Goal: Task Accomplishment & Management: Use online tool/utility

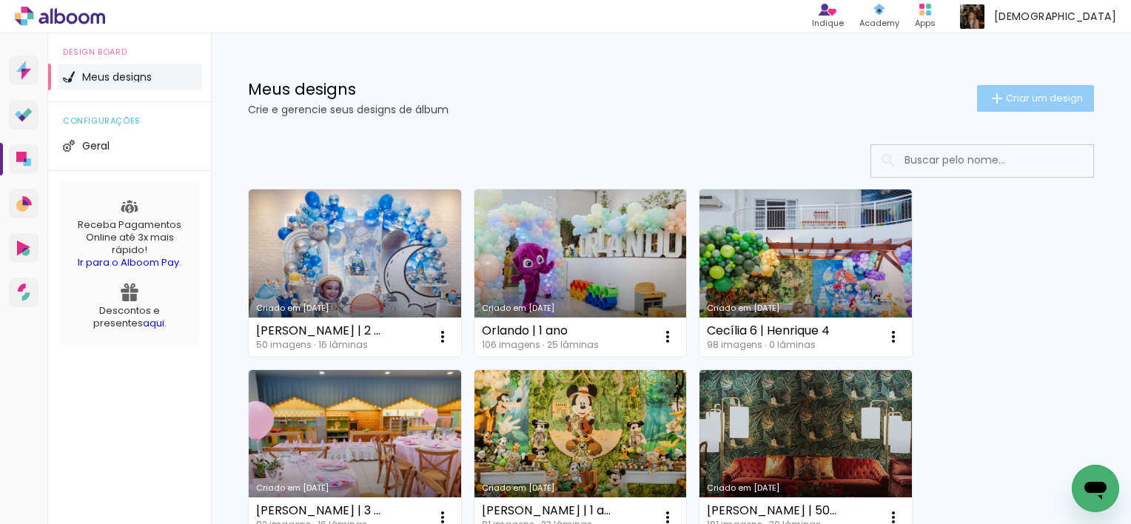
click at [1045, 102] on span "Criar um design" at bounding box center [1044, 98] width 77 height 10
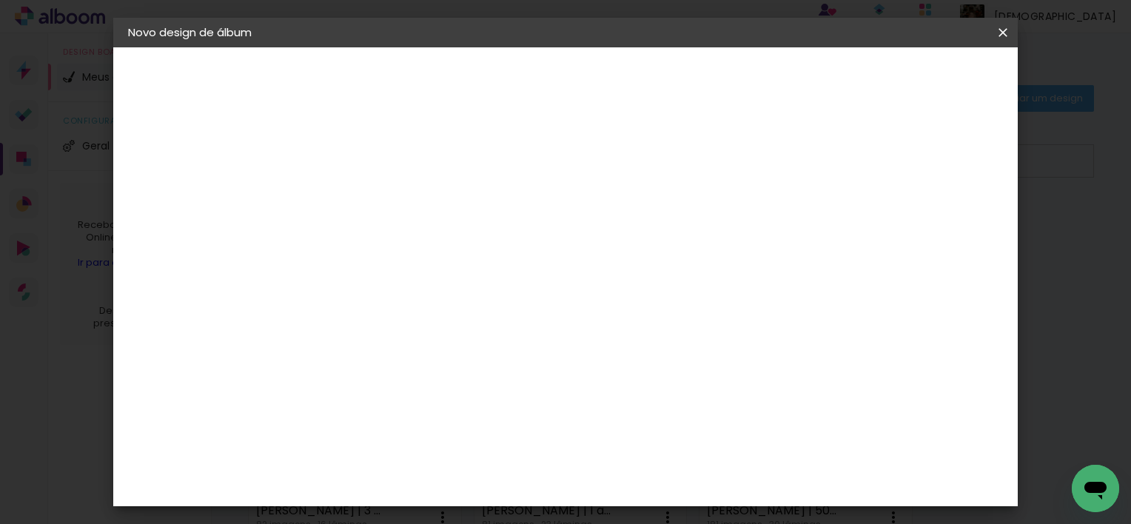
click at [370, 196] on input at bounding box center [370, 198] width 0 height 23
type input "Crisma MariLu"
type paper-input "Crisma MariLu"
click at [0, 0] on slot "Avançar" at bounding box center [0, 0] width 0 height 0
click at [483, 278] on input at bounding box center [408, 281] width 150 height 19
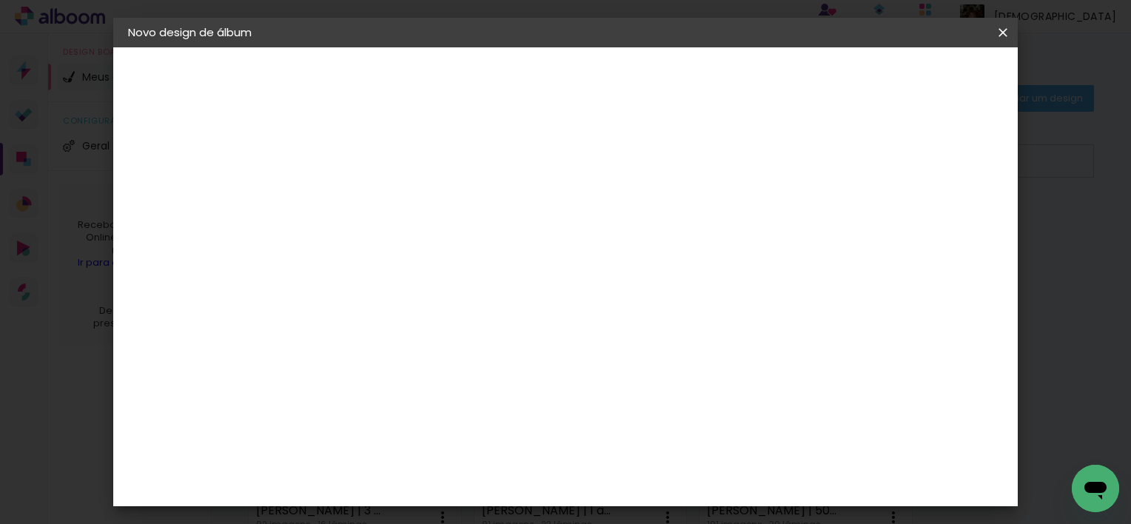
type input "foto"
type paper-input "foto"
click at [386, 338] on div "Foto 15" at bounding box center [373, 338] width 27 height 24
click at [0, 0] on slot "Avançar" at bounding box center [0, 0] width 0 height 0
click at [525, 287] on span "10 × 15 cm" at bounding box center [497, 298] width 55 height 39
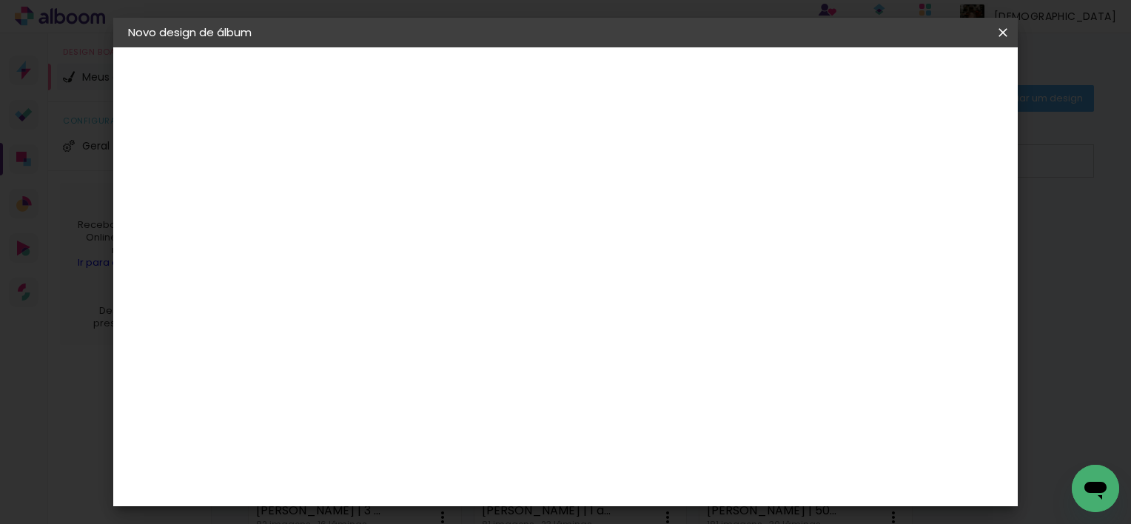
click at [0, 0] on slot "Avançar" at bounding box center [0, 0] width 0 height 0
click at [911, 78] on span "Iniciar design" at bounding box center [876, 78] width 67 height 10
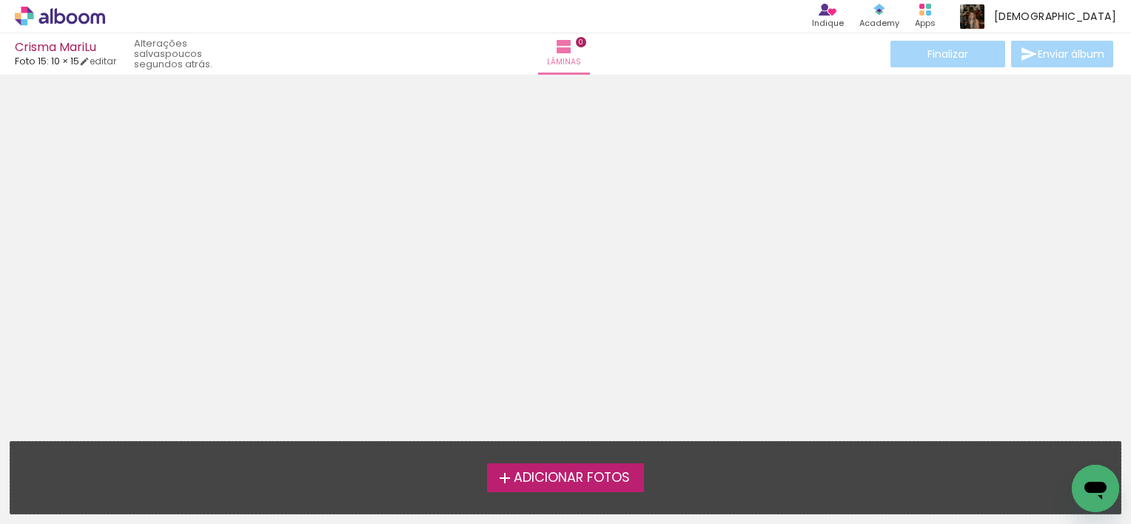
click at [607, 481] on span "Adicionar Fotos" at bounding box center [572, 478] width 116 height 13
click at [0, 0] on input "file" at bounding box center [0, 0] width 0 height 0
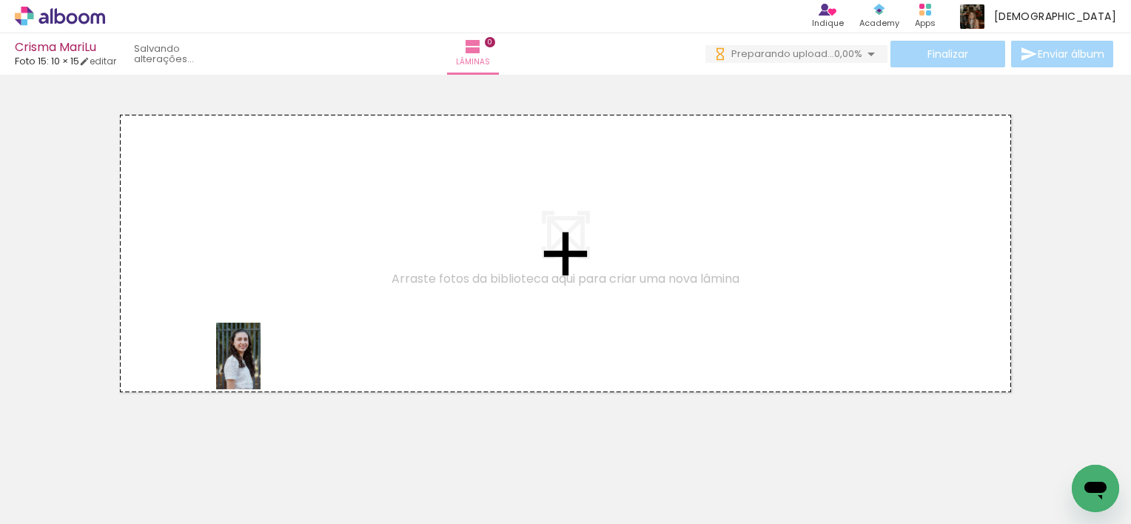
drag, startPoint x: 163, startPoint y: 463, endPoint x: 264, endPoint y: 361, distance: 143.5
click at [264, 361] on quentale-workspace at bounding box center [565, 262] width 1131 height 524
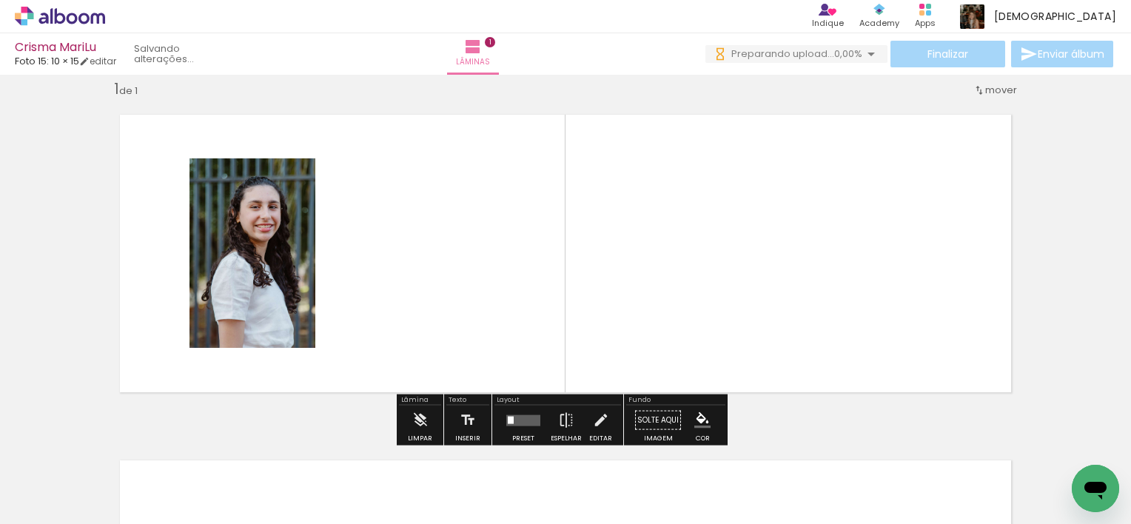
click at [527, 415] on quentale-layouter at bounding box center [523, 420] width 34 height 11
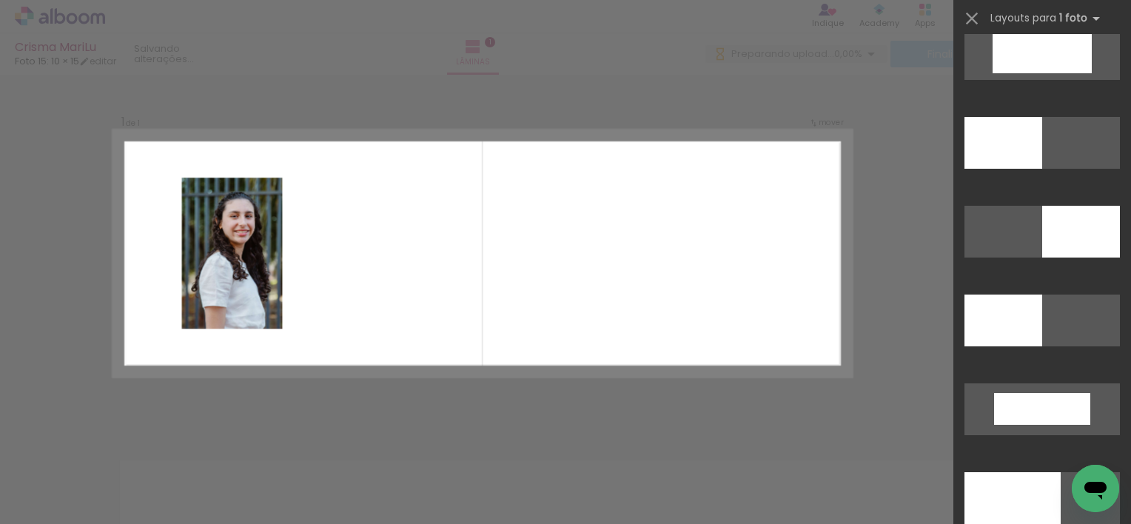
scroll to position [3317, 0]
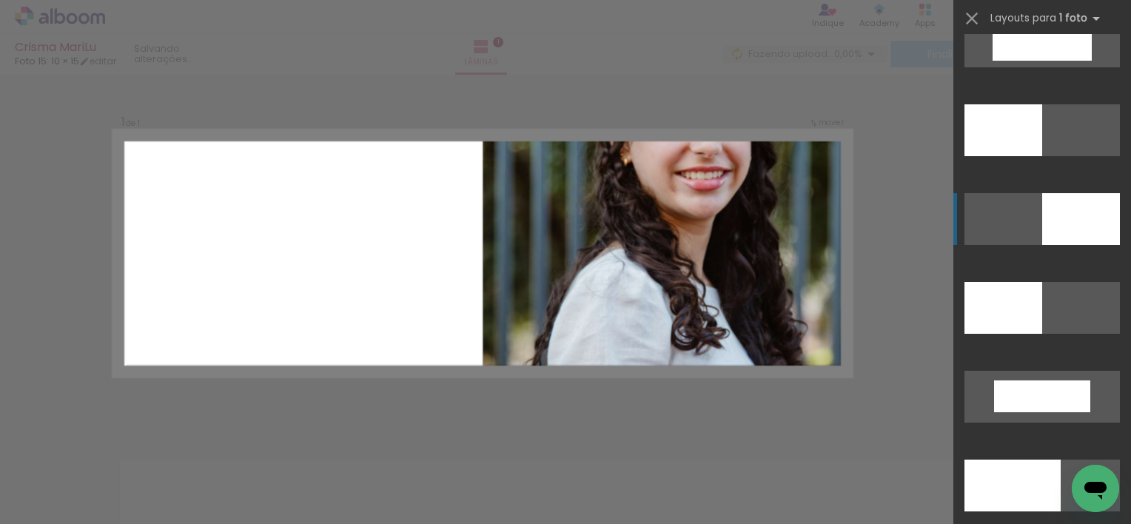
click at [1042, 156] on div at bounding box center [1004, 130] width 78 height 52
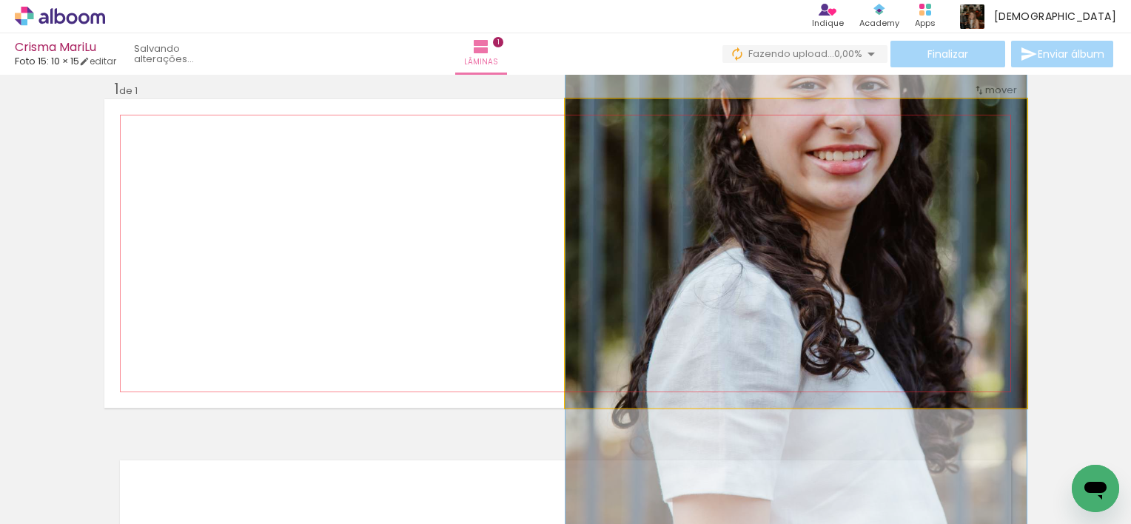
click at [928, 191] on quentale-photo at bounding box center [796, 253] width 461 height 309
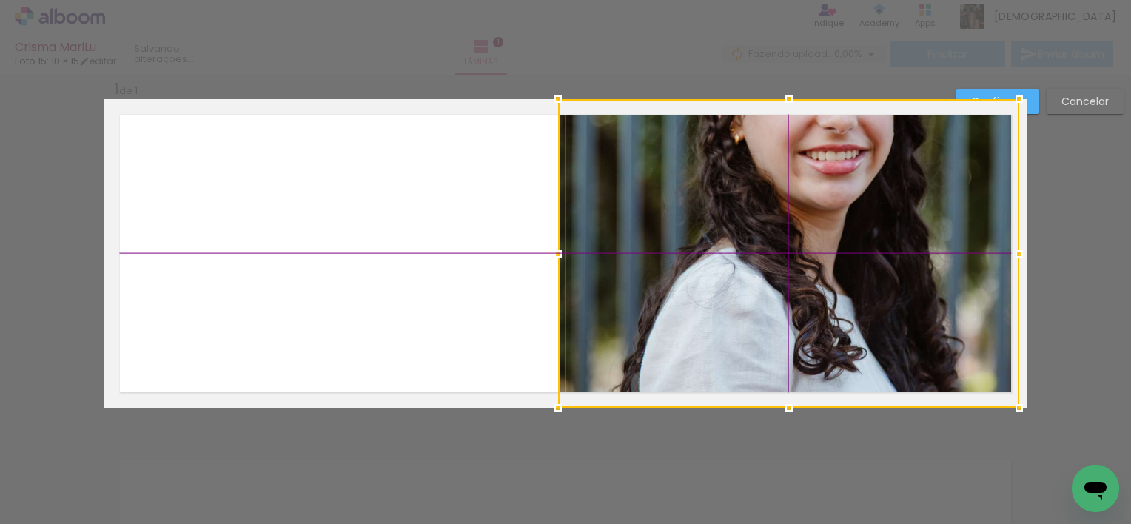
drag, startPoint x: 906, startPoint y: 158, endPoint x: 911, endPoint y: 247, distance: 89.7
click at [911, 247] on div at bounding box center [788, 253] width 461 height 309
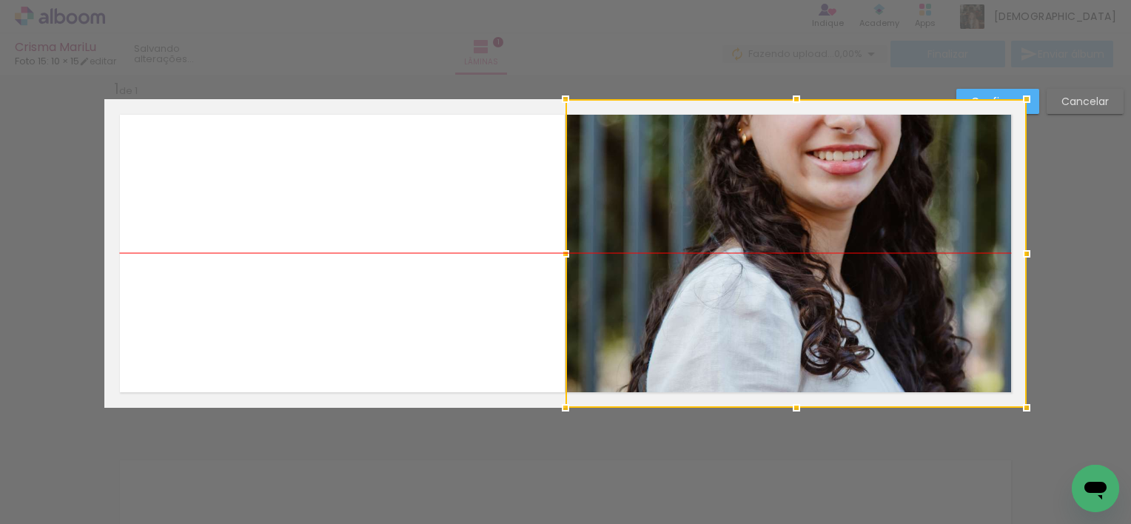
drag, startPoint x: 916, startPoint y: 174, endPoint x: 934, endPoint y: 178, distance: 18.9
click at [934, 178] on div at bounding box center [796, 253] width 461 height 309
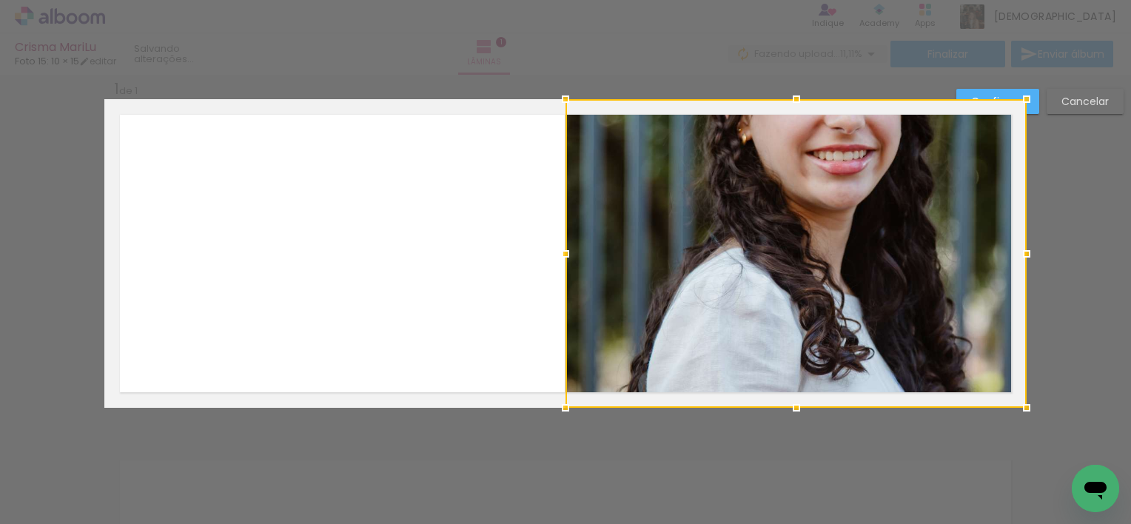
click at [1084, 222] on div "Confirmar Cancelar" at bounding box center [565, 419] width 1131 height 727
click at [1031, 108] on div at bounding box center [1027, 99] width 30 height 30
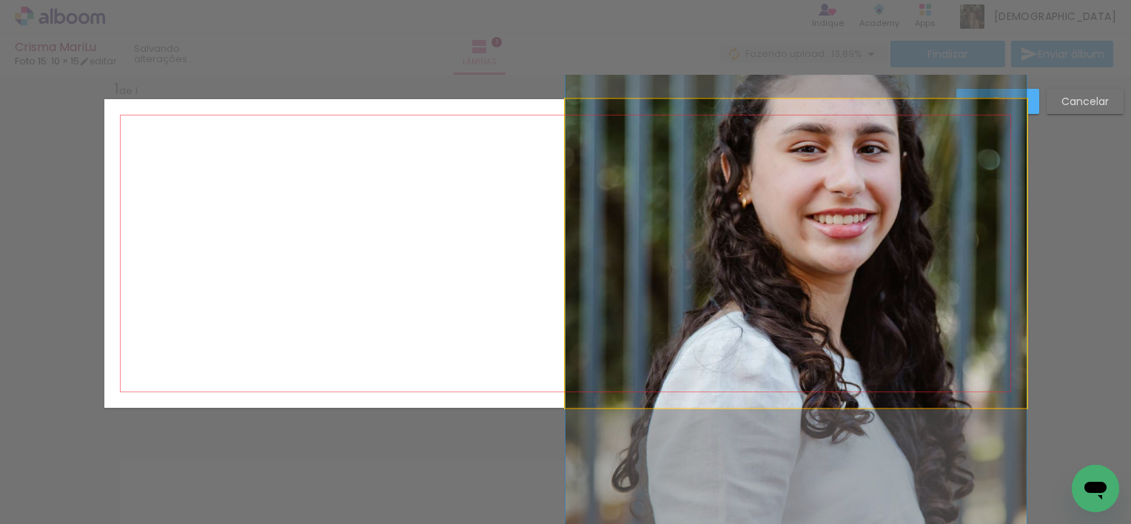
drag, startPoint x: 911, startPoint y: 237, endPoint x: 921, endPoint y: 321, distance: 85.0
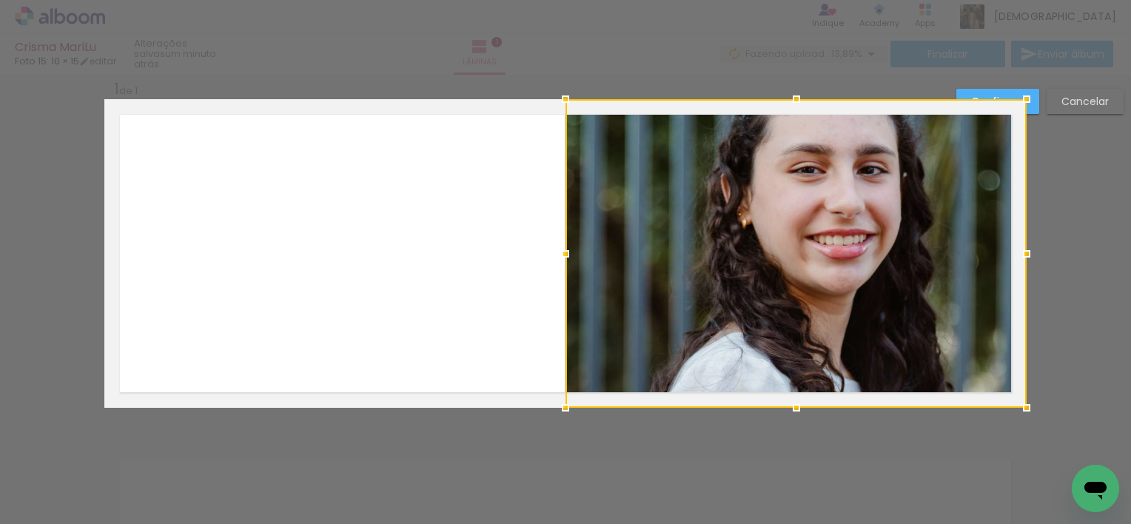
click at [921, 321] on div at bounding box center [796, 253] width 461 height 309
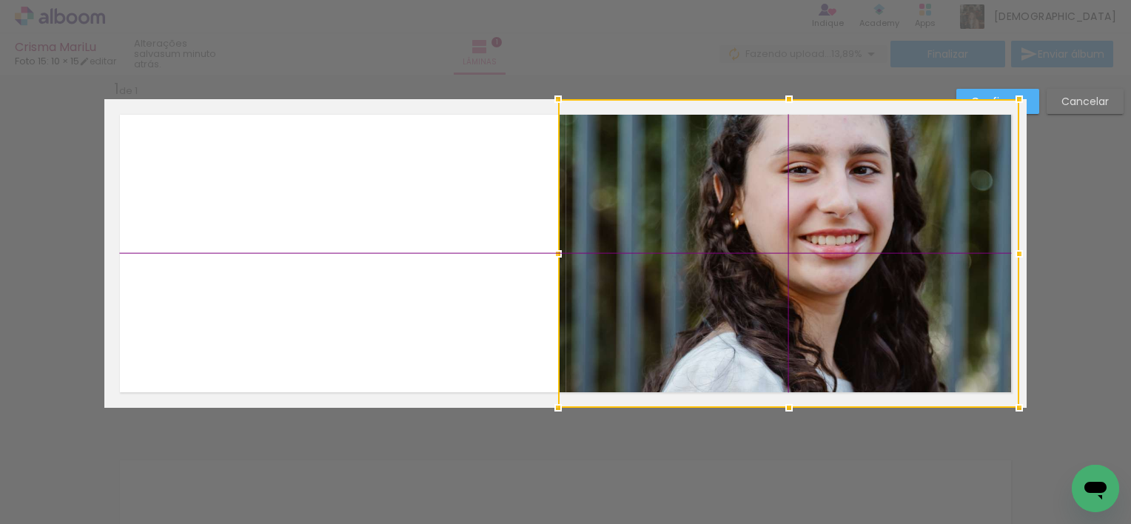
drag, startPoint x: 909, startPoint y: 194, endPoint x: 914, endPoint y: 238, distance: 44.0
click at [914, 238] on div at bounding box center [788, 253] width 461 height 309
click at [0, 0] on slot "Cancelar" at bounding box center [0, 0] width 0 height 0
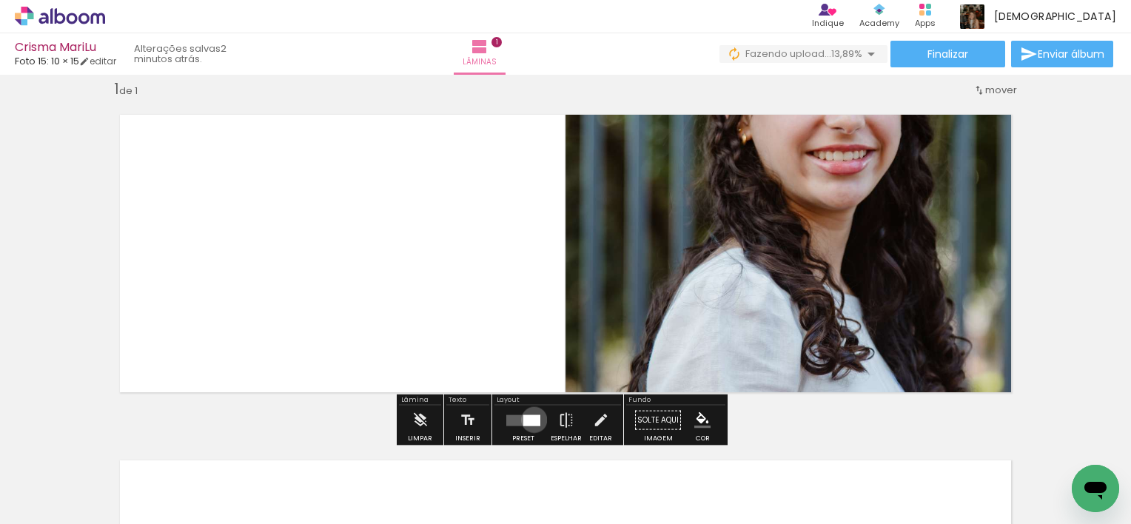
click at [531, 419] on div at bounding box center [531, 420] width 17 height 11
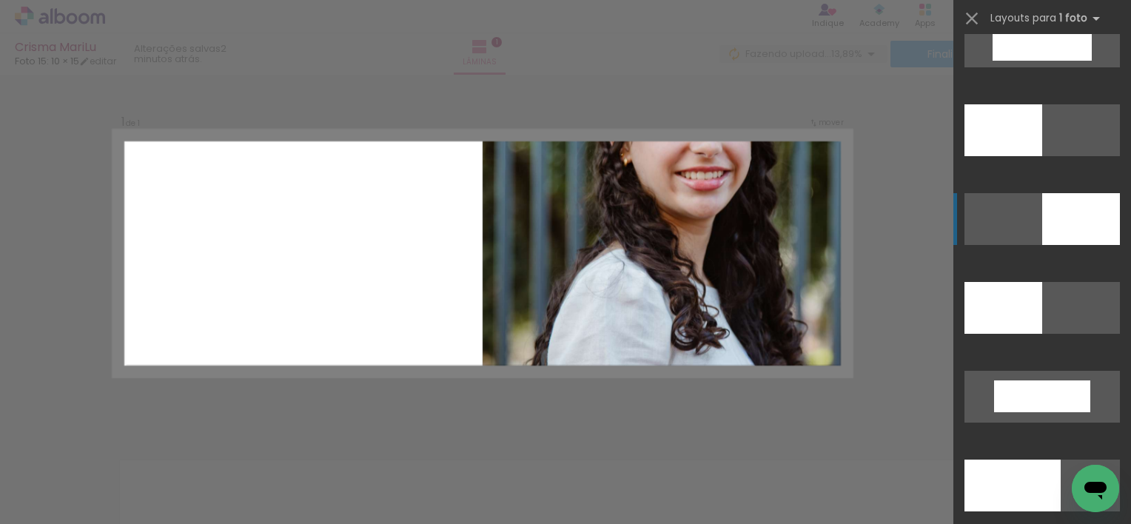
scroll to position [3465, 0]
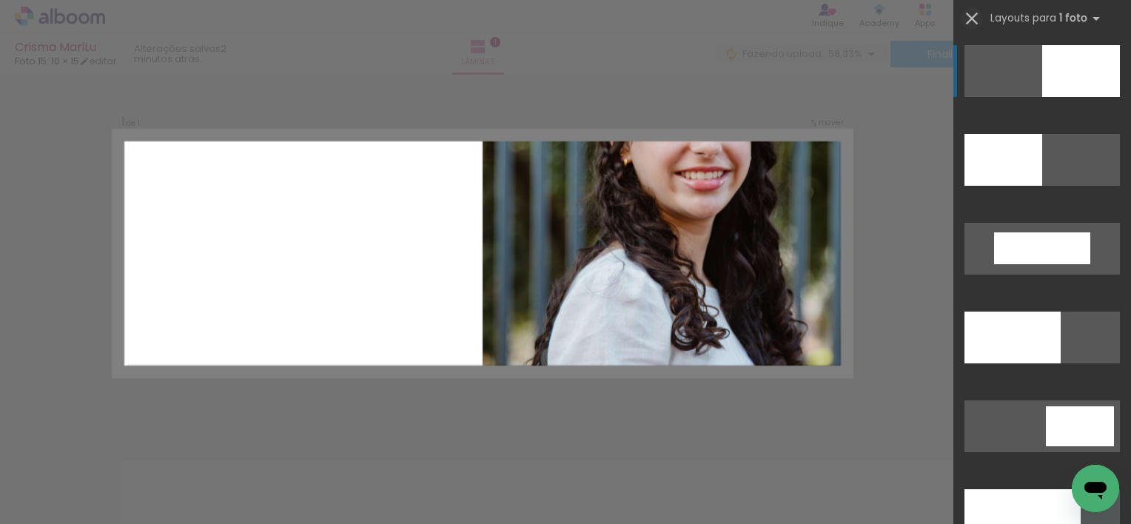
click at [970, 19] on iron-icon at bounding box center [972, 18] width 21 height 21
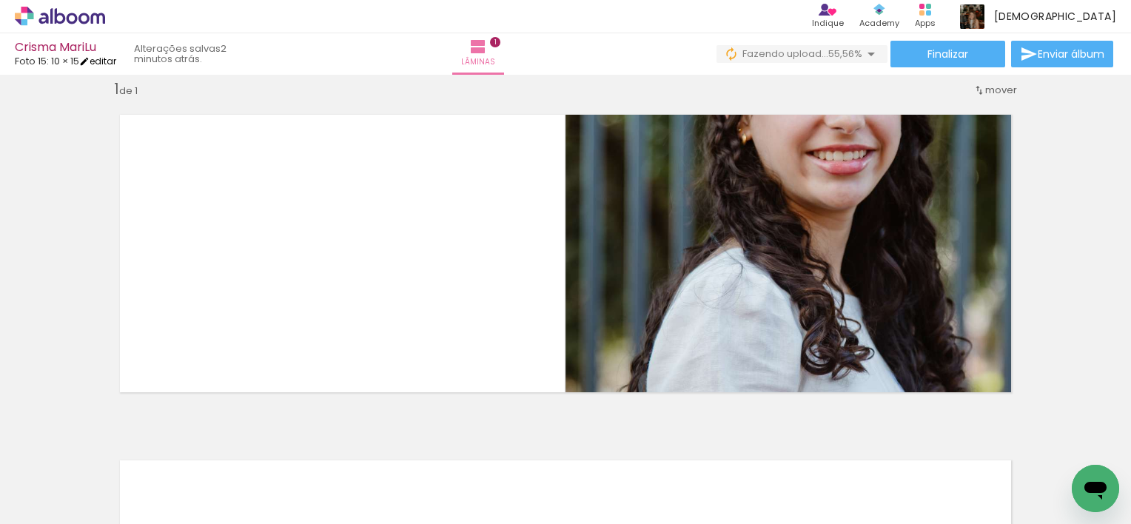
click at [109, 62] on link "editar" at bounding box center [97, 61] width 37 height 13
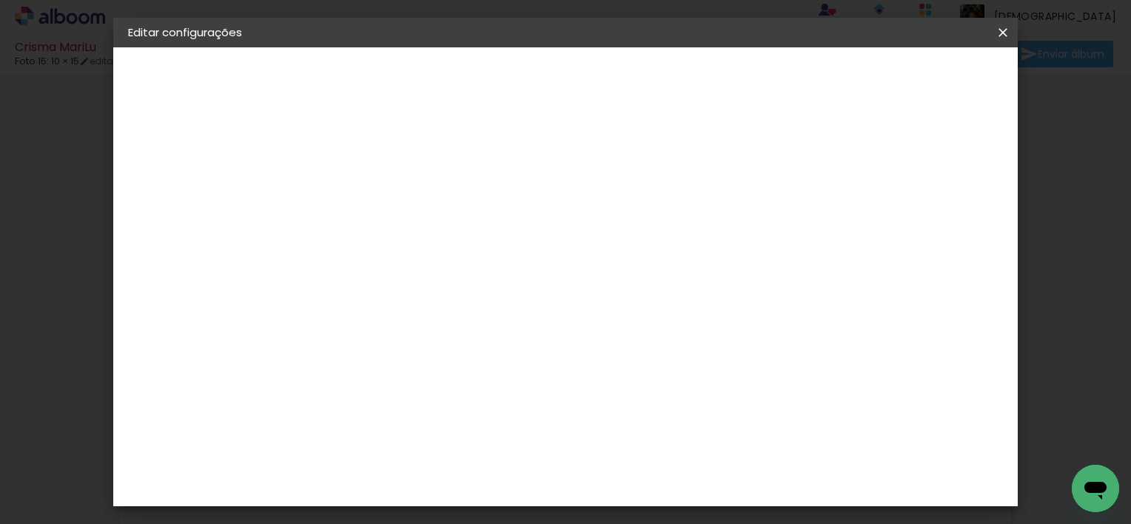
click at [0, 0] on slot "Voltar" at bounding box center [0, 0] width 0 height 0
click at [451, 240] on div "Escolha o tamanho" at bounding box center [408, 274] width 86 height 69
click at [451, 246] on div "Escolha o tamanho" at bounding box center [408, 274] width 86 height 69
click at [0, 0] on slot "Voltar" at bounding box center [0, 0] width 0 height 0
click at [483, 278] on input at bounding box center [408, 281] width 150 height 19
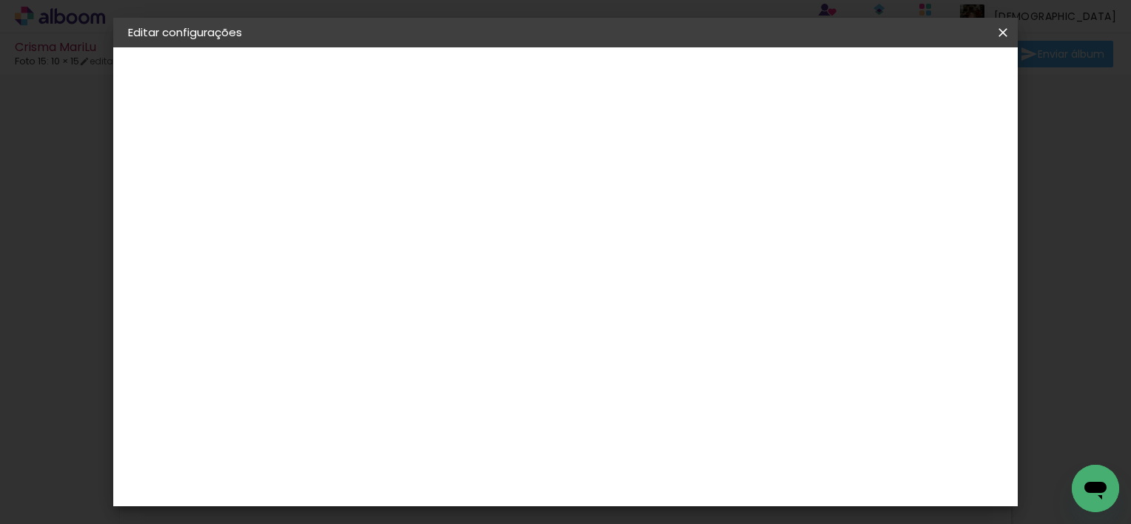
type input "foto"
type paper-input "foto"
click at [386, 327] on div "Foto 15" at bounding box center [373, 338] width 27 height 24
click at [0, 0] on slot "Avançar" at bounding box center [0, 0] width 0 height 0
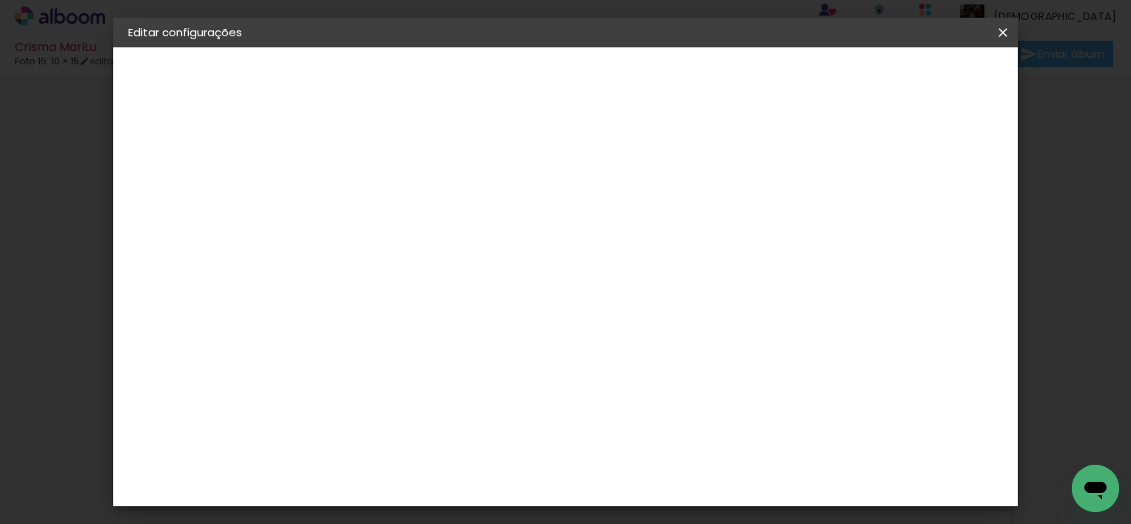
click at [0, 0] on slot "Avançar" at bounding box center [0, 0] width 0 height 0
click at [639, 73] on span "Salvar configurações" at bounding box center [601, 83] width 76 height 21
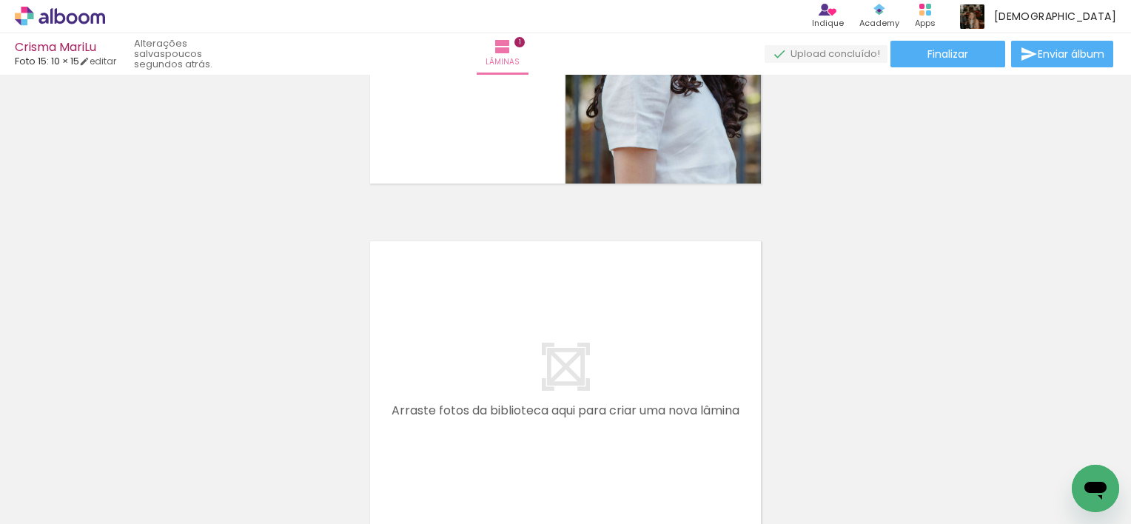
scroll to position [242, 0]
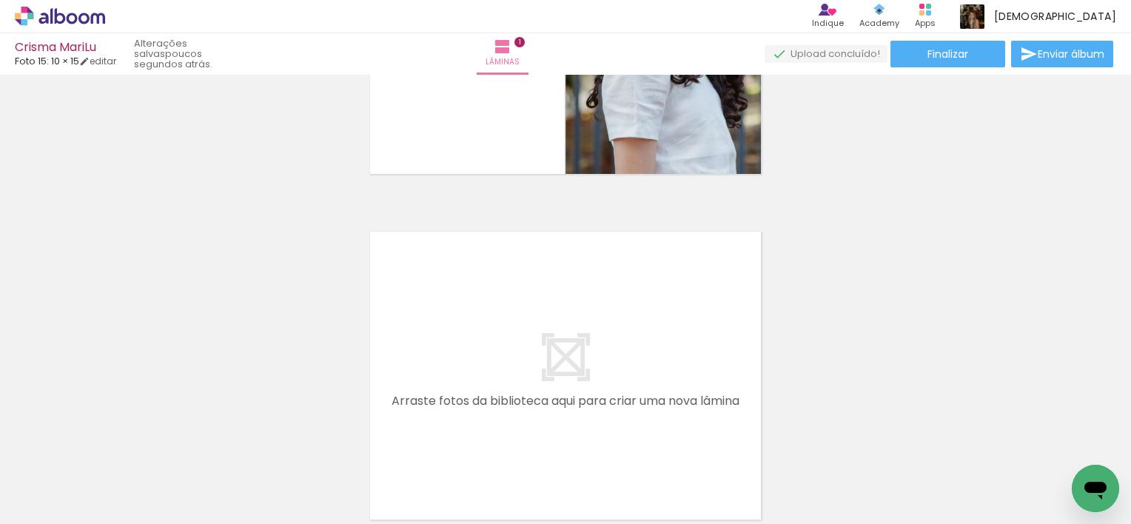
click at [170, 486] on div at bounding box center [148, 474] width 44 height 67
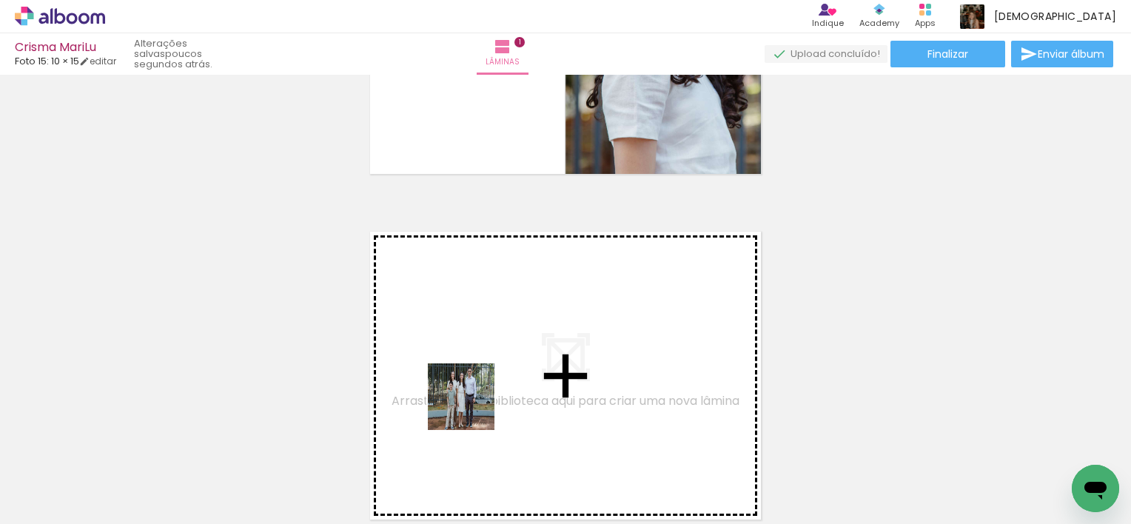
drag, startPoint x: 481, startPoint y: 480, endPoint x: 472, endPoint y: 404, distance: 76.7
click at [472, 404] on quentale-workspace at bounding box center [565, 262] width 1131 height 524
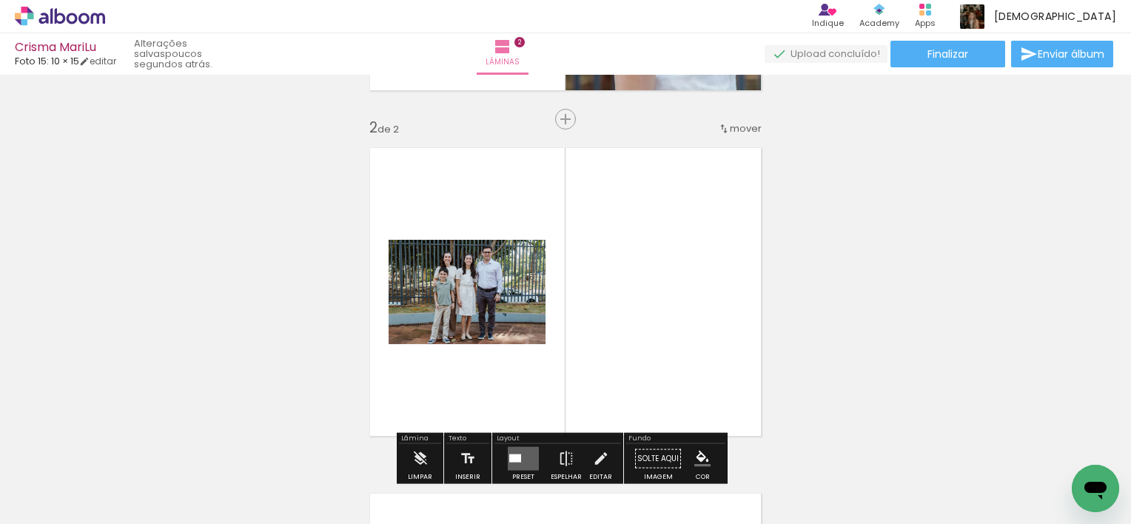
scroll to position [364, 0]
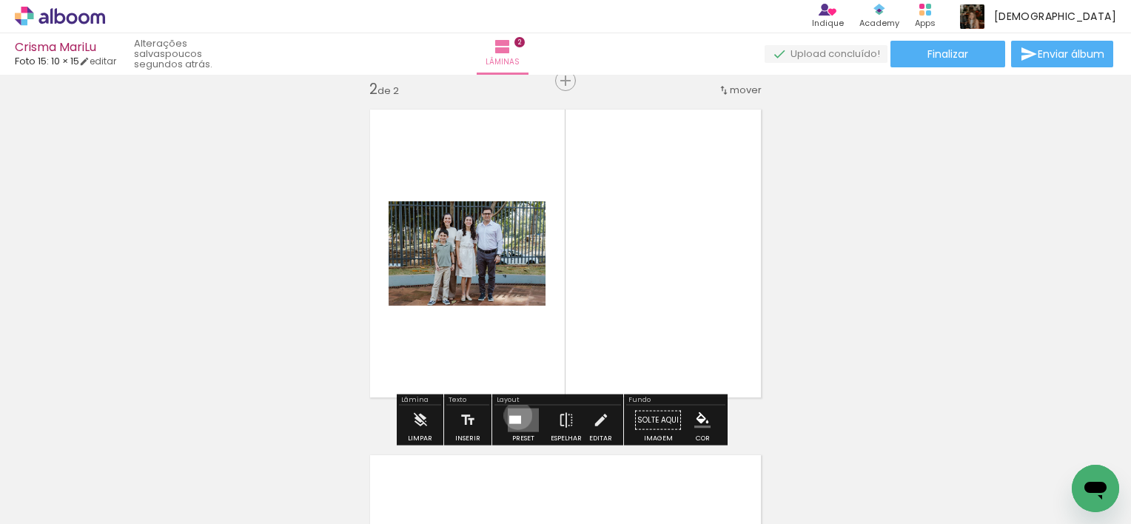
click at [515, 416] on div at bounding box center [515, 420] width 12 height 8
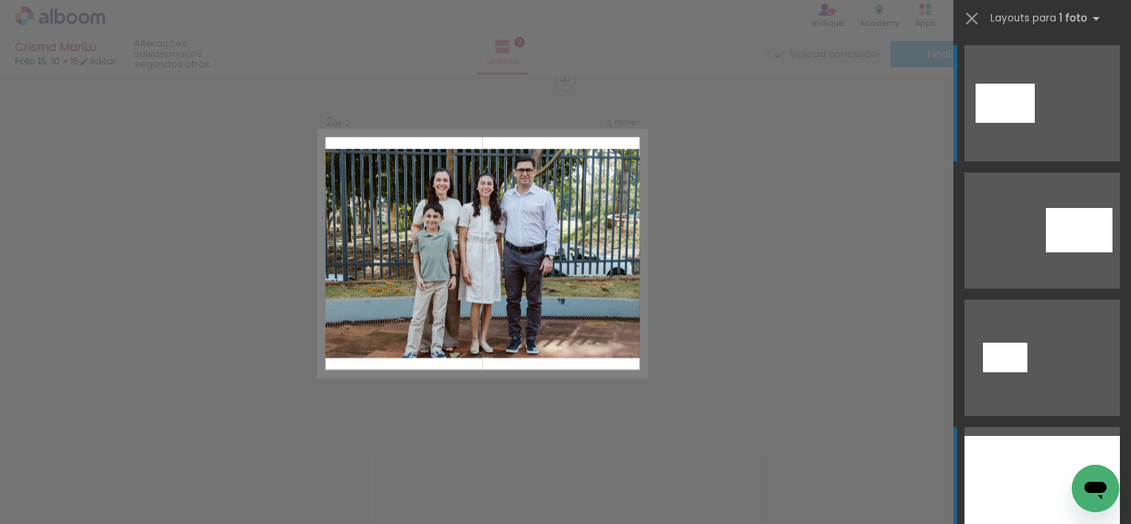
click at [1025, 474] on div at bounding box center [1042, 485] width 155 height 98
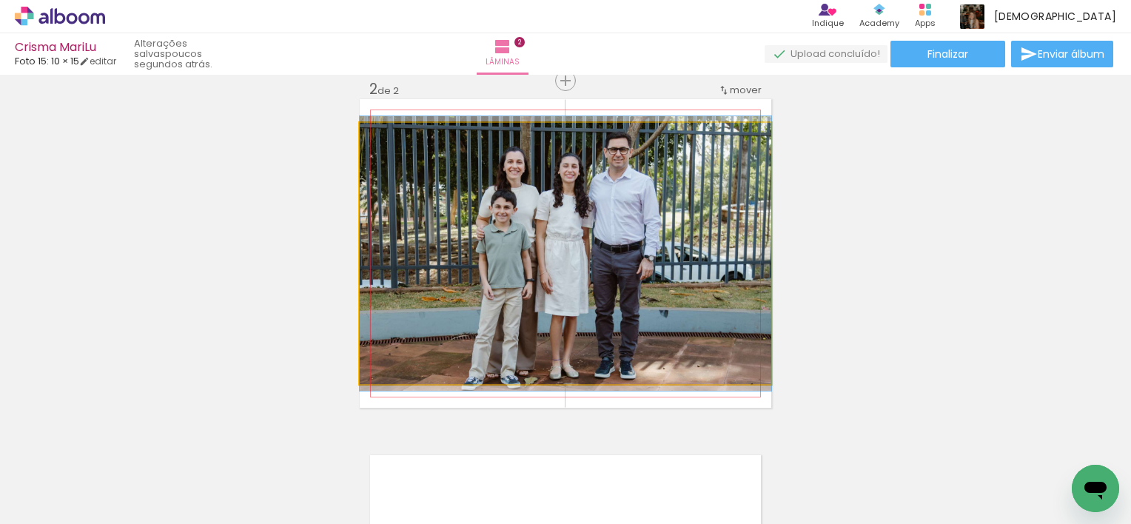
click at [732, 346] on quentale-photo at bounding box center [566, 253] width 412 height 261
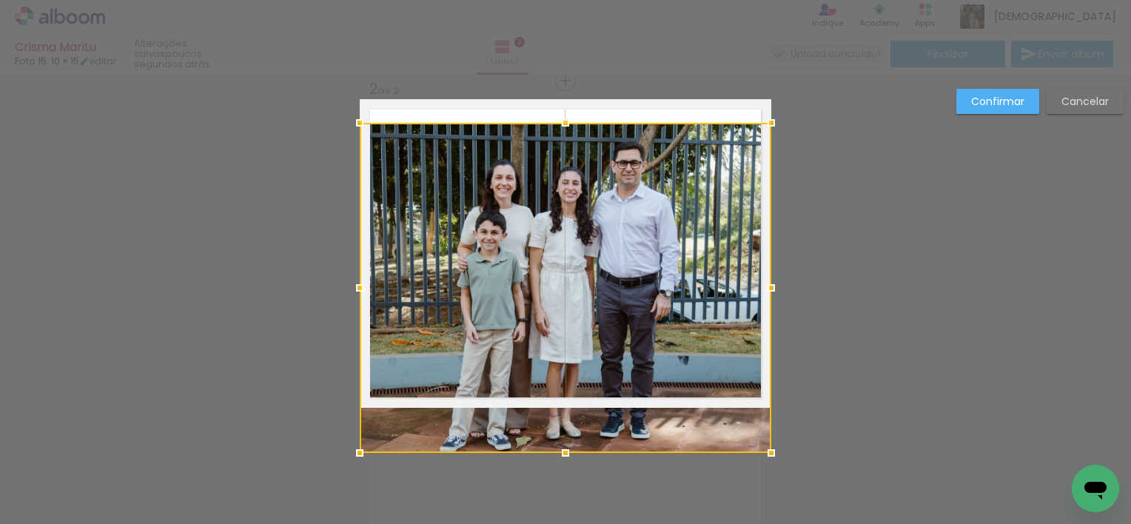
drag, startPoint x: 567, startPoint y: 382, endPoint x: 575, endPoint y: 406, distance: 24.8
click at [575, 406] on div at bounding box center [566, 288] width 412 height 330
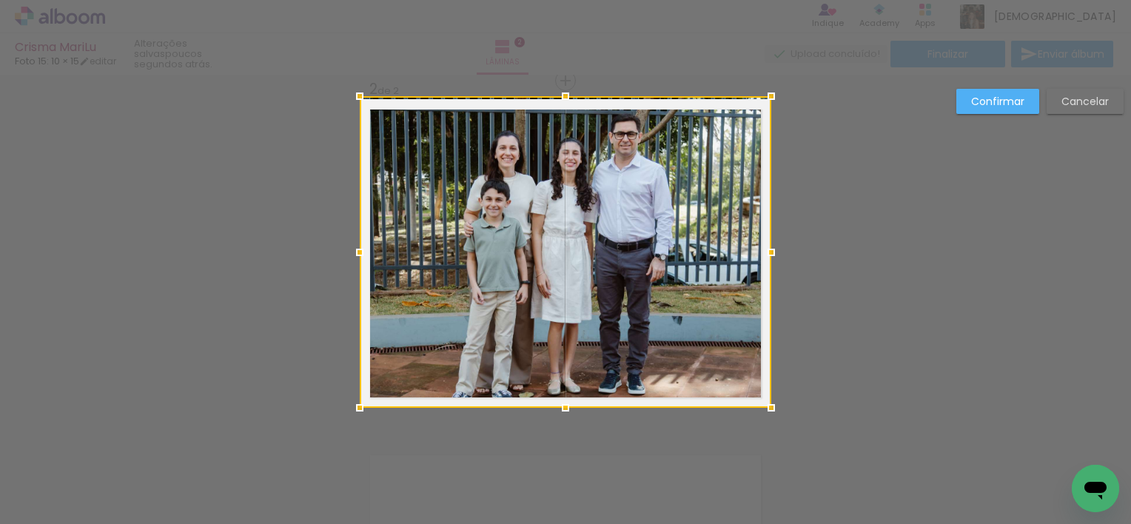
drag, startPoint x: 560, startPoint y: 124, endPoint x: 555, endPoint y: 76, distance: 48.3
click at [555, 76] on div "Inserir lâmina 1 de 2 Inserir lâmina 2 de 2 Confirmar Cancelar" at bounding box center [565, 247] width 1131 height 1073
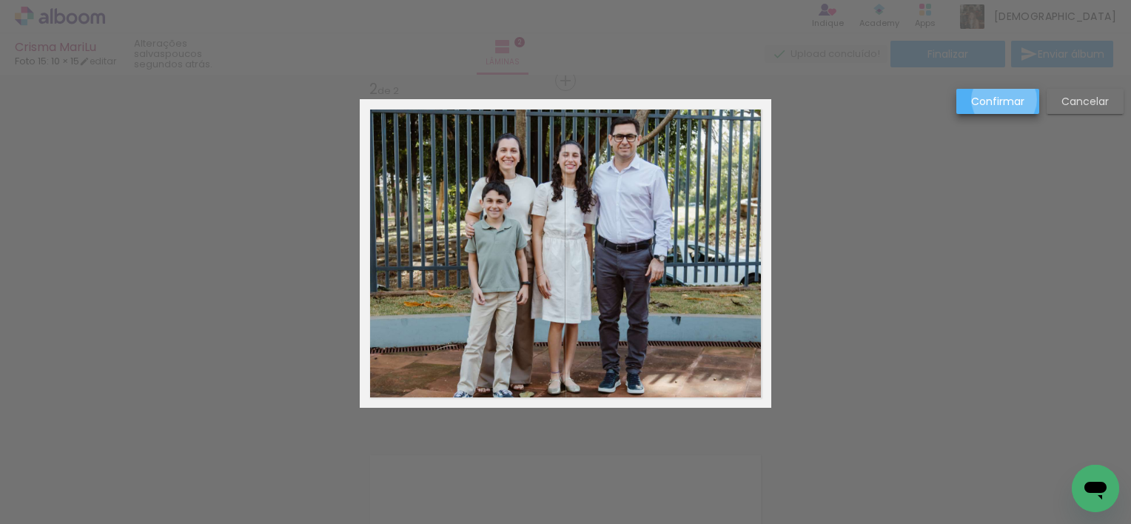
click at [0, 0] on slot "Confirmar" at bounding box center [0, 0] width 0 height 0
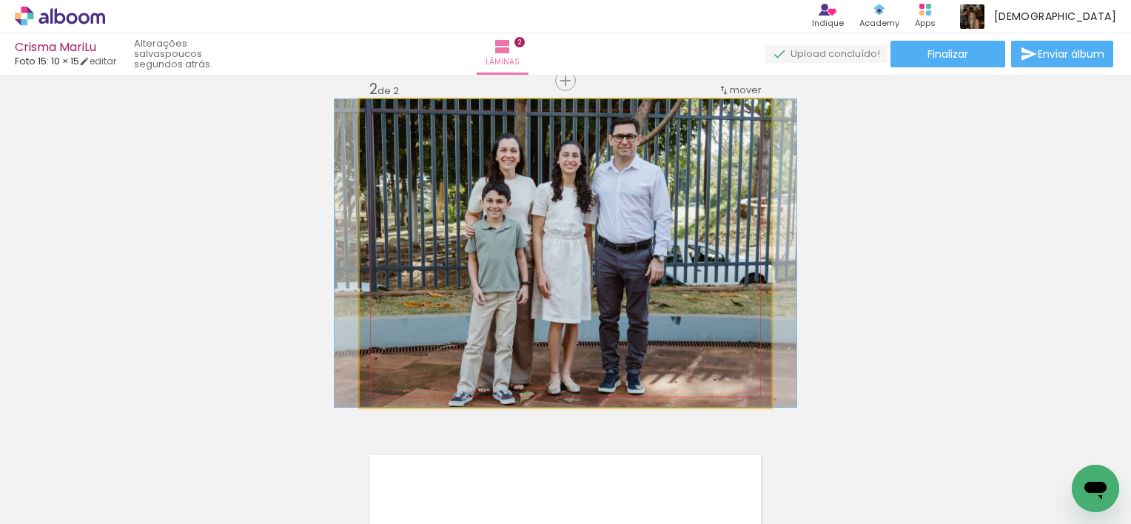
click at [726, 214] on quentale-photo at bounding box center [566, 253] width 412 height 308
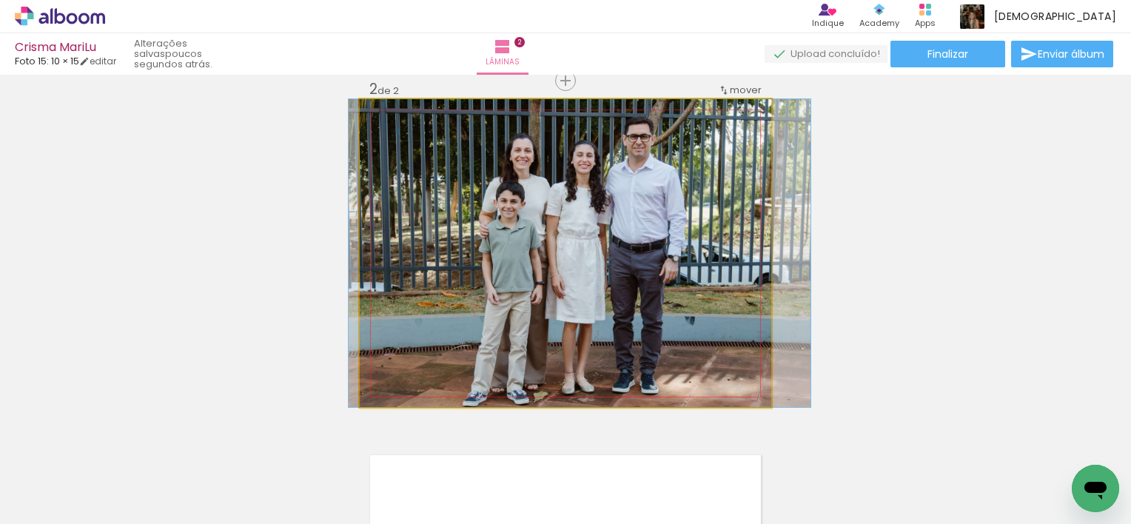
drag, startPoint x: 726, startPoint y: 214, endPoint x: 740, endPoint y: 214, distance: 14.1
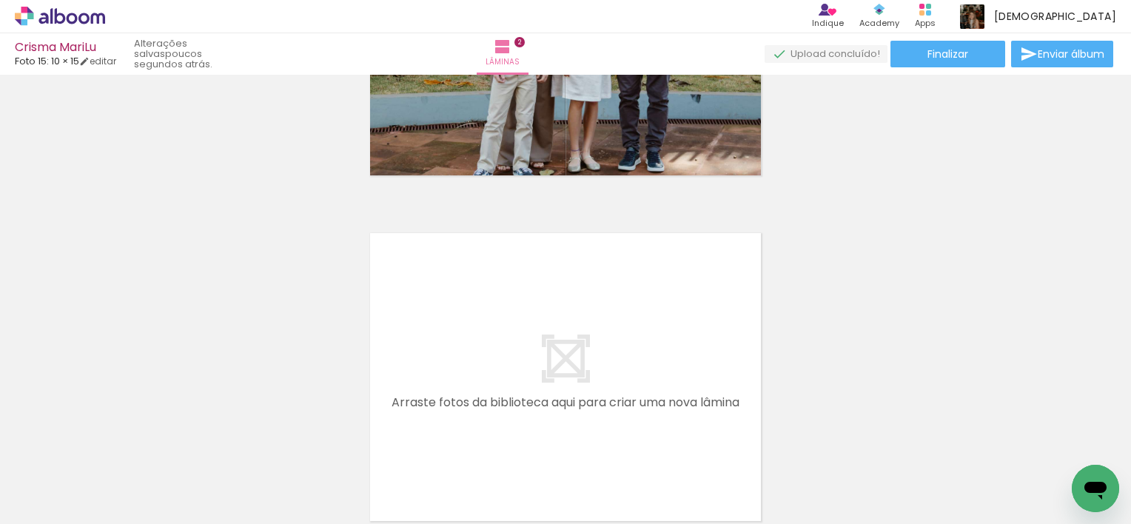
scroll to position [593, 0]
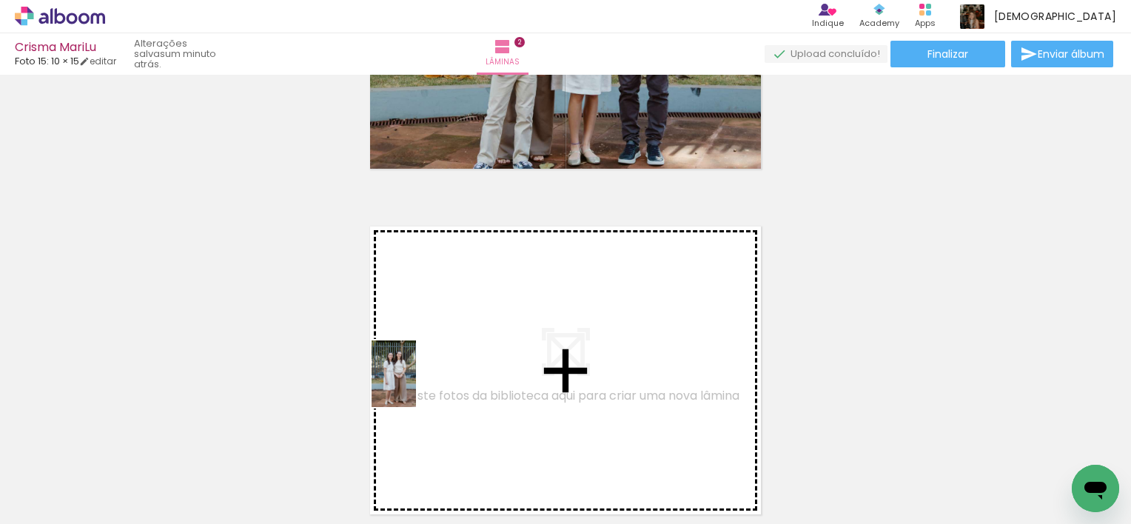
drag, startPoint x: 324, startPoint y: 468, endPoint x: 416, endPoint y: 385, distance: 123.7
click at [416, 385] on quentale-workspace at bounding box center [565, 262] width 1131 height 524
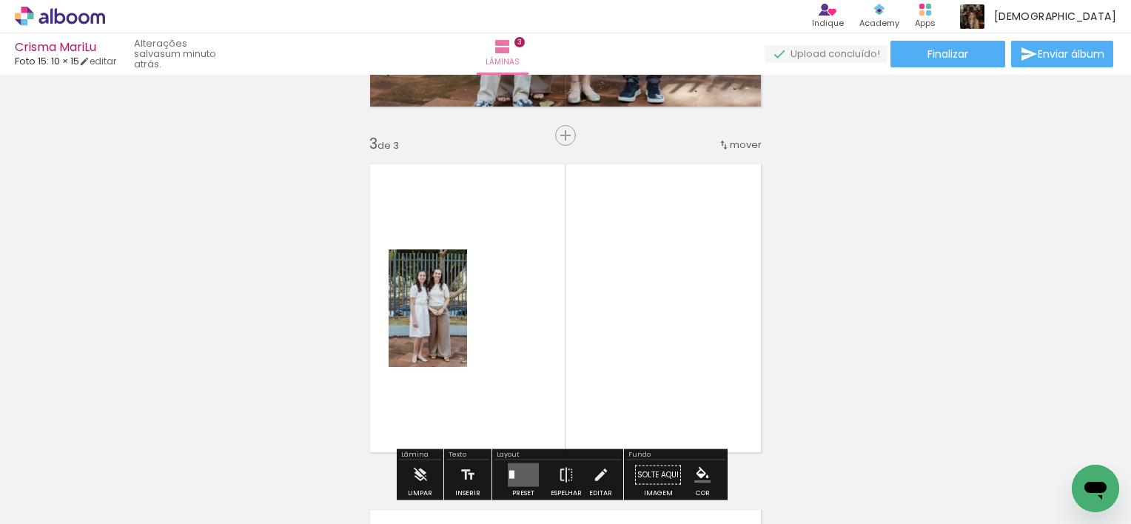
scroll to position [710, 0]
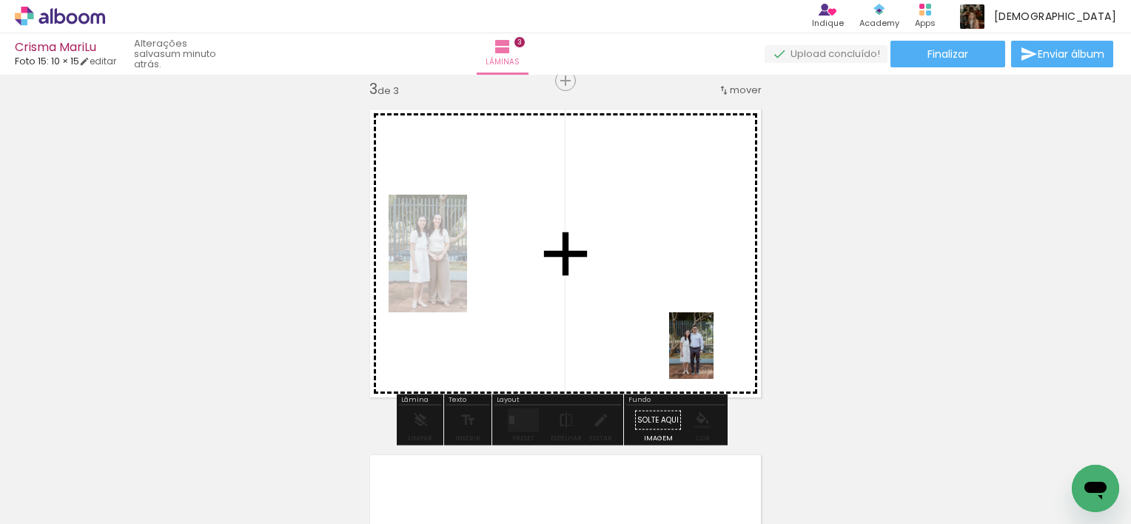
drag, startPoint x: 742, startPoint y: 478, endPoint x: 712, endPoint y: 355, distance: 127.1
click at [712, 355] on quentale-workspace at bounding box center [565, 262] width 1131 height 524
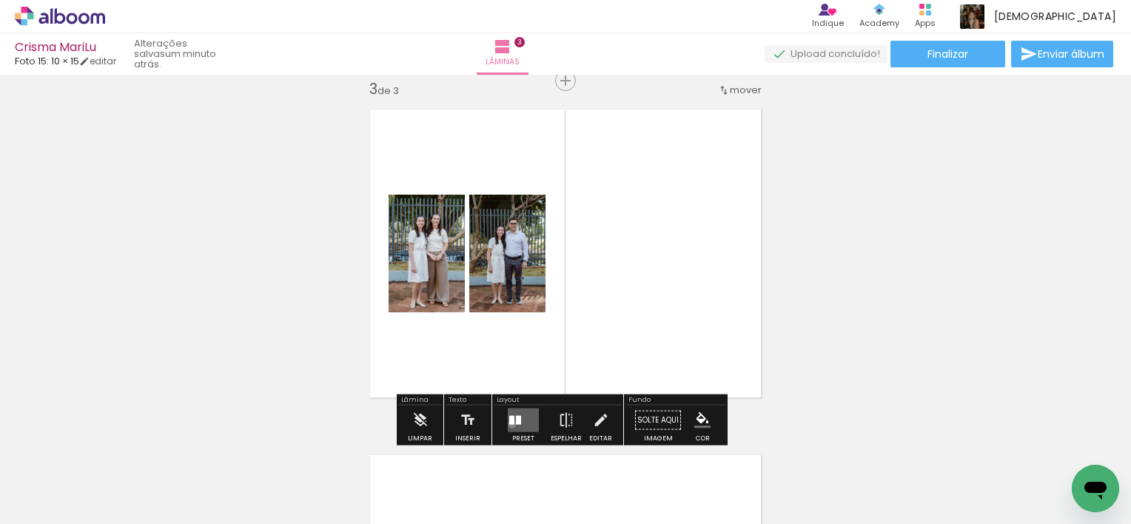
click at [509, 424] on div at bounding box center [511, 420] width 5 height 9
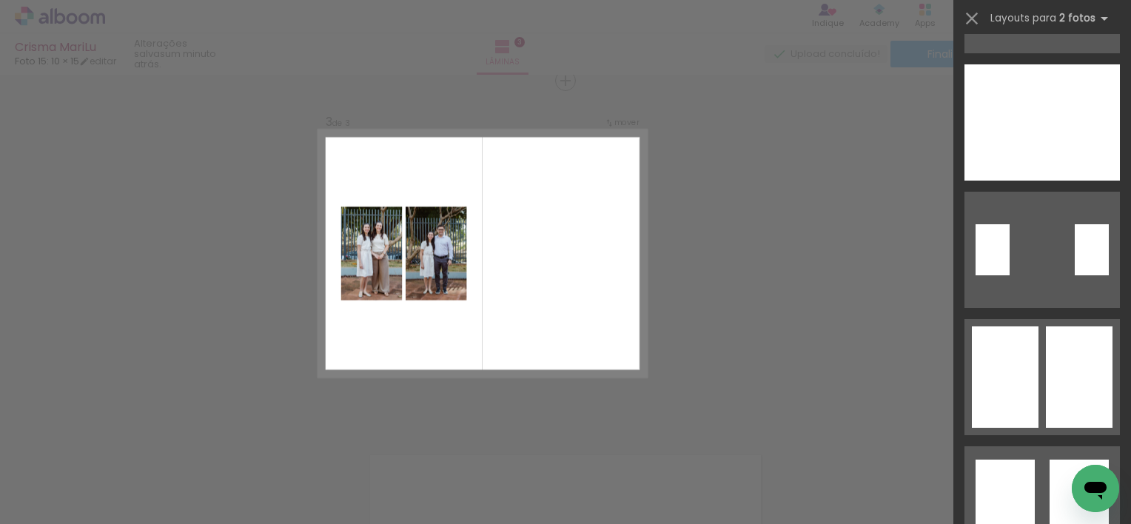
scroll to position [237, 0]
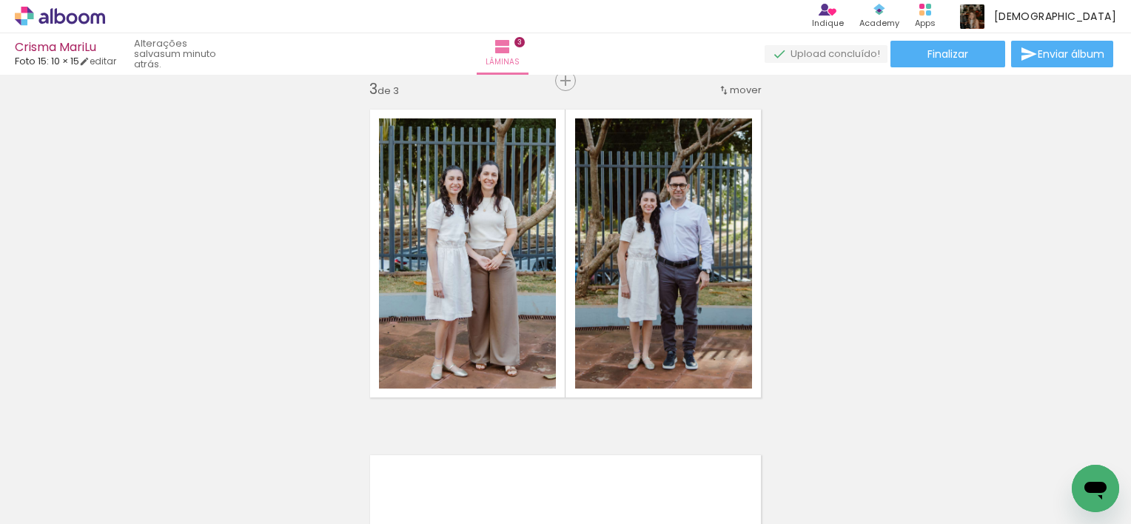
click at [974, 362] on div "Inserir lâmina 1 de 3 Inserir lâmina 2 de 3 Inserir lâmina 3 de 3" at bounding box center [565, 62] width 1131 height 1384
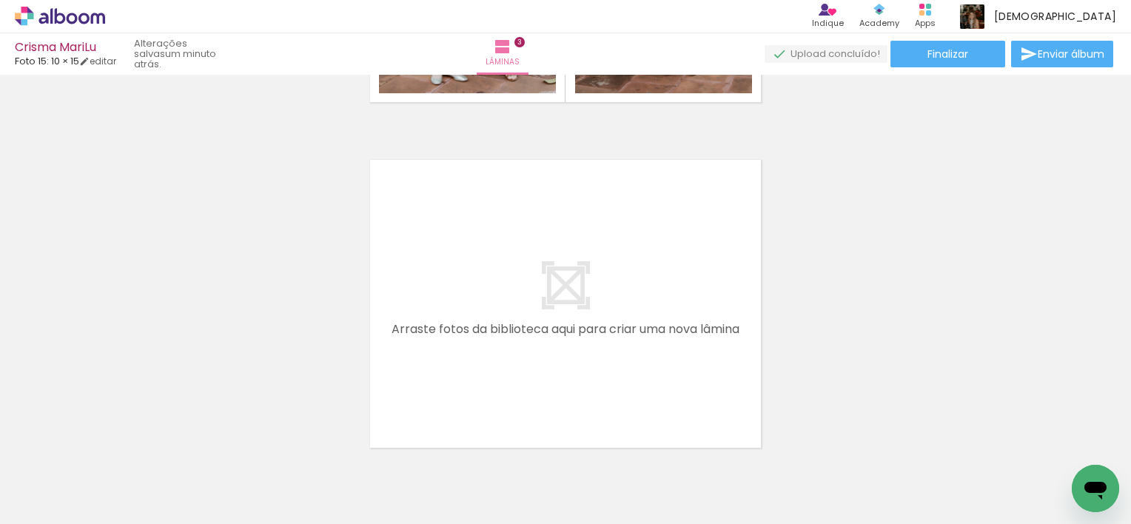
scroll to position [1031, 0]
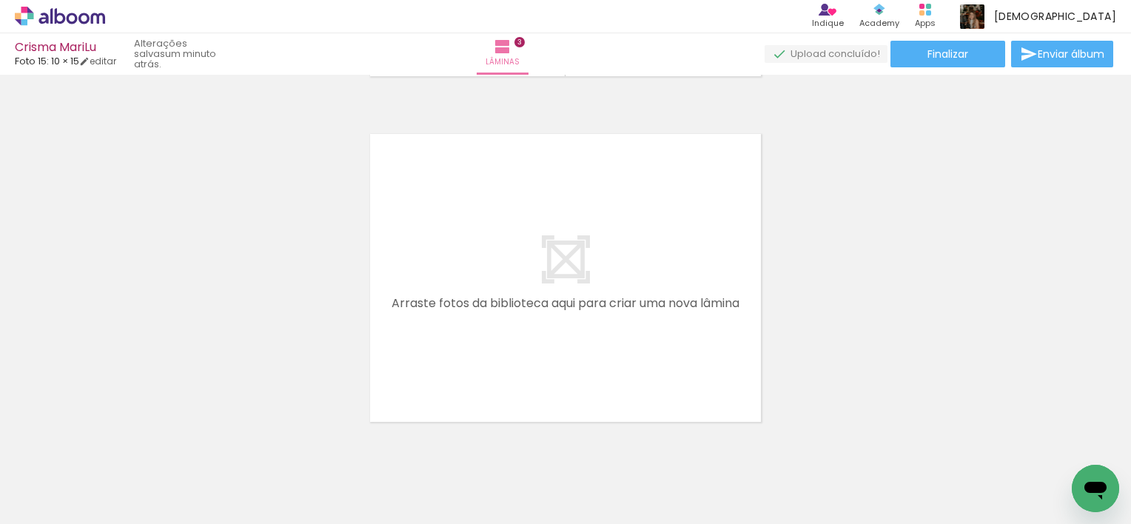
click at [170, 486] on div at bounding box center [148, 474] width 44 height 67
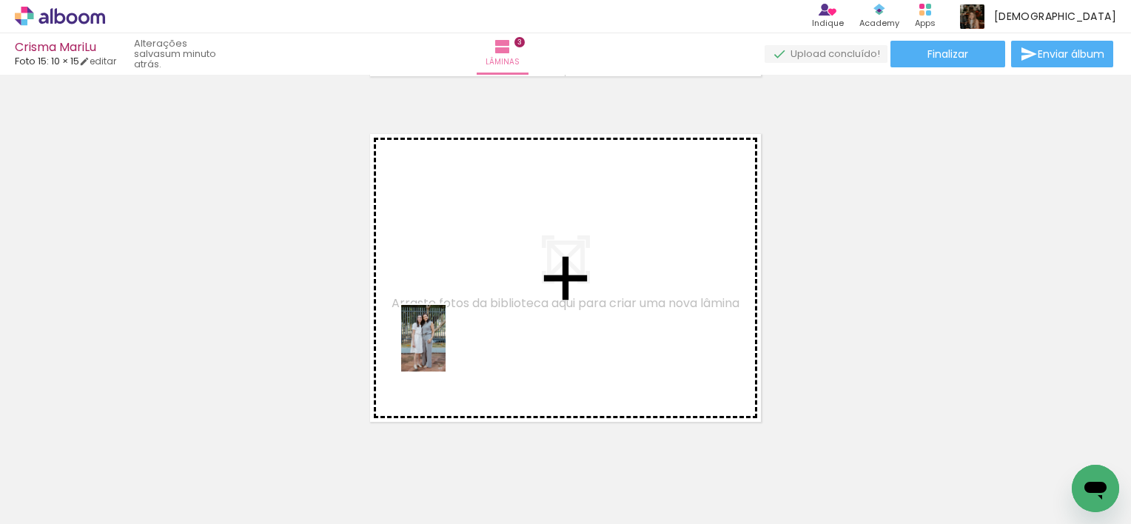
drag, startPoint x: 242, startPoint y: 473, endPoint x: 446, endPoint y: 349, distance: 238.2
click at [446, 349] on quentale-workspace at bounding box center [565, 262] width 1131 height 524
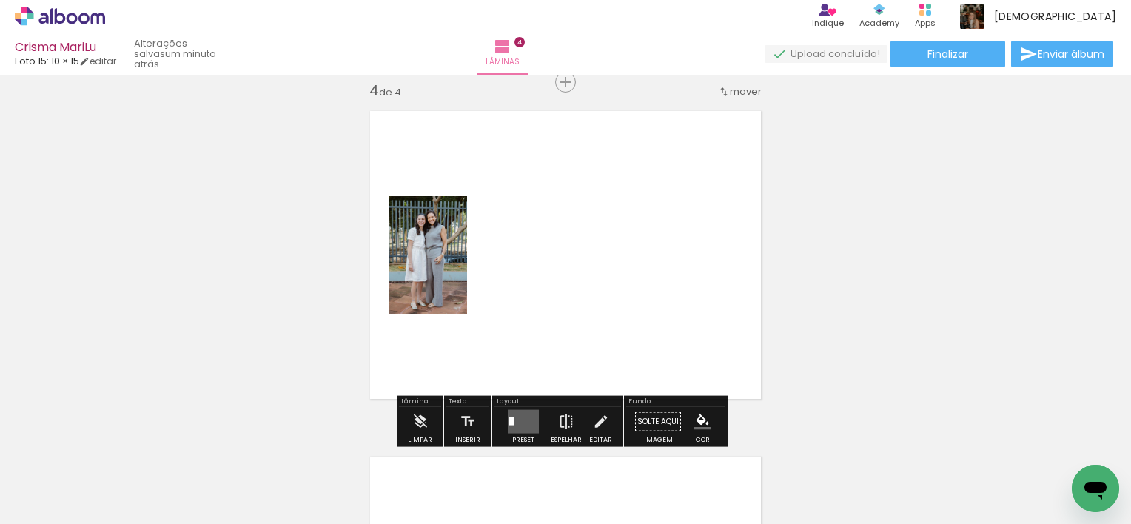
scroll to position [1056, 0]
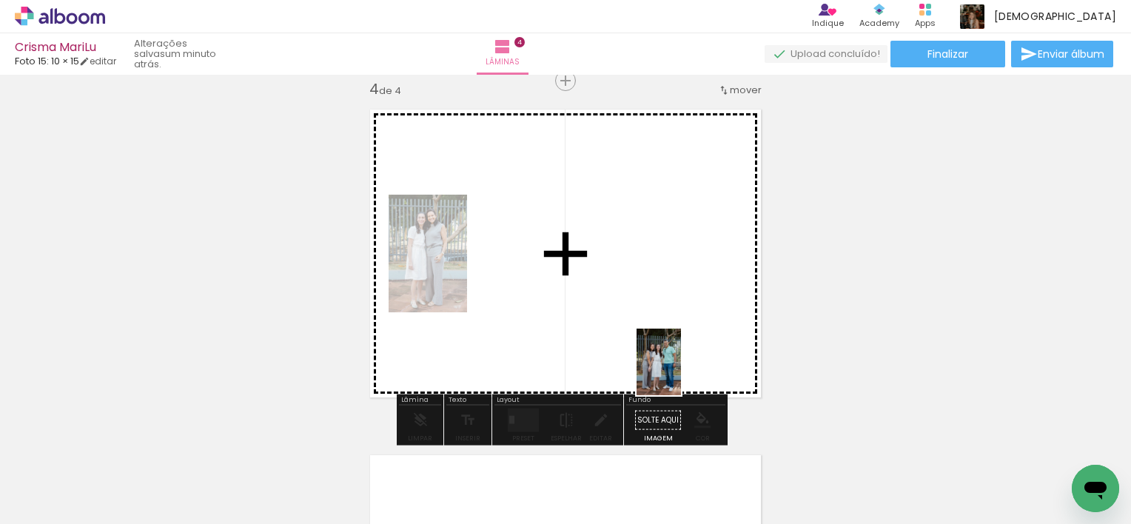
drag, startPoint x: 657, startPoint y: 483, endPoint x: 682, endPoint y: 369, distance: 117.3
click at [682, 369] on quentale-workspace at bounding box center [565, 262] width 1131 height 524
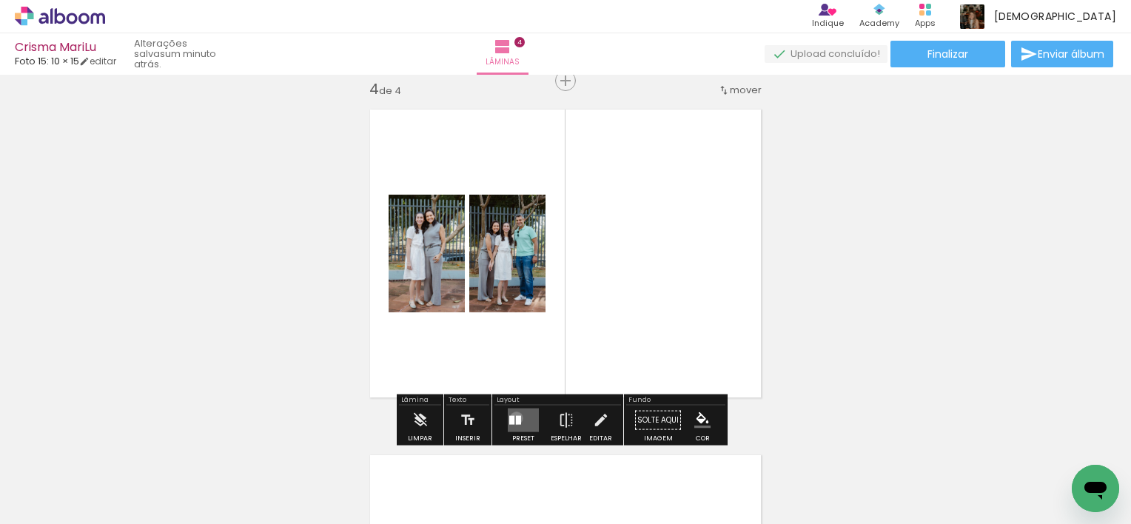
click at [516, 418] on div at bounding box center [518, 420] width 5 height 9
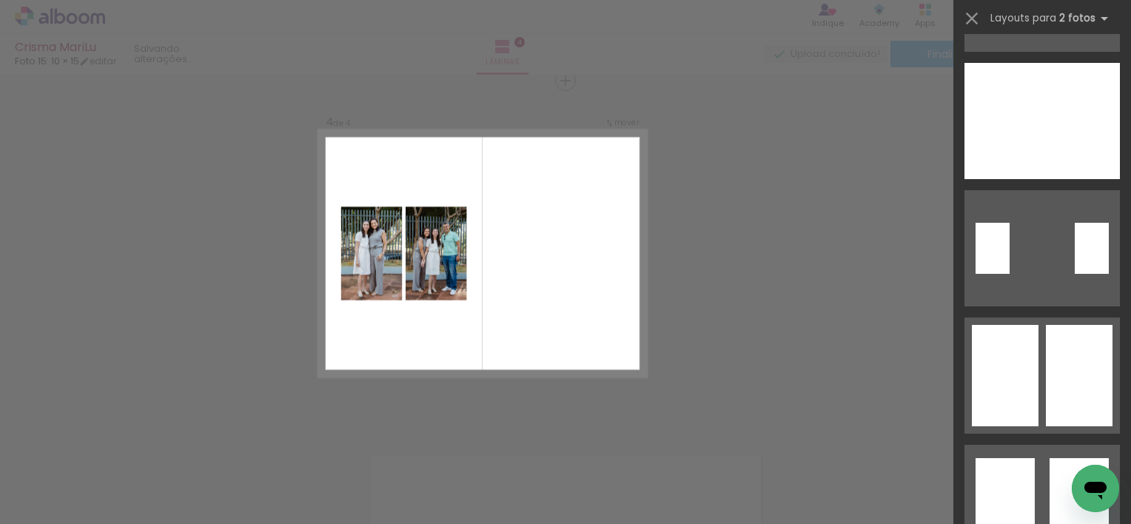
scroll to position [0, 0]
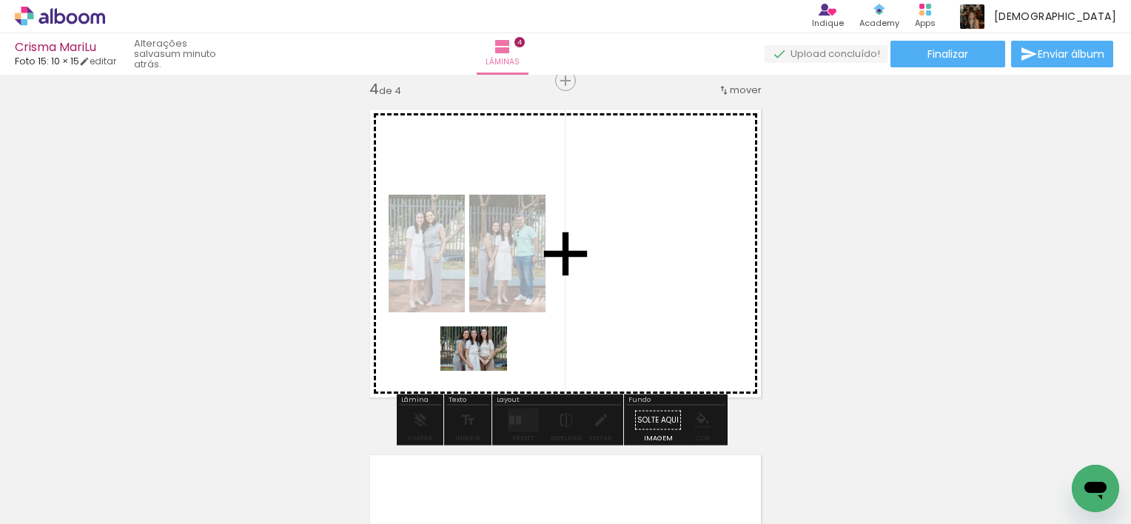
drag, startPoint x: 419, startPoint y: 485, endPoint x: 485, endPoint y: 371, distance: 131.7
click at [485, 371] on quentale-workspace at bounding box center [565, 262] width 1131 height 524
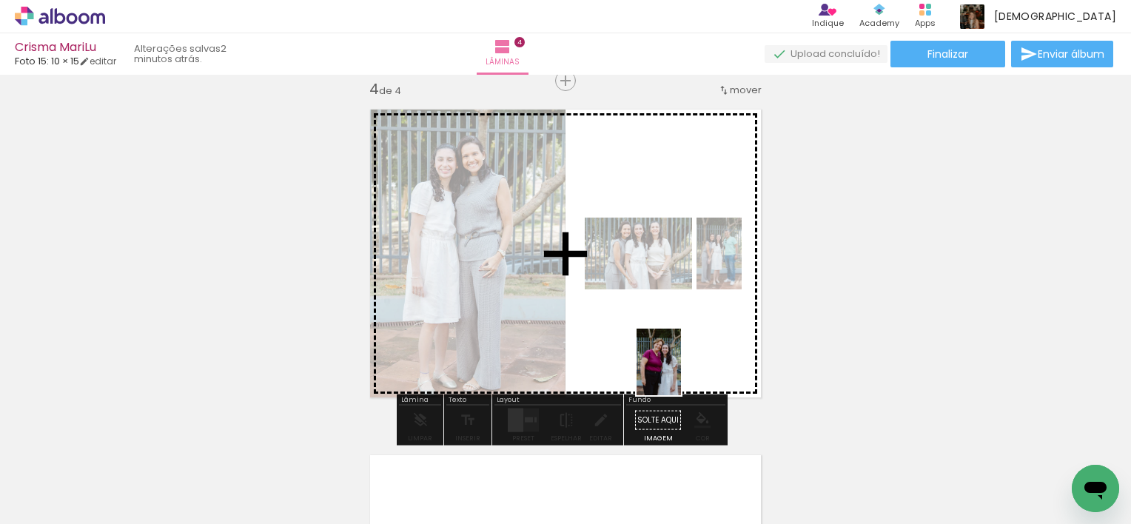
drag, startPoint x: 822, startPoint y: 466, endPoint x: 681, endPoint y: 373, distance: 168.8
click at [681, 373] on quentale-workspace at bounding box center [565, 262] width 1131 height 524
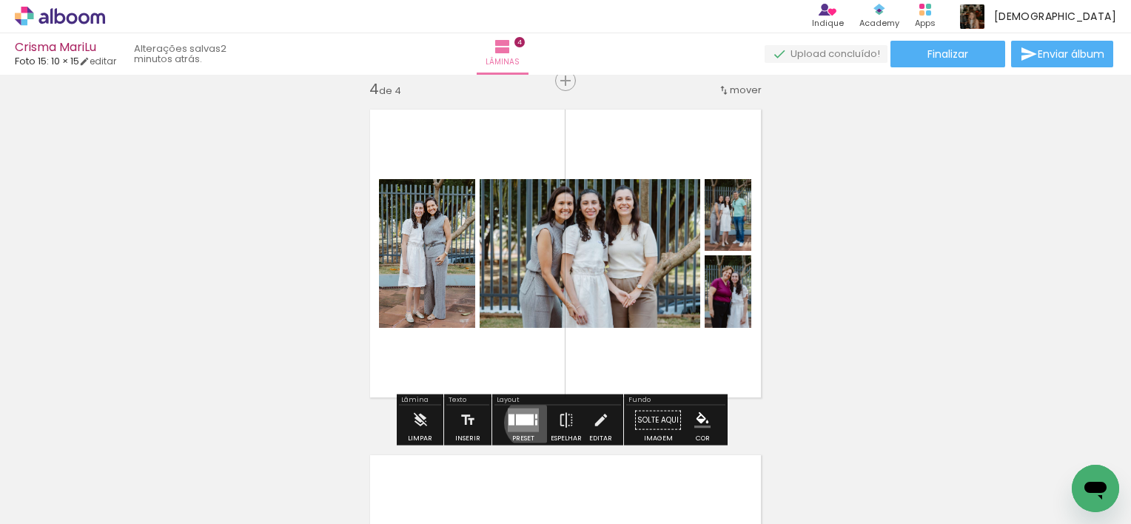
click at [527, 422] on div at bounding box center [525, 420] width 18 height 11
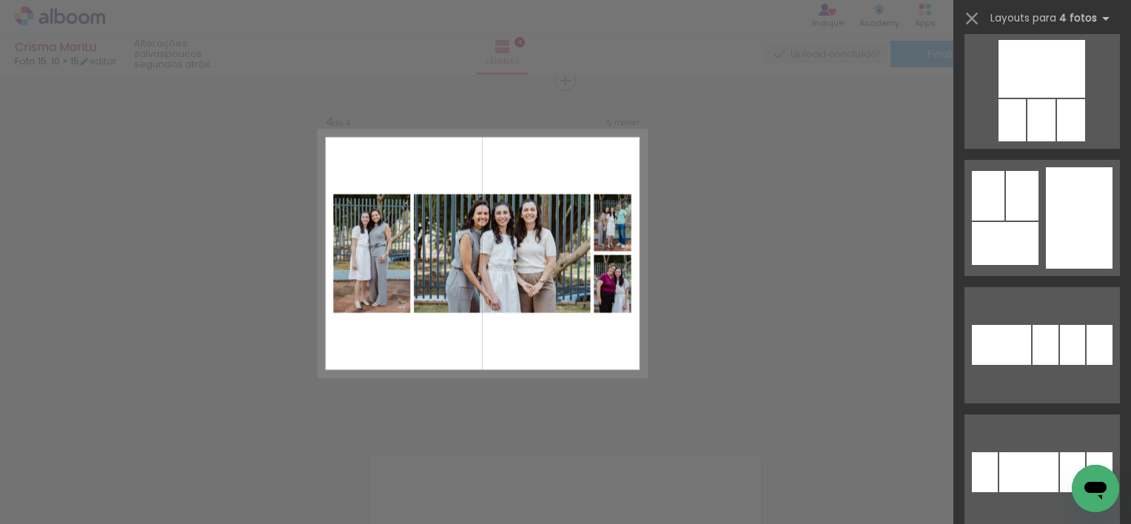
scroll to position [6012, 0]
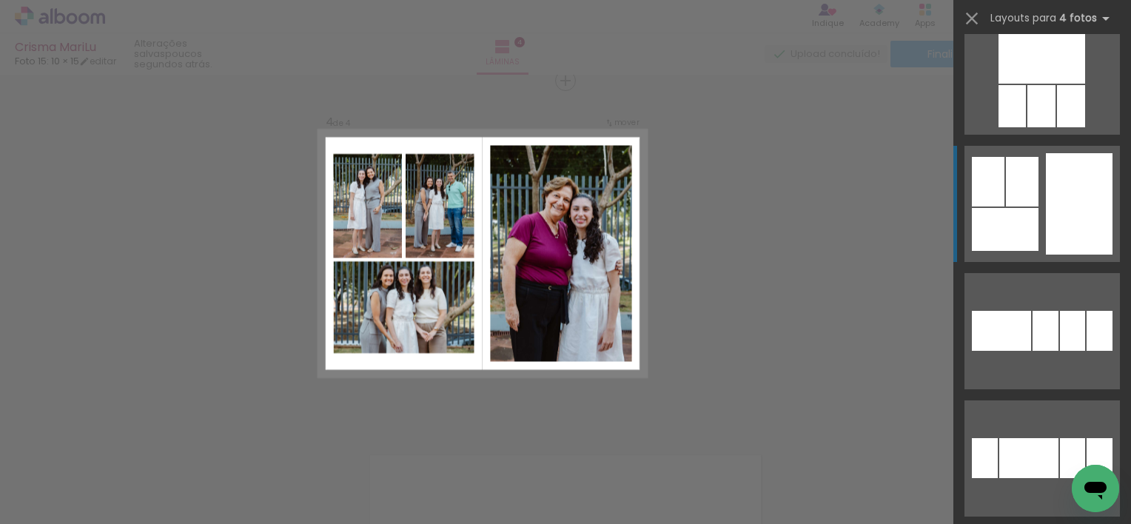
click at [1087, 311] on div at bounding box center [1100, 331] width 26 height 40
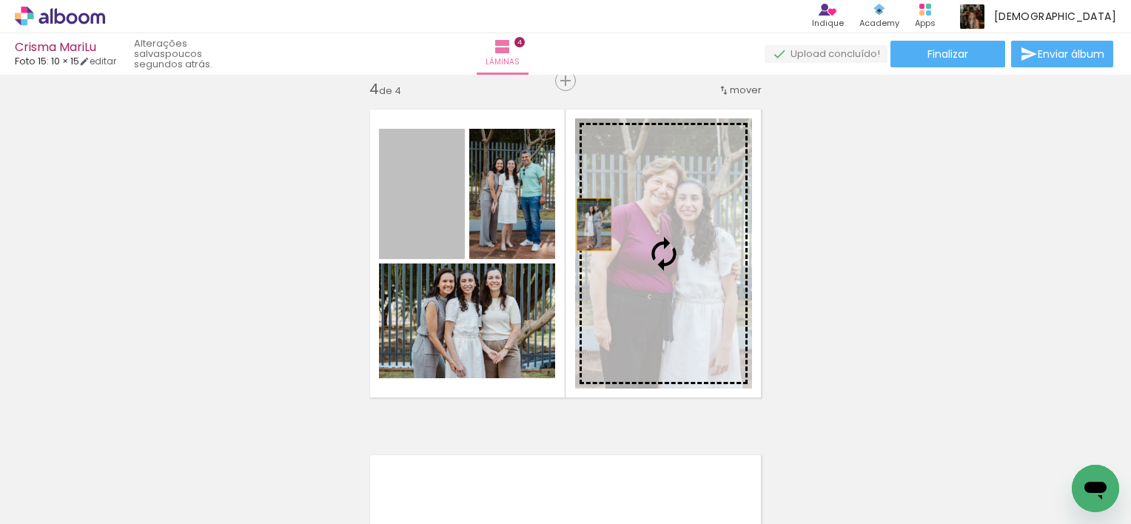
drag, startPoint x: 401, startPoint y: 203, endPoint x: 592, endPoint y: 224, distance: 191.4
click at [0, 0] on slot at bounding box center [0, 0] width 0 height 0
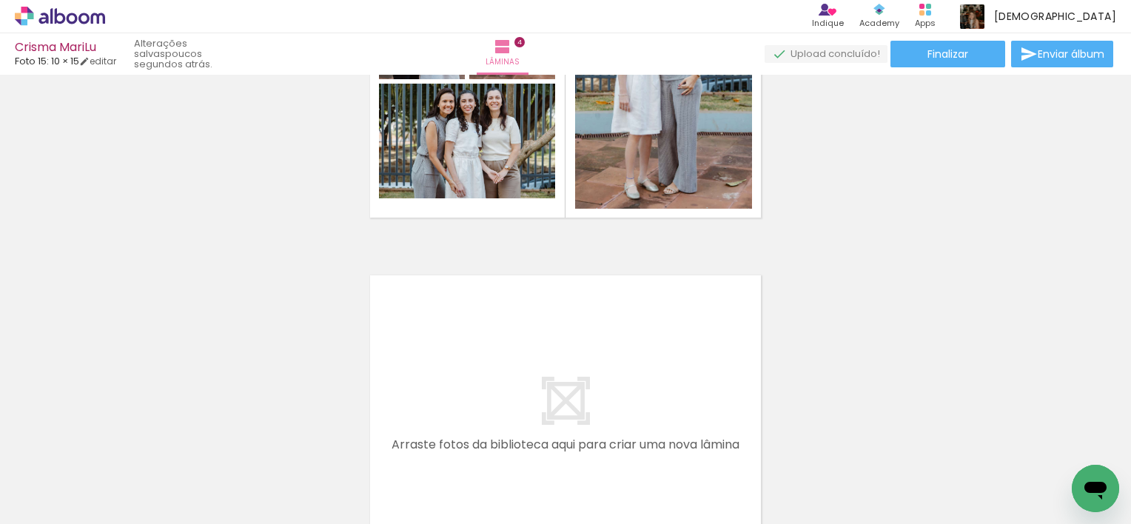
scroll to position [1255, 0]
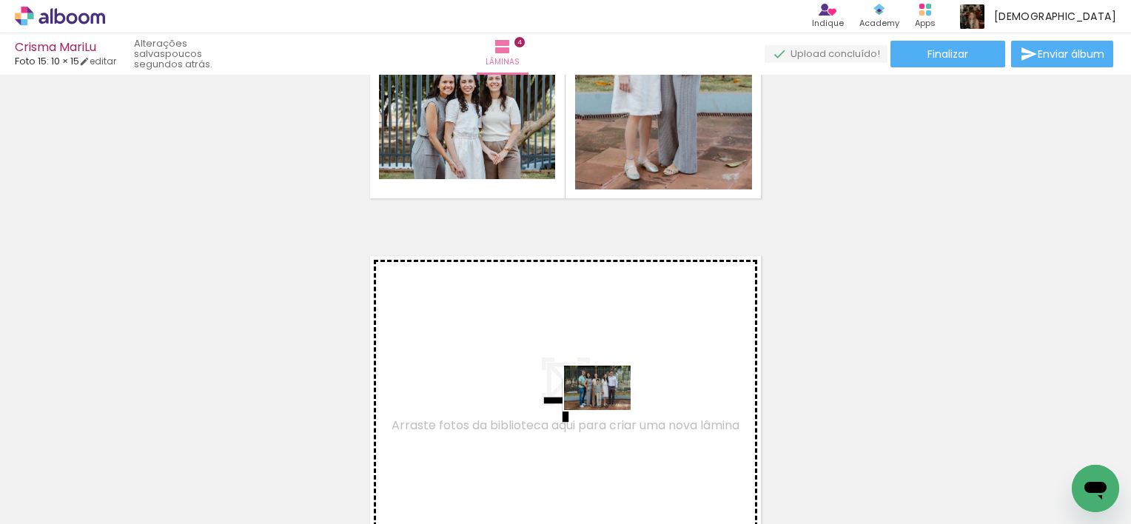
drag, startPoint x: 570, startPoint y: 483, endPoint x: 609, endPoint y: 410, distance: 82.1
click at [609, 410] on quentale-workspace at bounding box center [565, 262] width 1131 height 524
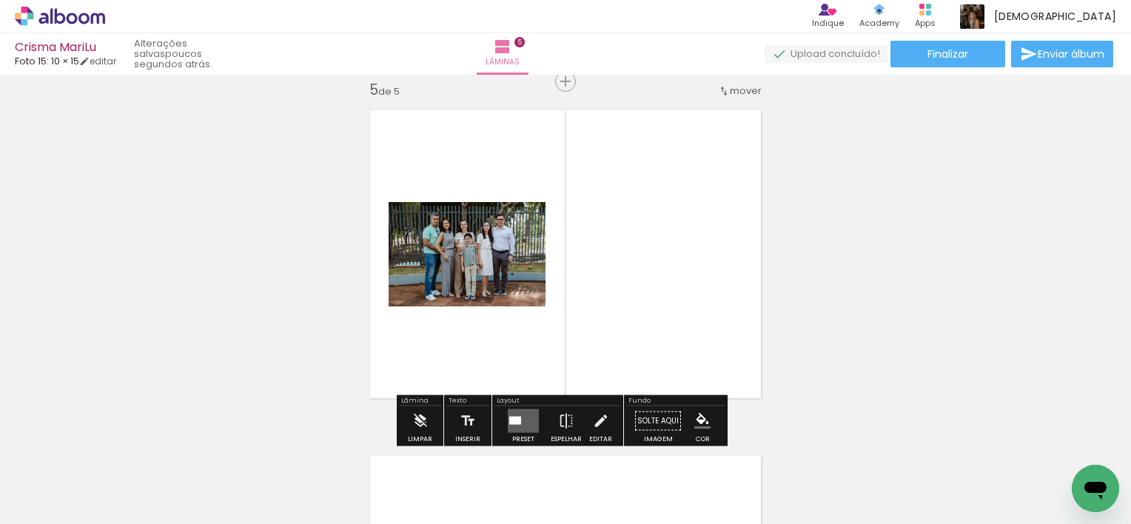
scroll to position [1402, 0]
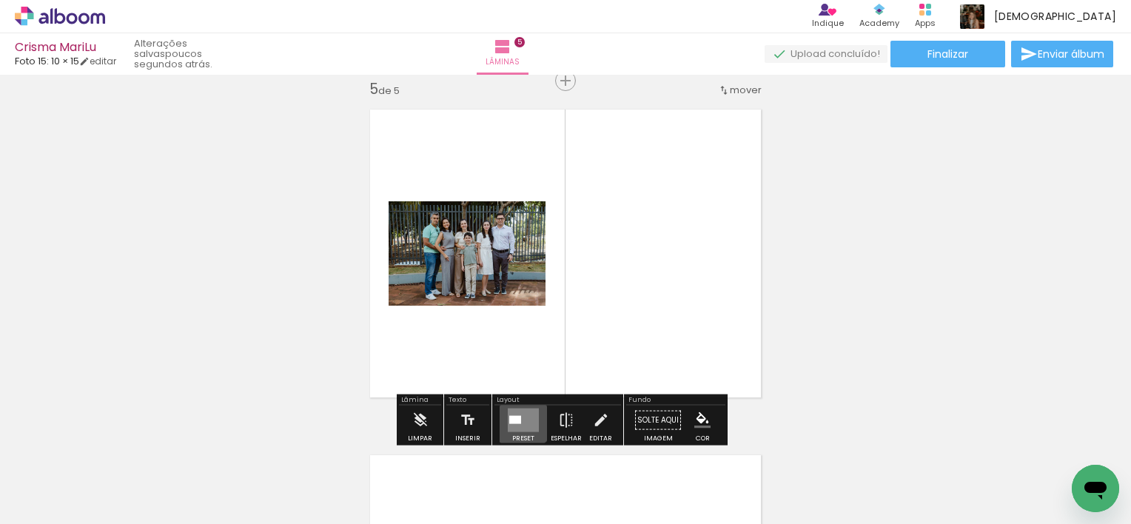
click at [516, 413] on quentale-layouter at bounding box center [523, 421] width 31 height 24
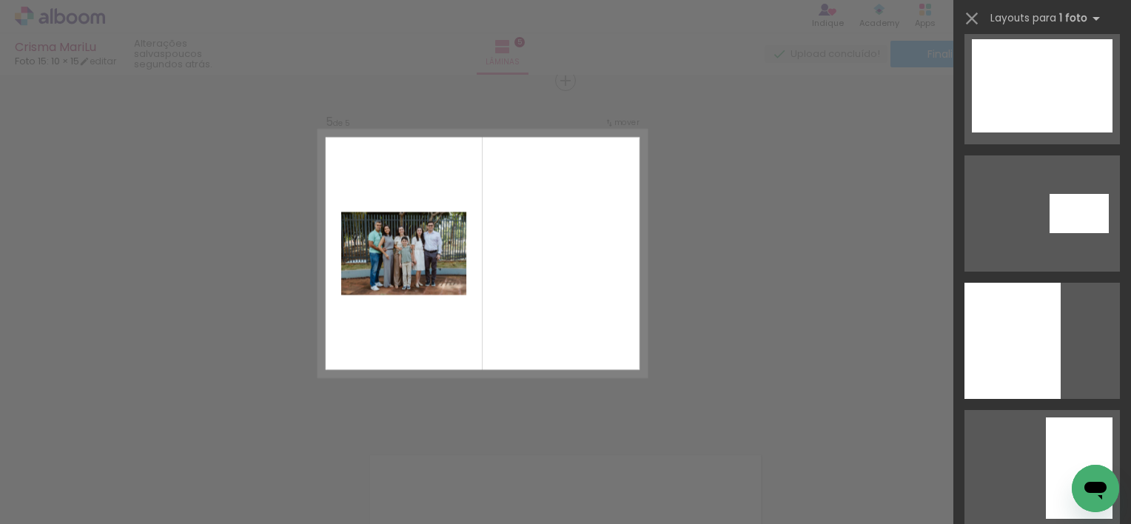
scroll to position [1037, 0]
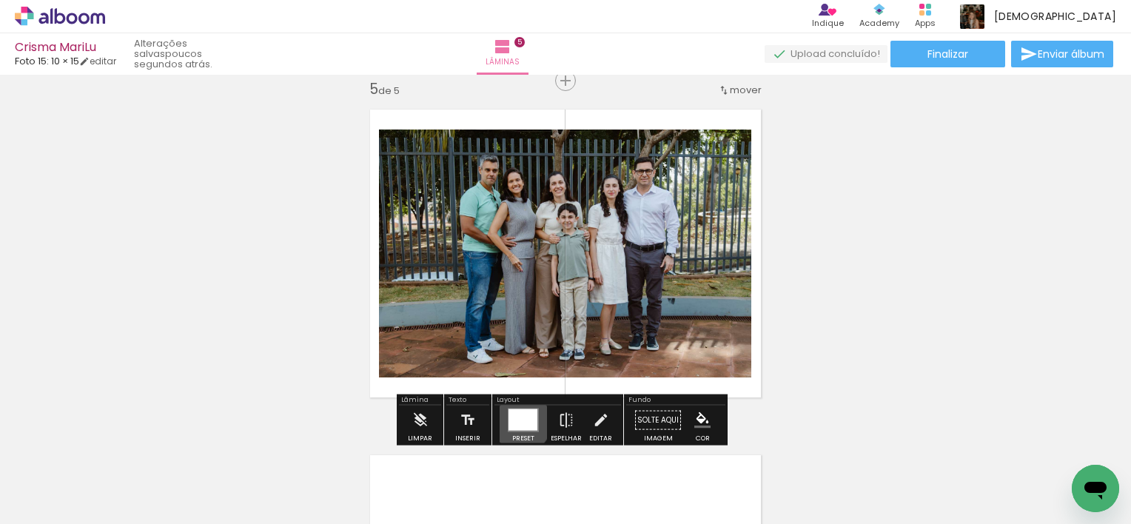
click at [509, 416] on div at bounding box center [523, 419] width 29 height 21
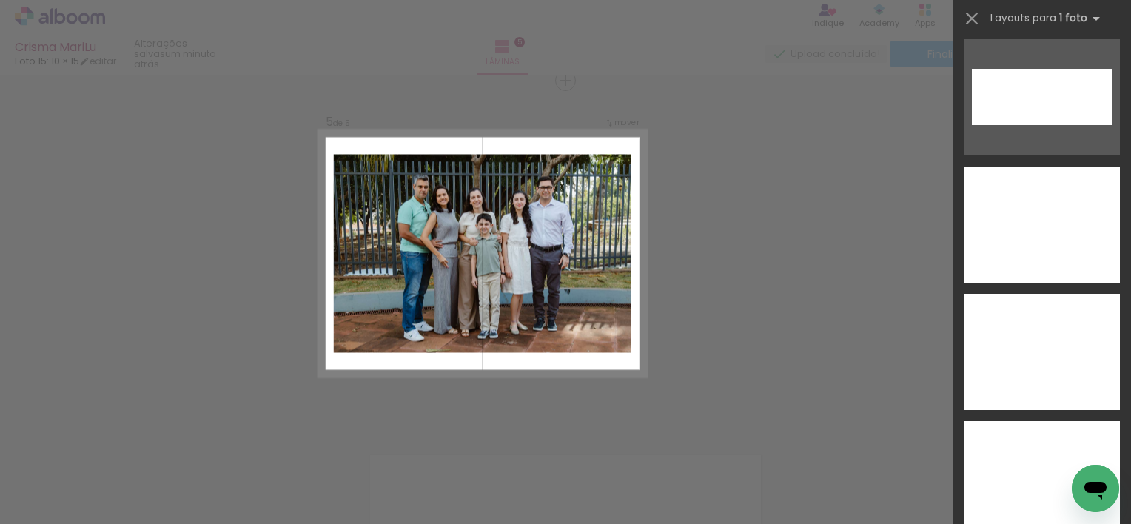
scroll to position [5994, 0]
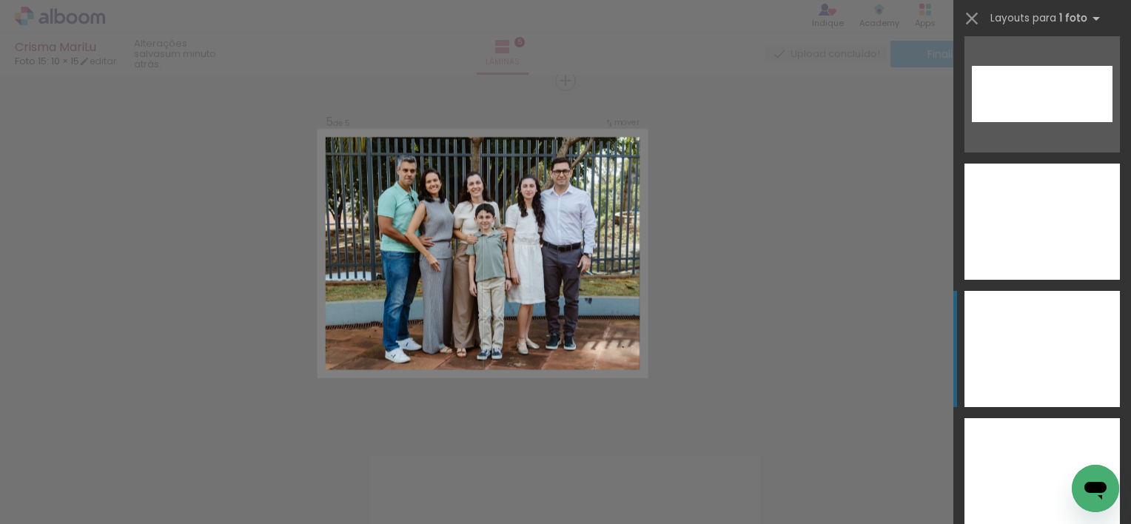
click at [1038, 335] on div at bounding box center [1042, 349] width 155 height 116
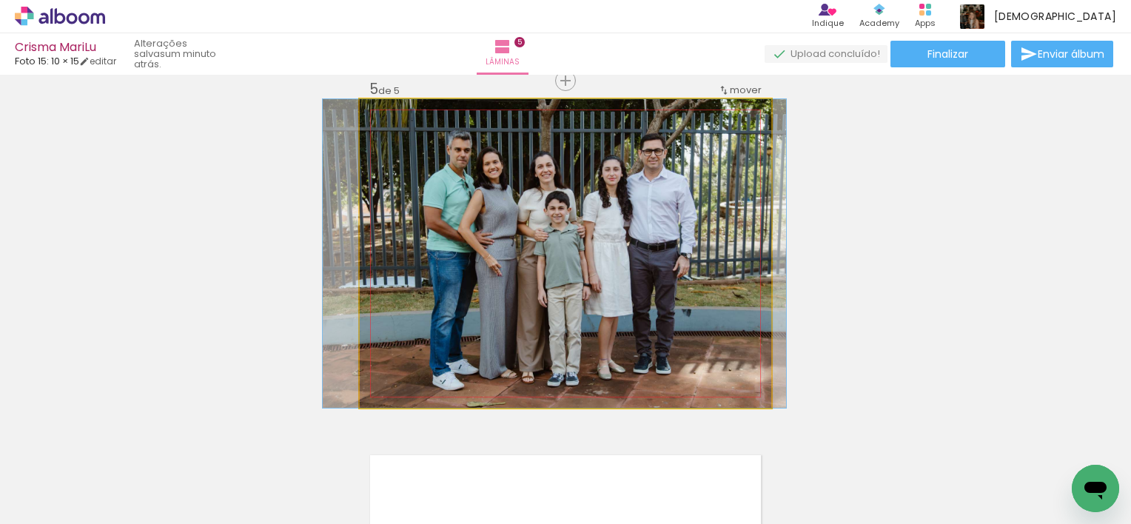
drag, startPoint x: 672, startPoint y: 247, endPoint x: 660, endPoint y: 247, distance: 11.1
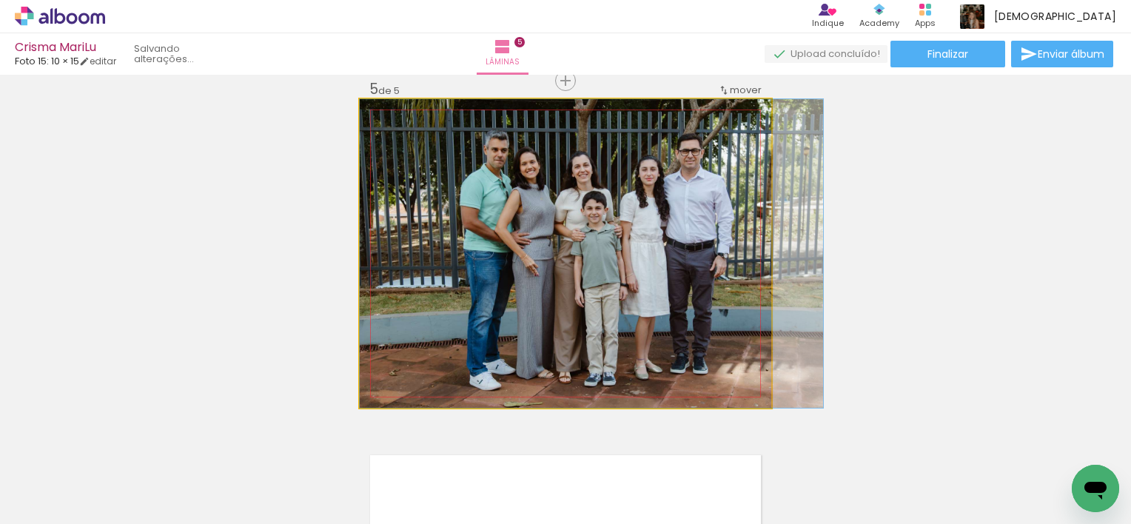
drag, startPoint x: 660, startPoint y: 247, endPoint x: 708, endPoint y: 259, distance: 49.0
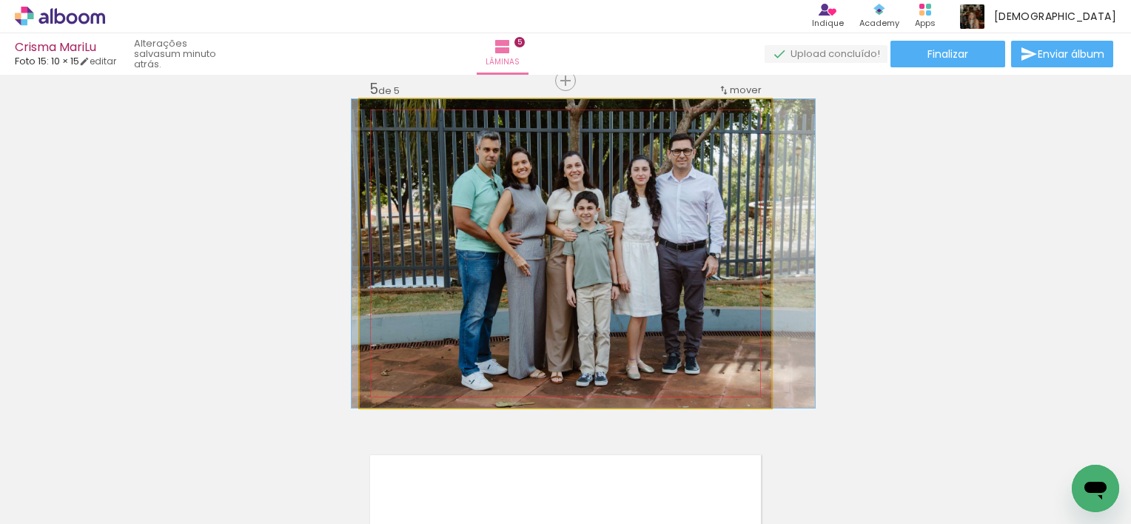
drag, startPoint x: 708, startPoint y: 259, endPoint x: 700, endPoint y: 259, distance: 8.1
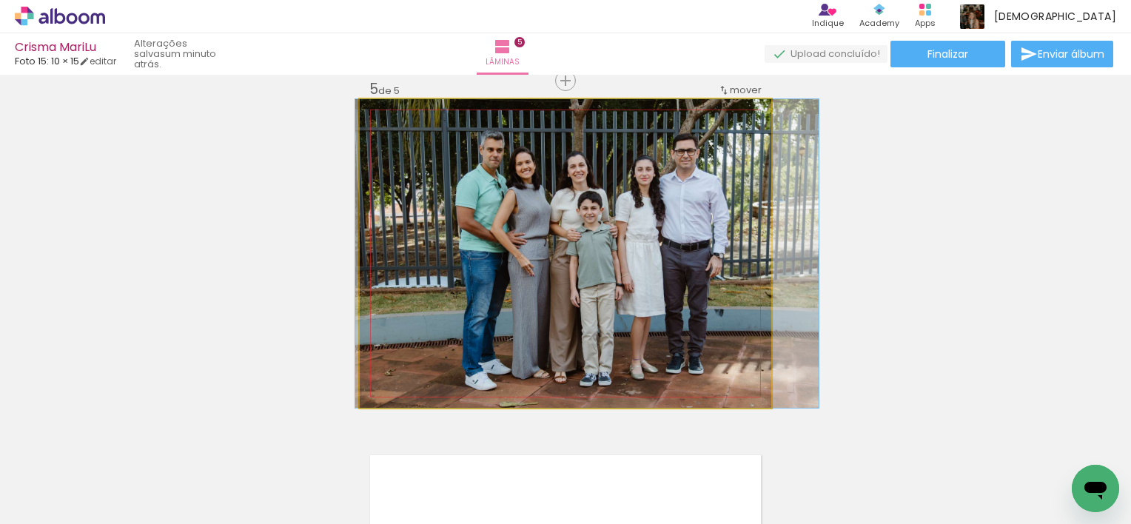
drag, startPoint x: 694, startPoint y: 259, endPoint x: 703, endPoint y: 261, distance: 9.0
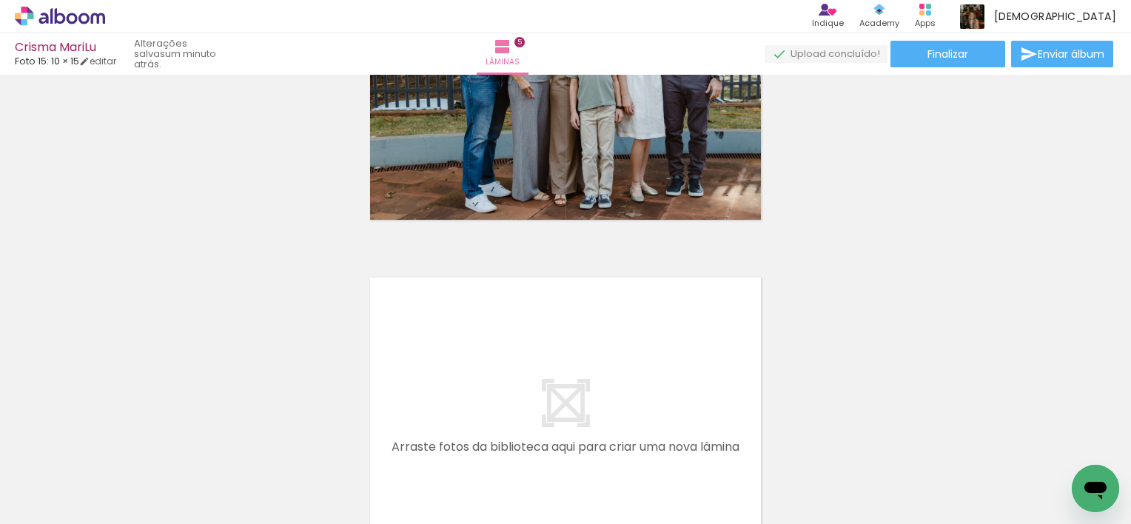
scroll to position [0, 405]
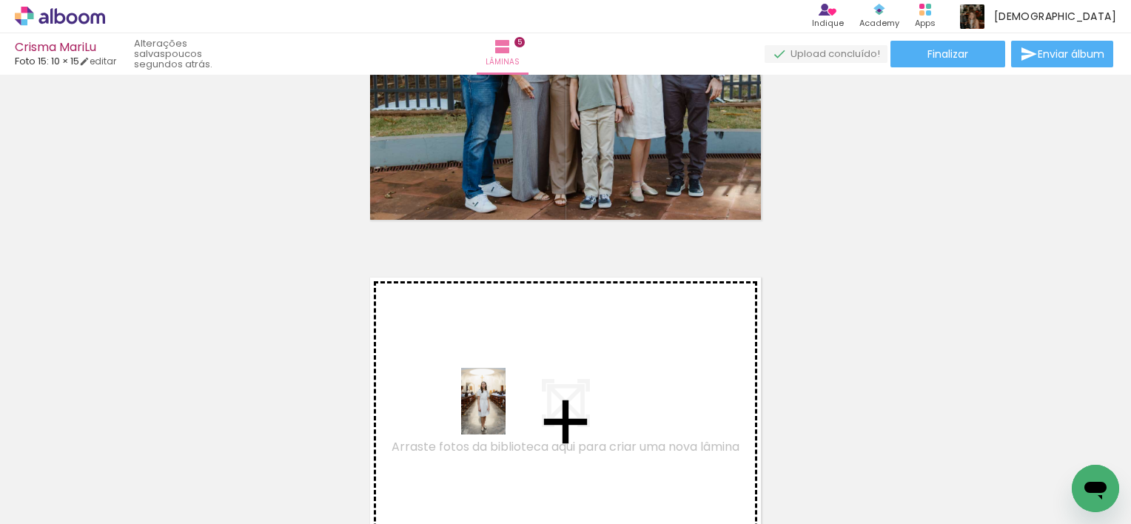
drag, startPoint x: 505, startPoint y: 472, endPoint x: 504, endPoint y: 412, distance: 59.2
click at [504, 412] on quentale-workspace at bounding box center [565, 262] width 1131 height 524
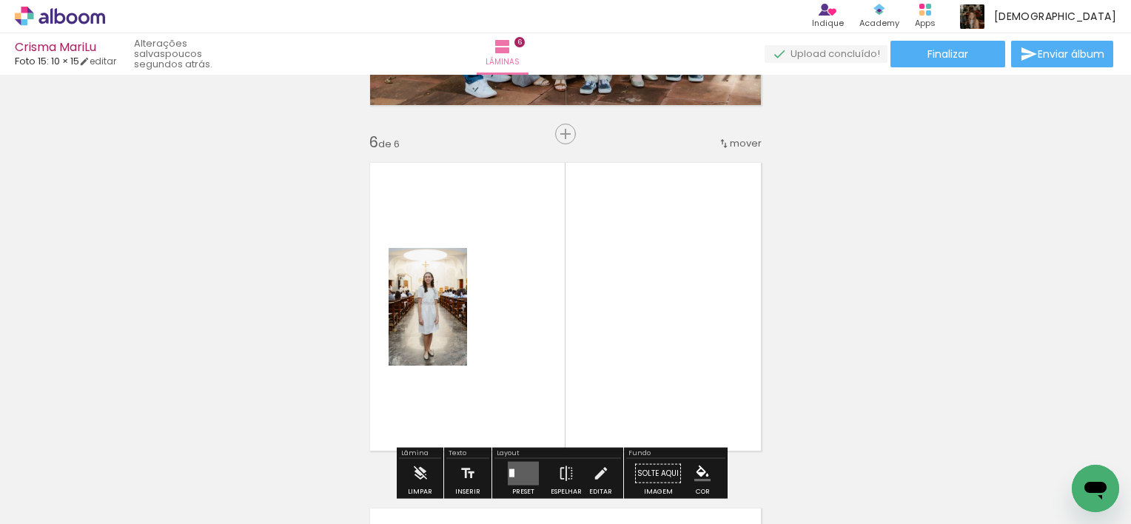
scroll to position [1747, 0]
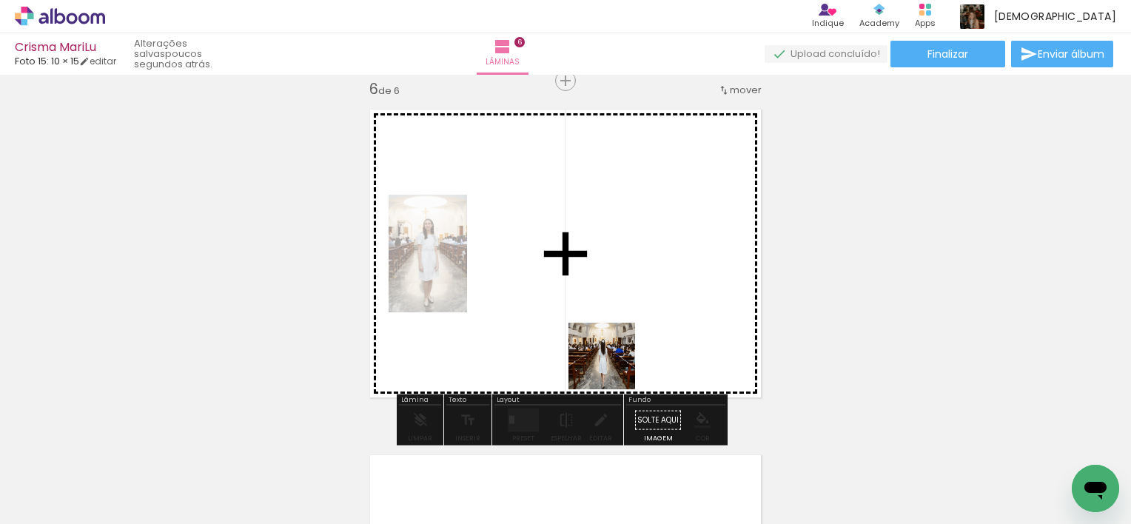
drag, startPoint x: 585, startPoint y: 477, endPoint x: 613, endPoint y: 363, distance: 117.4
click at [613, 363] on quentale-workspace at bounding box center [565, 262] width 1131 height 524
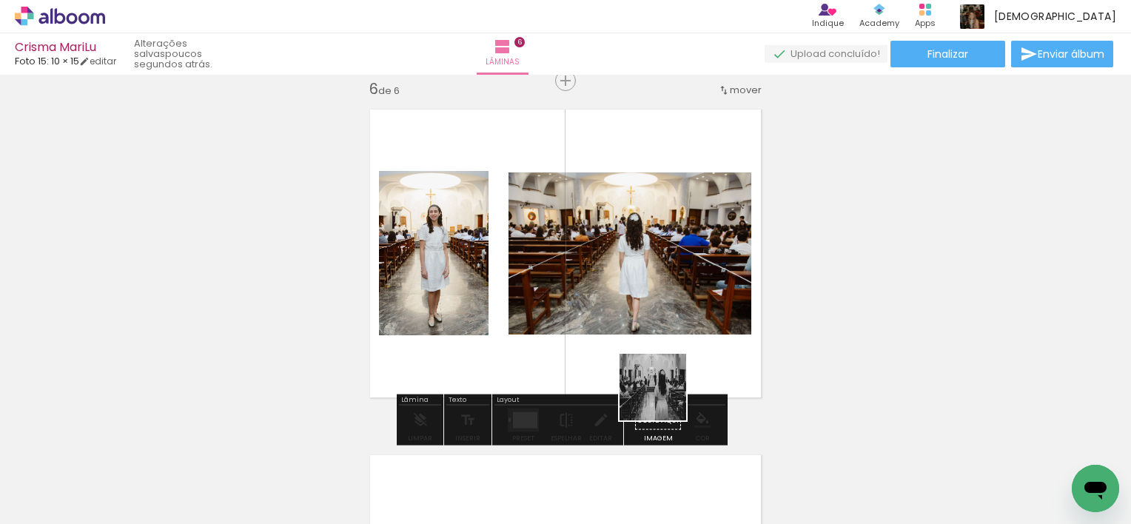
drag, startPoint x: 657, startPoint y: 482, endPoint x: 664, endPoint y: 395, distance: 87.6
click at [664, 395] on quentale-workspace at bounding box center [565, 262] width 1131 height 524
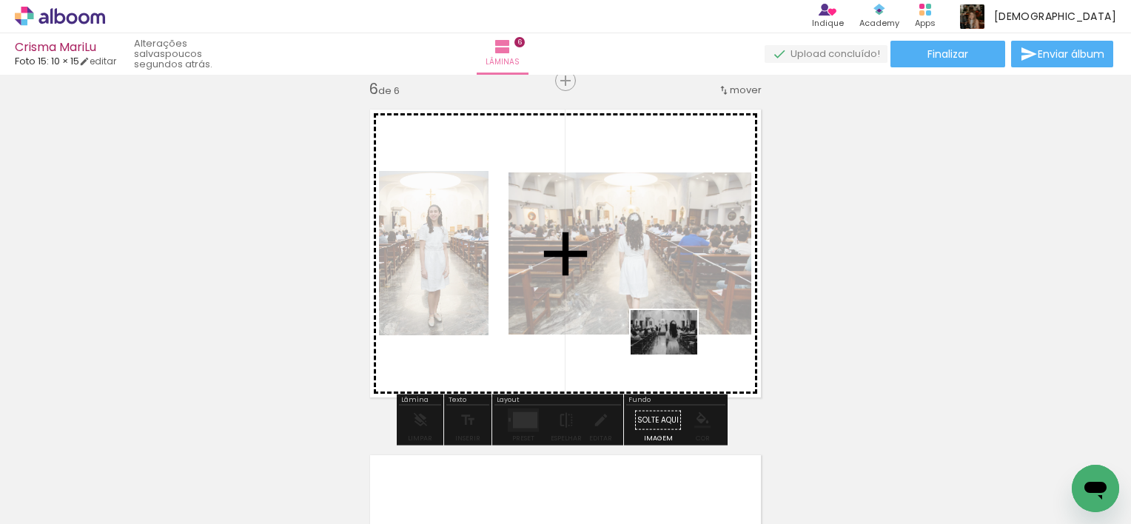
drag, startPoint x: 659, startPoint y: 464, endPoint x: 675, endPoint y: 355, distance: 110.8
click at [675, 355] on quentale-workspace at bounding box center [565, 262] width 1131 height 524
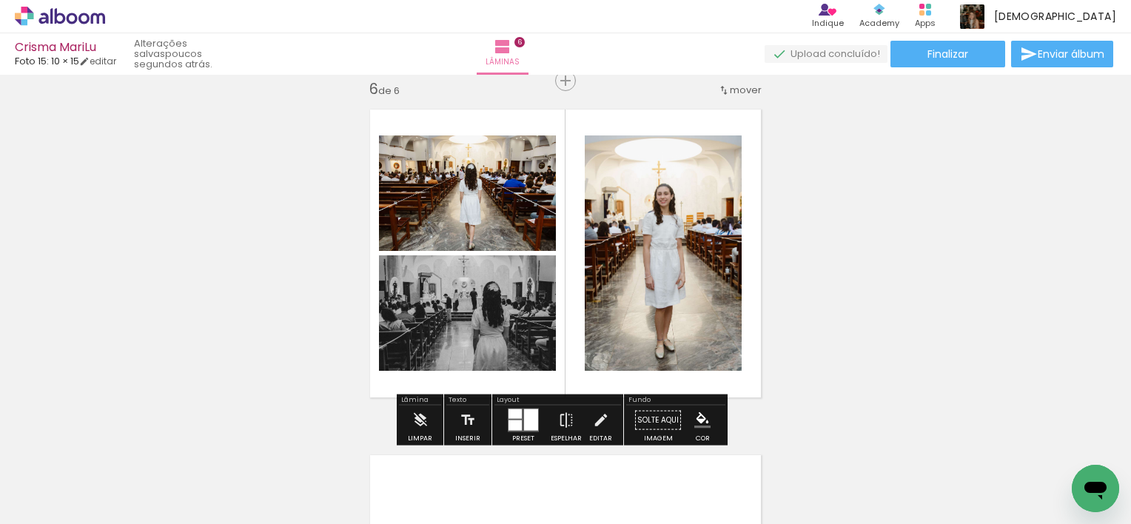
click at [529, 418] on div at bounding box center [531, 419] width 14 height 21
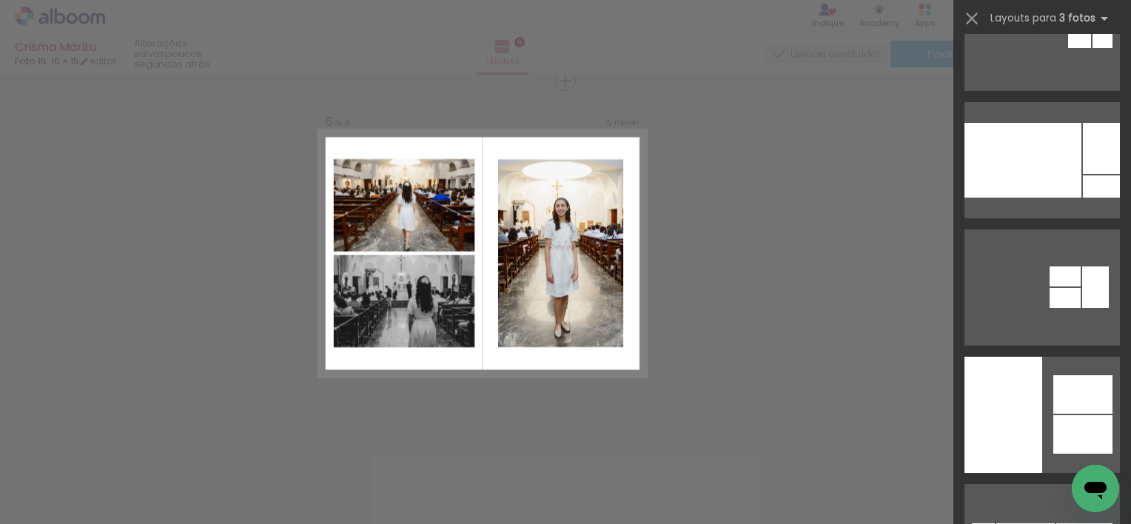
scroll to position [326, 0]
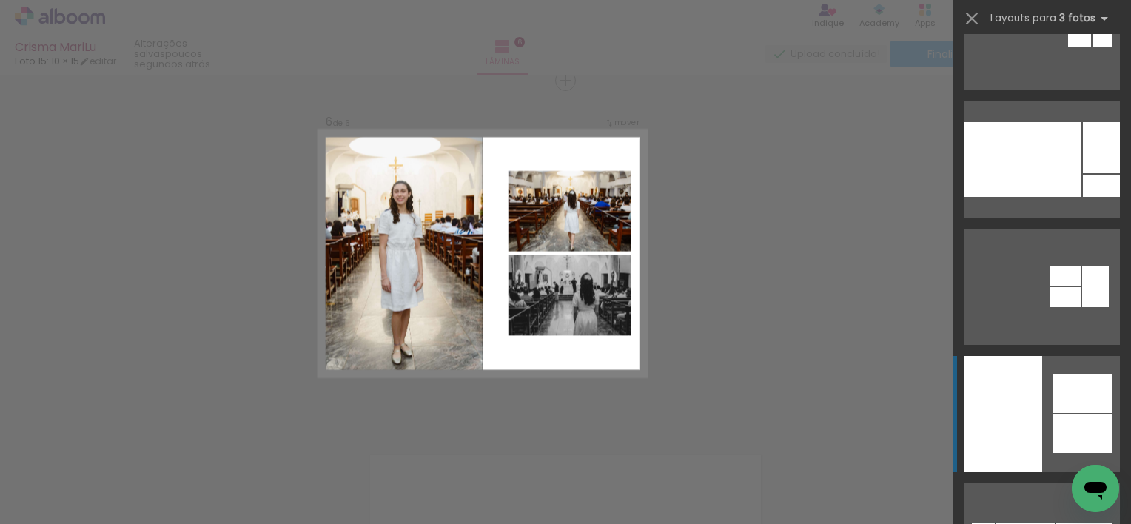
click at [1011, 197] on div at bounding box center [1023, 159] width 117 height 75
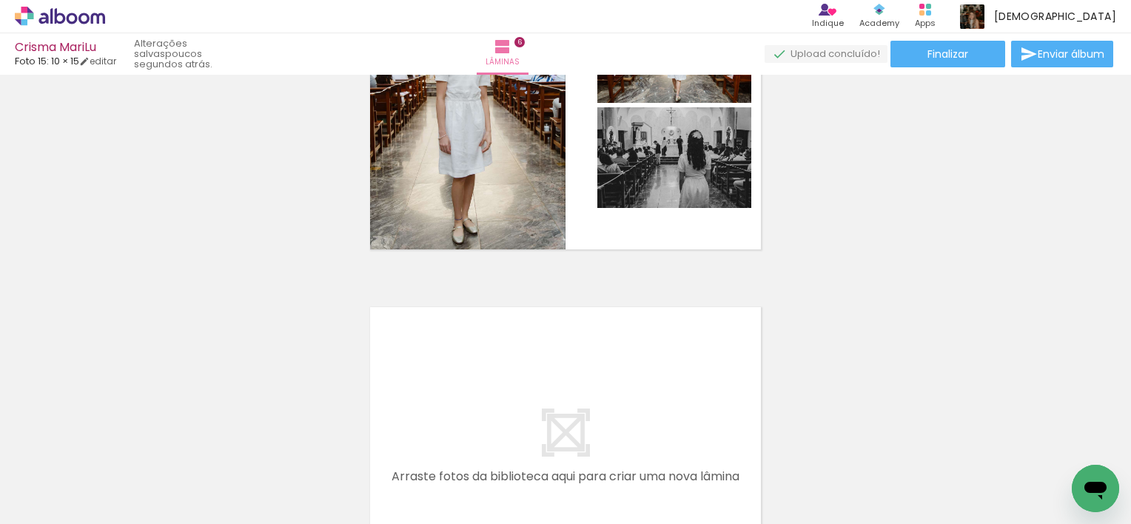
scroll to position [1925, 0]
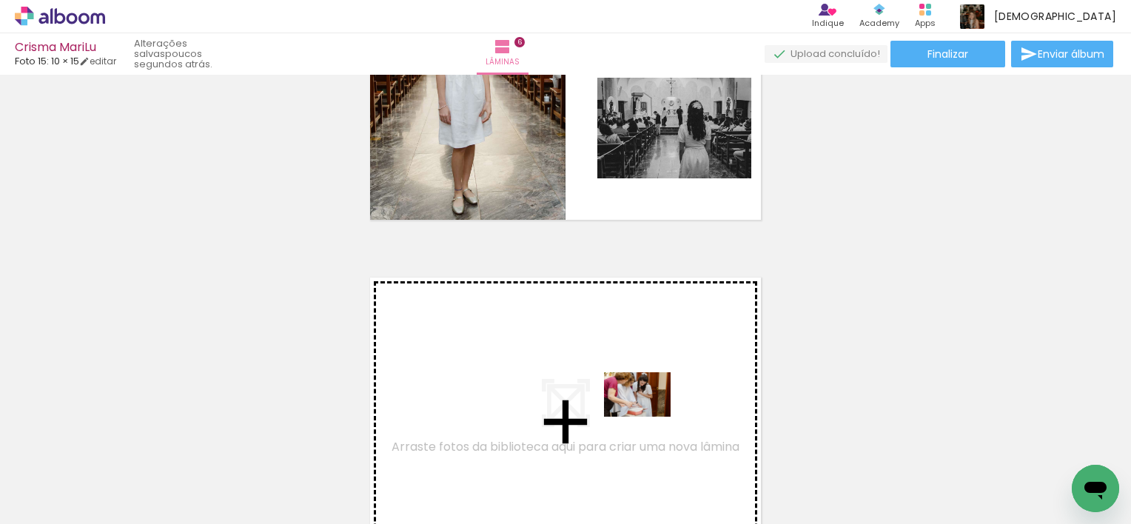
drag, startPoint x: 734, startPoint y: 478, endPoint x: 649, endPoint y: 417, distance: 105.2
click at [649, 417] on quentale-workspace at bounding box center [565, 262] width 1131 height 524
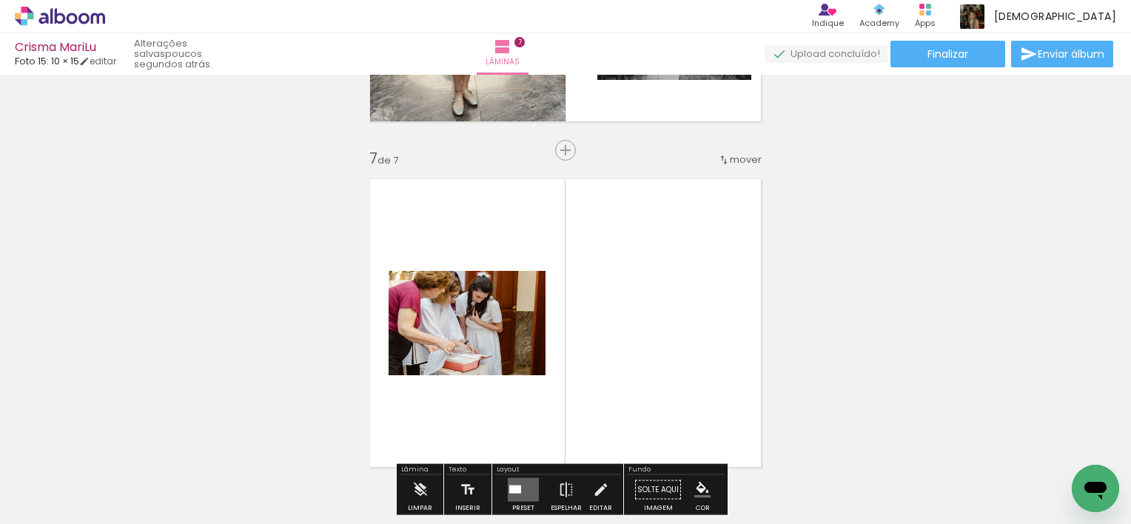
scroll to position [2093, 0]
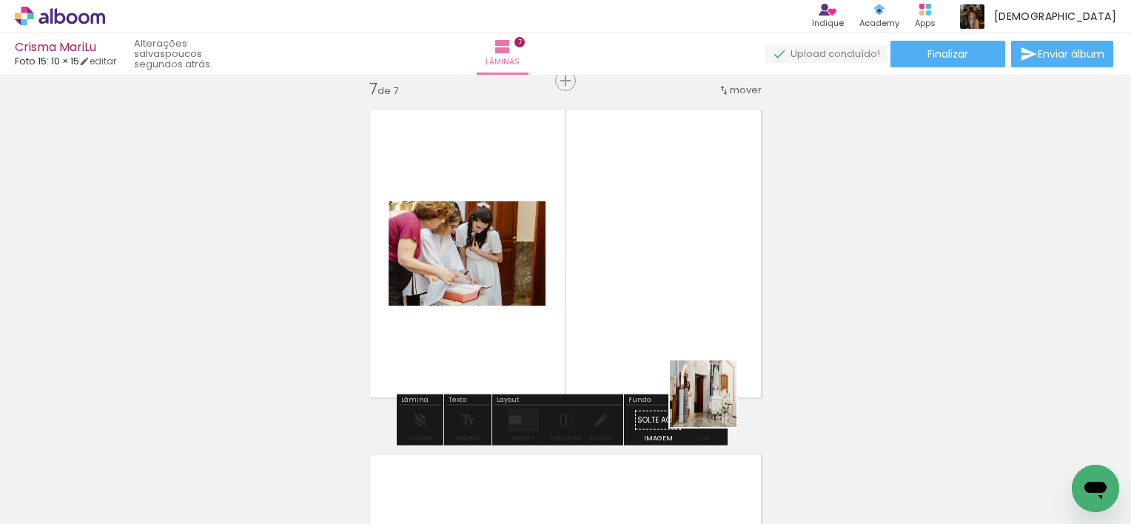
drag, startPoint x: 814, startPoint y: 490, endPoint x: 690, endPoint y: 370, distance: 172.8
click at [690, 370] on quentale-workspace at bounding box center [565, 262] width 1131 height 524
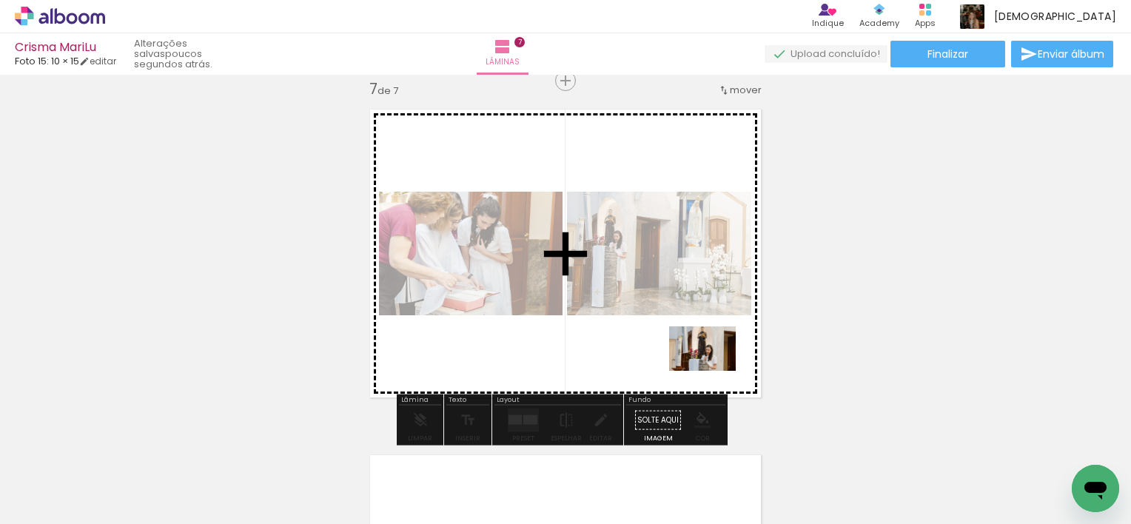
drag, startPoint x: 908, startPoint y: 486, endPoint x: 714, endPoint y: 371, distance: 225.4
click at [714, 371] on quentale-workspace at bounding box center [565, 262] width 1131 height 524
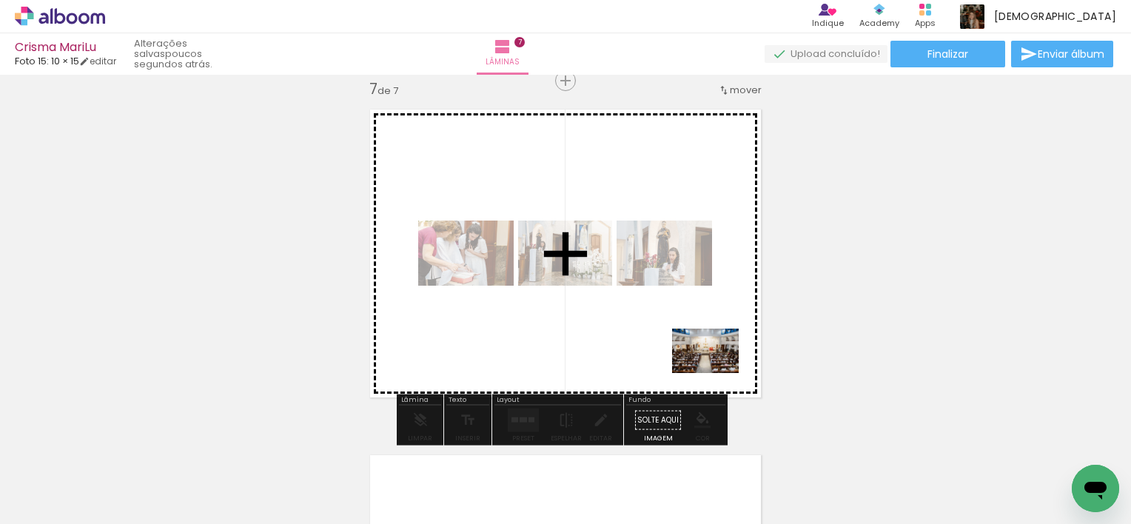
drag, startPoint x: 1014, startPoint y: 486, endPoint x: 715, endPoint y: 372, distance: 319.9
click at [715, 372] on quentale-workspace at bounding box center [565, 262] width 1131 height 524
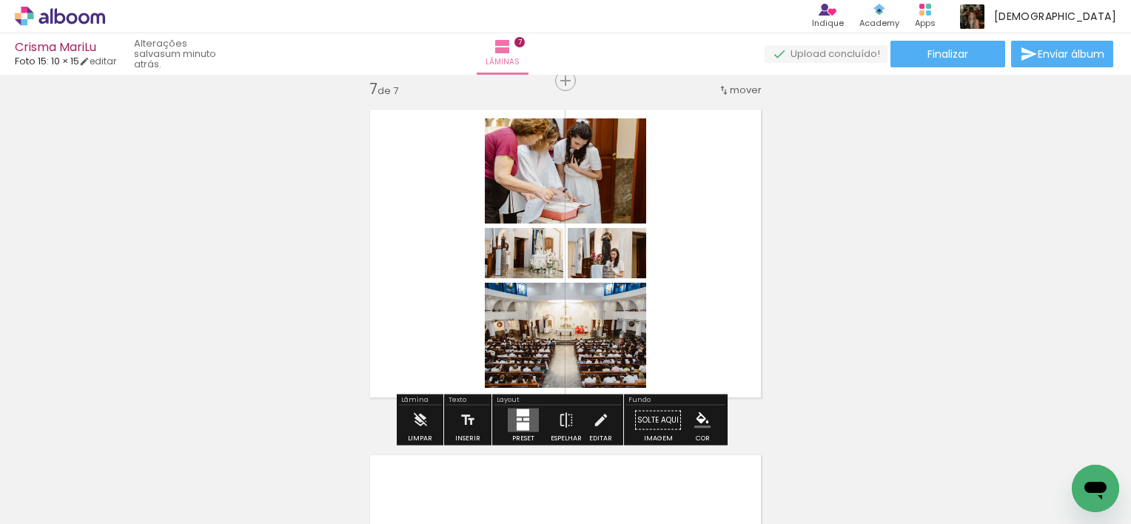
click at [532, 426] on quentale-layouter at bounding box center [523, 421] width 31 height 24
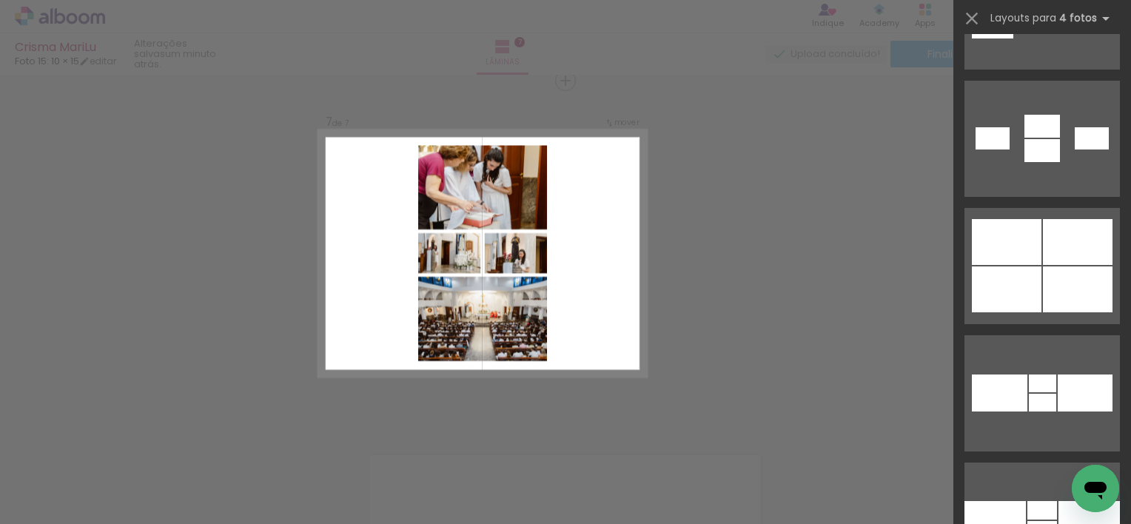
scroll to position [3820, 0]
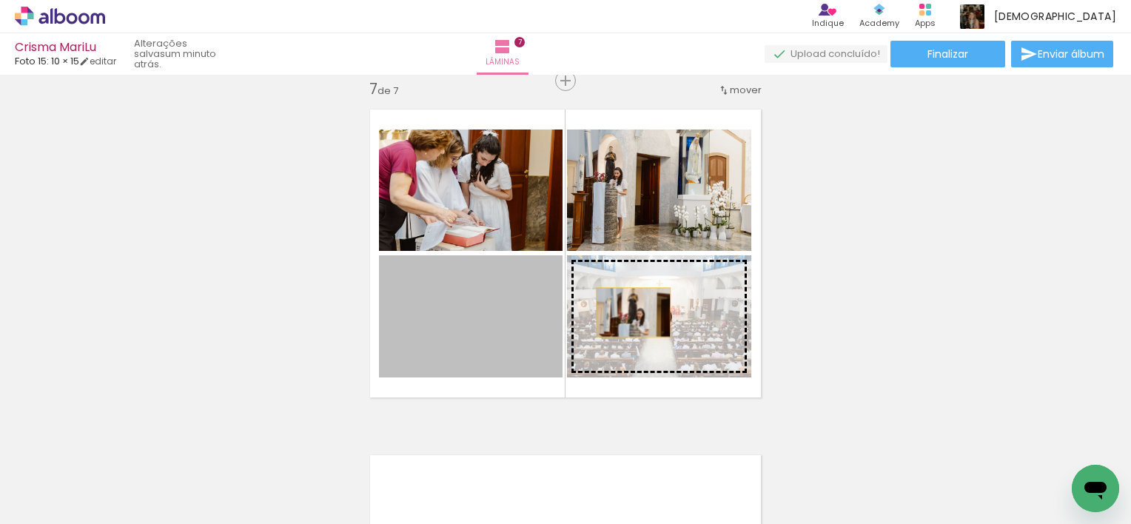
drag, startPoint x: 529, startPoint y: 315, endPoint x: 628, endPoint y: 312, distance: 98.5
click at [0, 0] on slot at bounding box center [0, 0] width 0 height 0
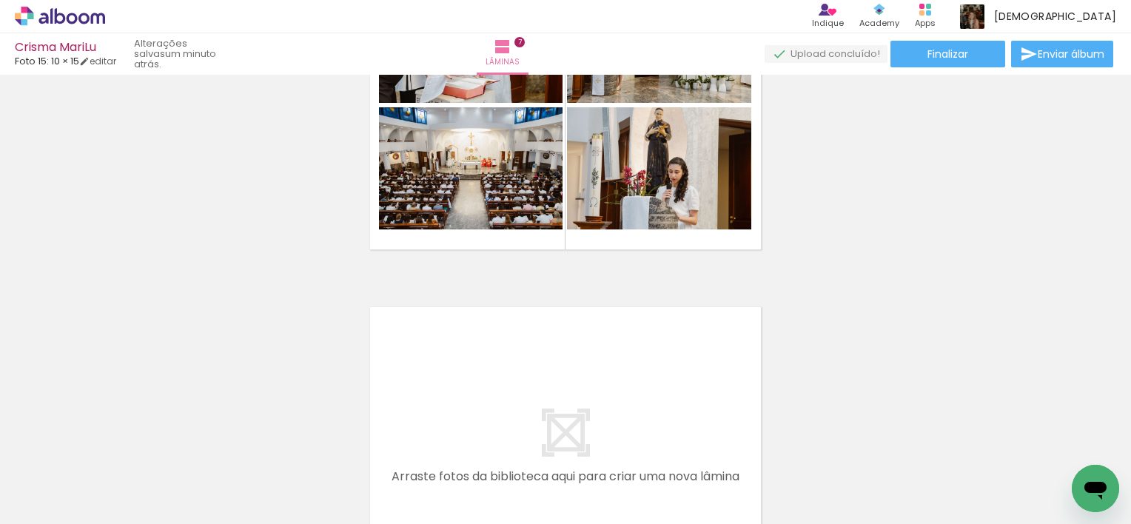
scroll to position [0, 830]
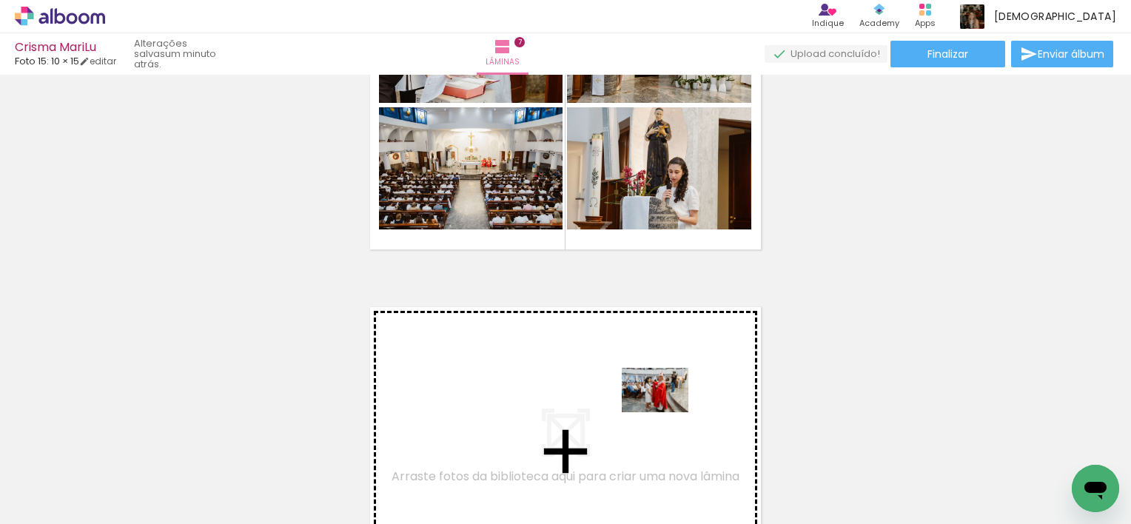
drag, startPoint x: 669, startPoint y: 483, endPoint x: 666, endPoint y: 409, distance: 74.1
click at [666, 409] on quentale-workspace at bounding box center [565, 262] width 1131 height 524
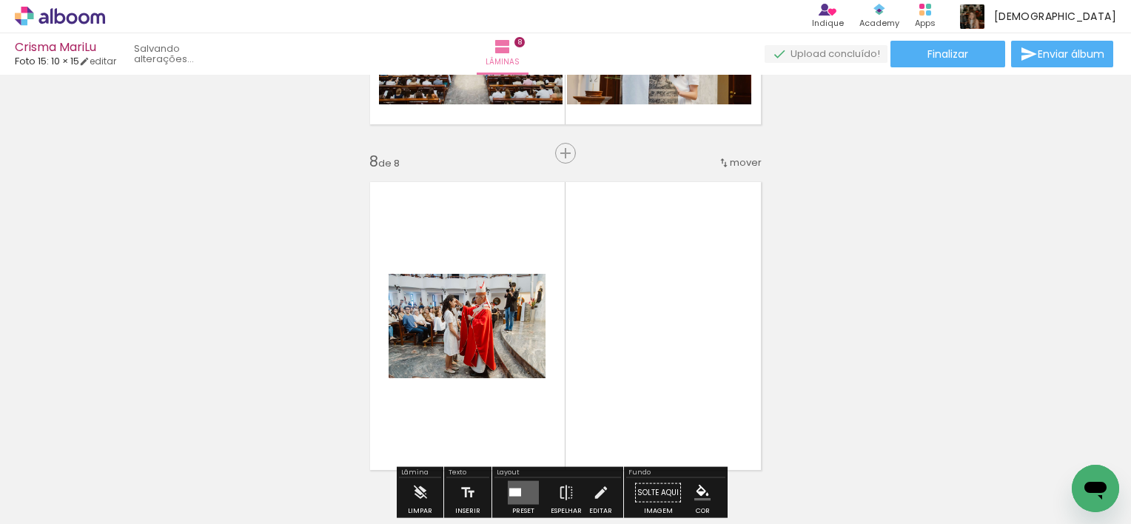
scroll to position [2439, 0]
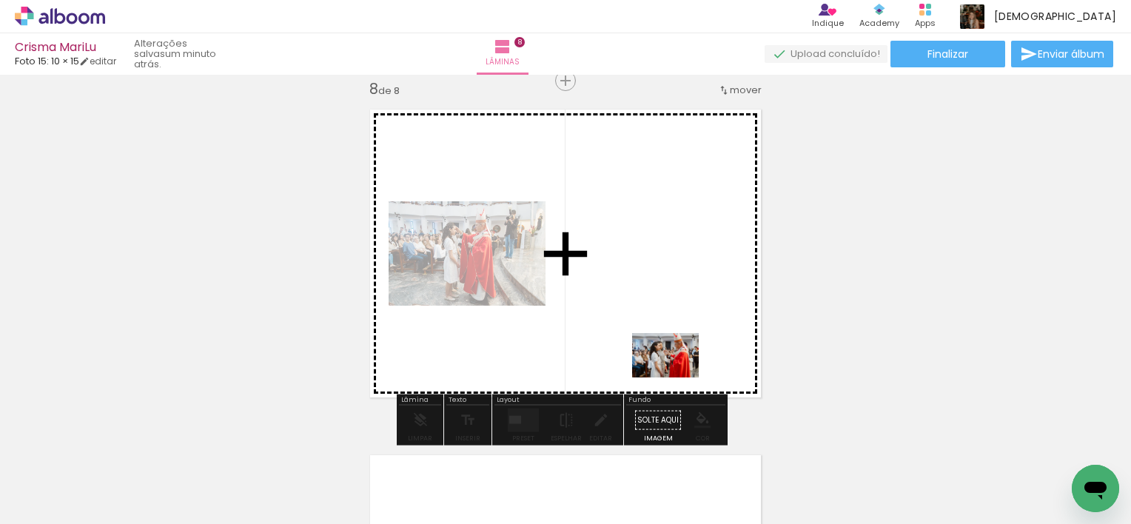
drag, startPoint x: 734, startPoint y: 478, endPoint x: 677, endPoint y: 378, distance: 115.7
click at [677, 378] on quentale-workspace at bounding box center [565, 262] width 1131 height 524
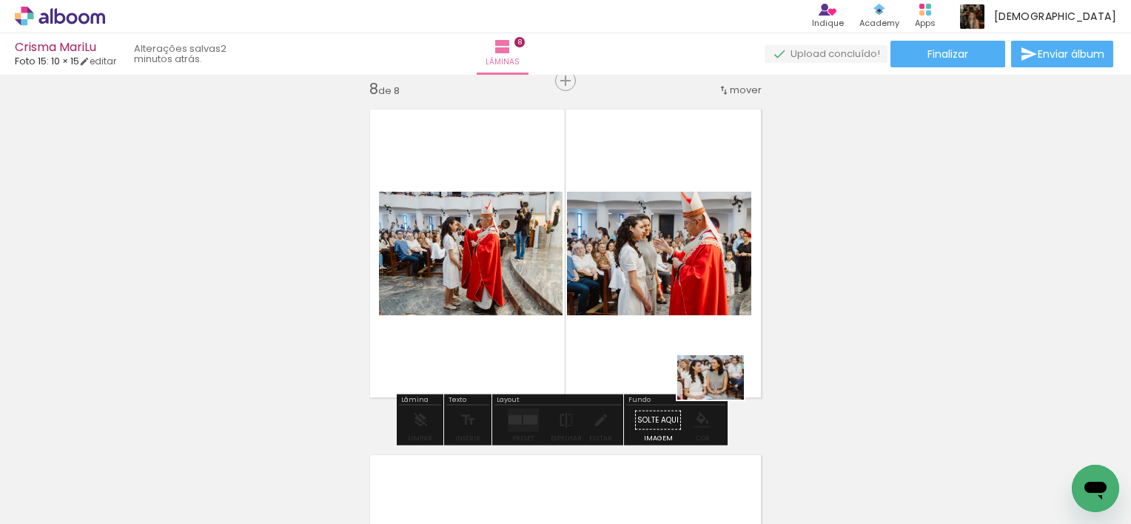
drag, startPoint x: 811, startPoint y: 474, endPoint x: 722, endPoint y: 400, distance: 116.2
click at [722, 400] on quentale-workspace at bounding box center [565, 262] width 1131 height 524
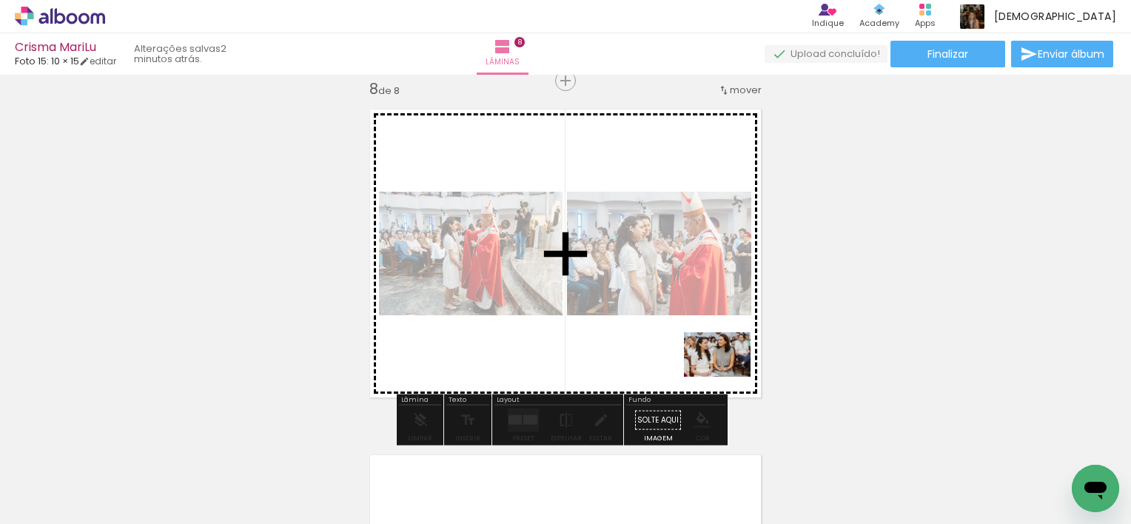
drag, startPoint x: 810, startPoint y: 468, endPoint x: 729, endPoint y: 377, distance: 122.2
click at [729, 377] on quentale-workspace at bounding box center [565, 262] width 1131 height 524
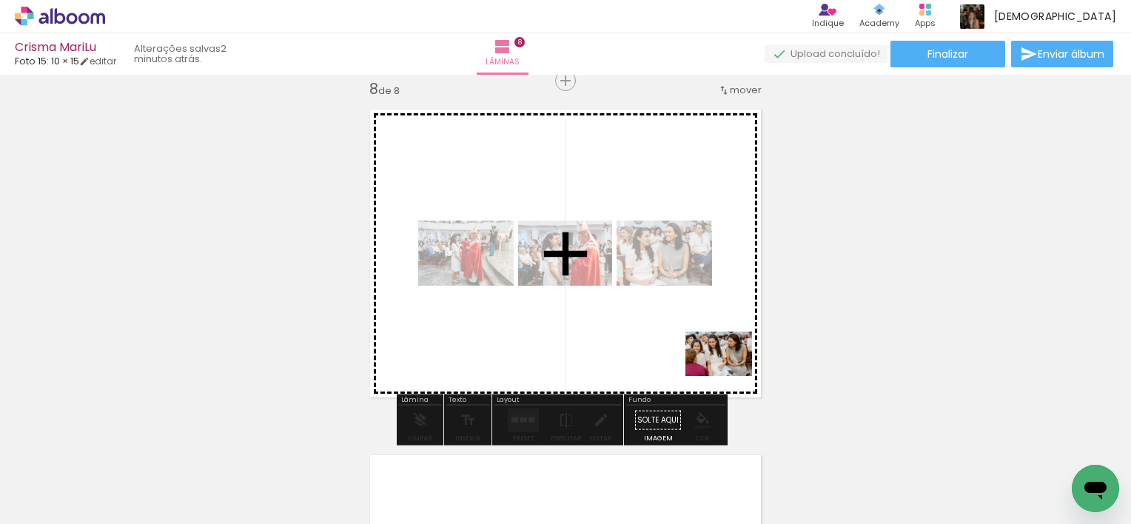
drag, startPoint x: 898, startPoint y: 489, endPoint x: 725, endPoint y: 371, distance: 209.5
click at [725, 371] on quentale-workspace at bounding box center [565, 262] width 1131 height 524
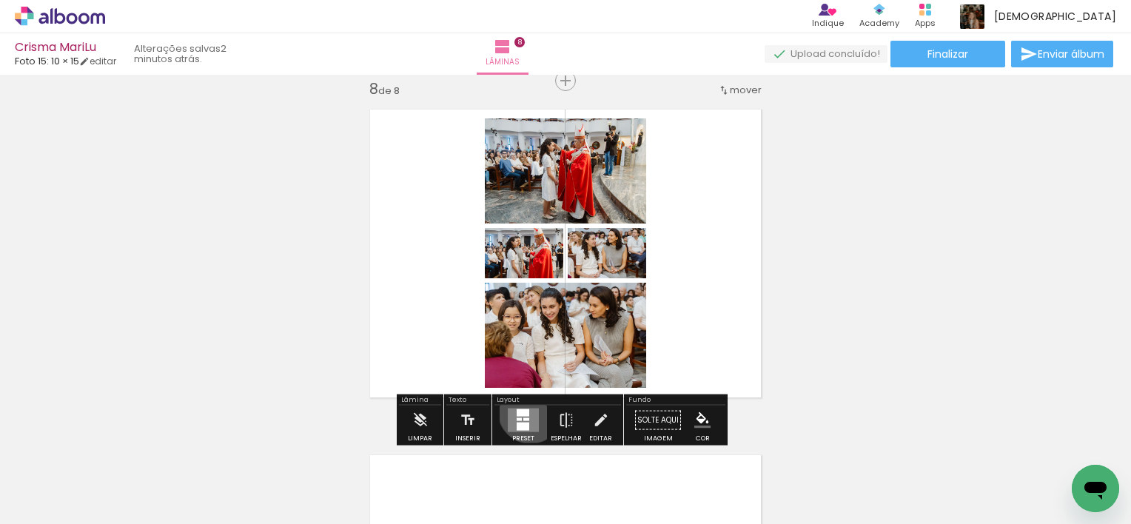
click at [527, 410] on quentale-layouter at bounding box center [523, 421] width 31 height 24
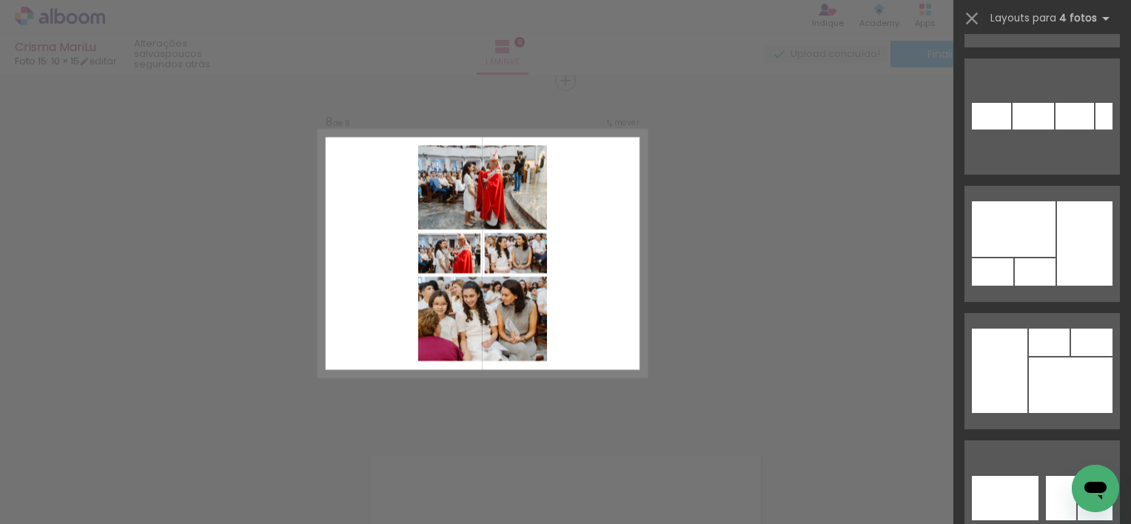
scroll to position [11692, 0]
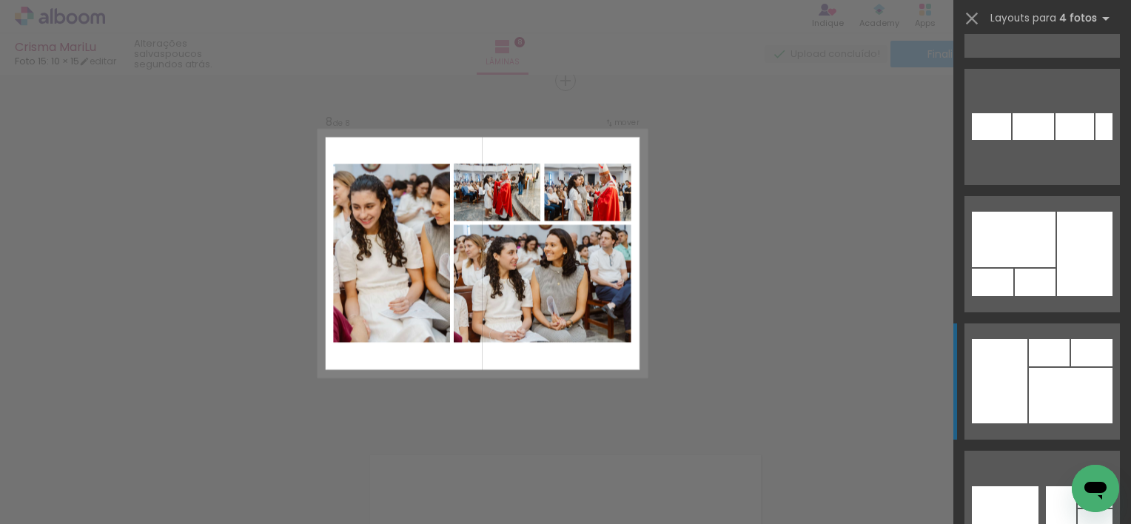
click at [1045, 296] on div at bounding box center [1035, 282] width 41 height 27
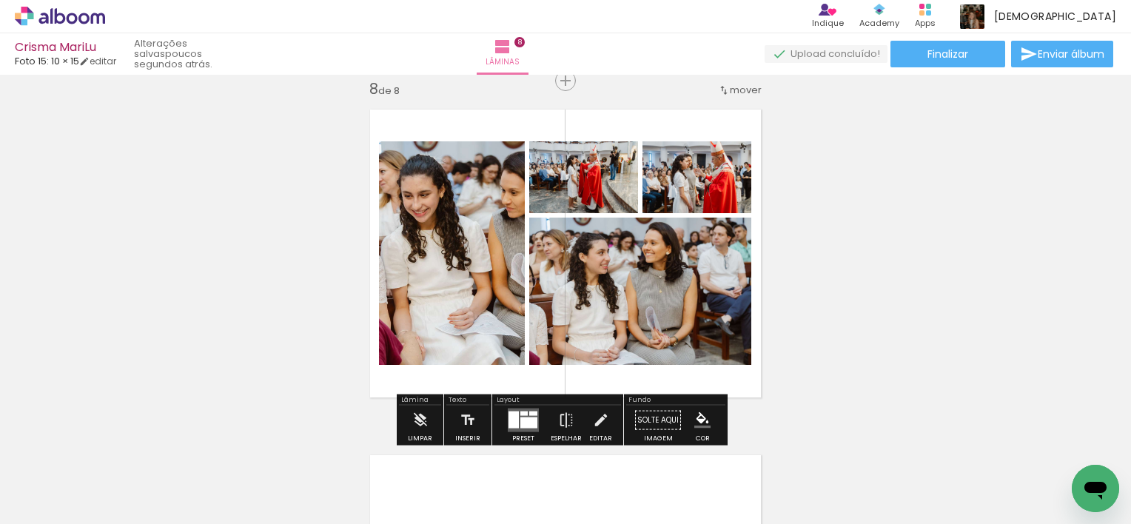
scroll to position [0, 830]
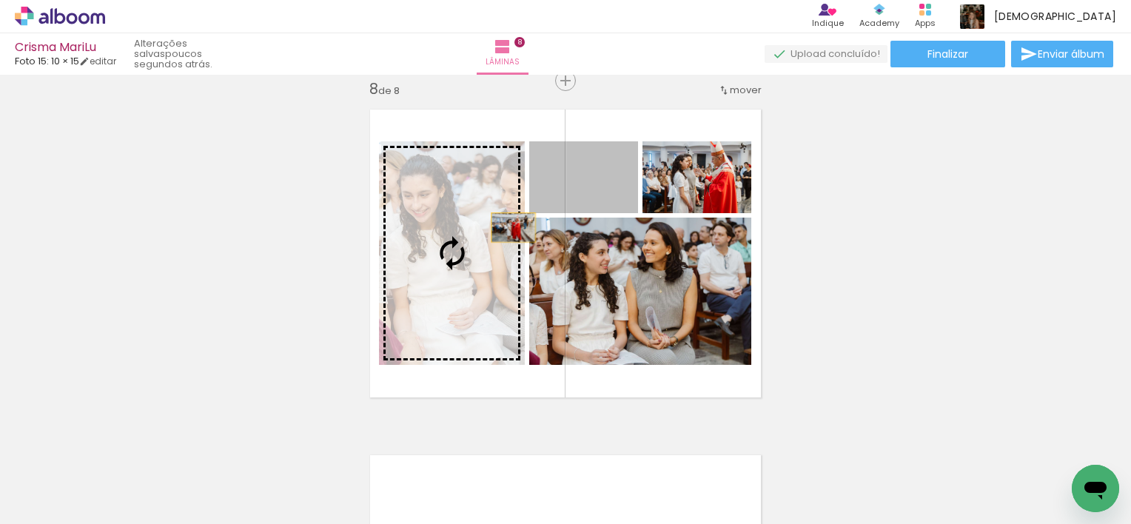
drag, startPoint x: 616, startPoint y: 188, endPoint x: 501, endPoint y: 228, distance: 122.2
click at [0, 0] on slot at bounding box center [0, 0] width 0 height 0
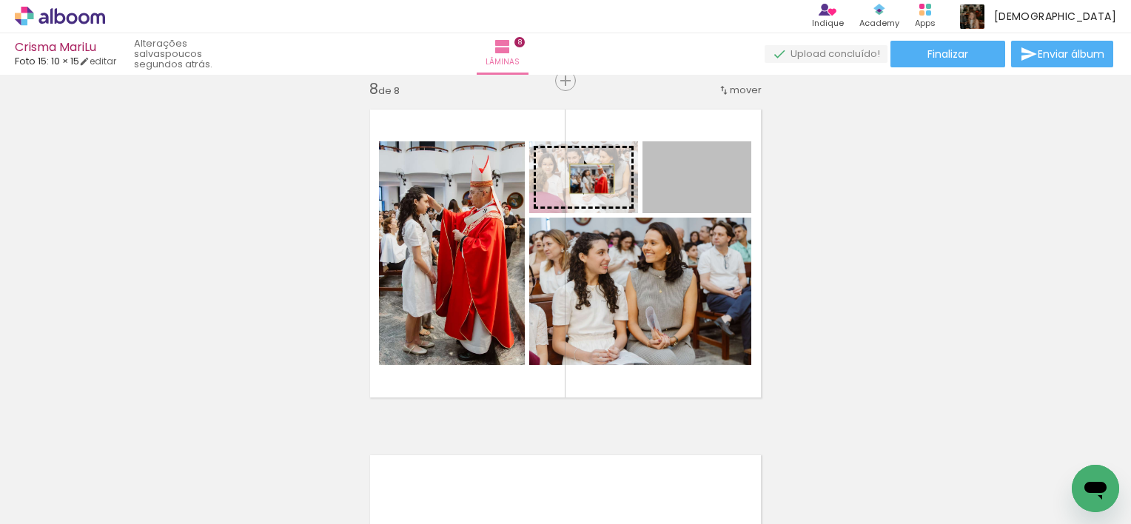
drag, startPoint x: 732, startPoint y: 189, endPoint x: 586, endPoint y: 178, distance: 145.5
click at [0, 0] on slot at bounding box center [0, 0] width 0 height 0
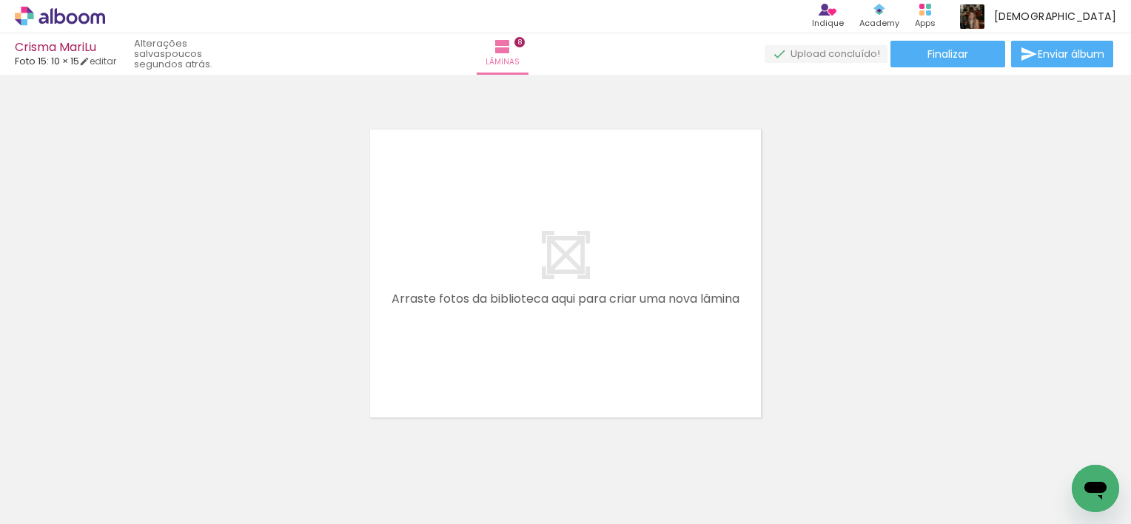
scroll to position [0, 1630]
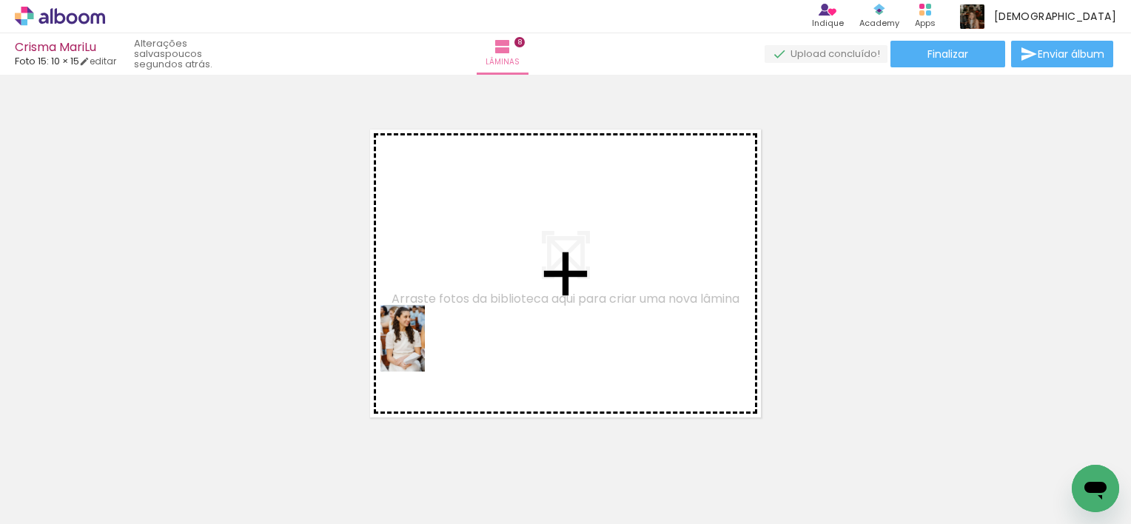
drag, startPoint x: 195, startPoint y: 480, endPoint x: 431, endPoint y: 349, distance: 269.5
click at [431, 349] on quentale-workspace at bounding box center [565, 262] width 1131 height 524
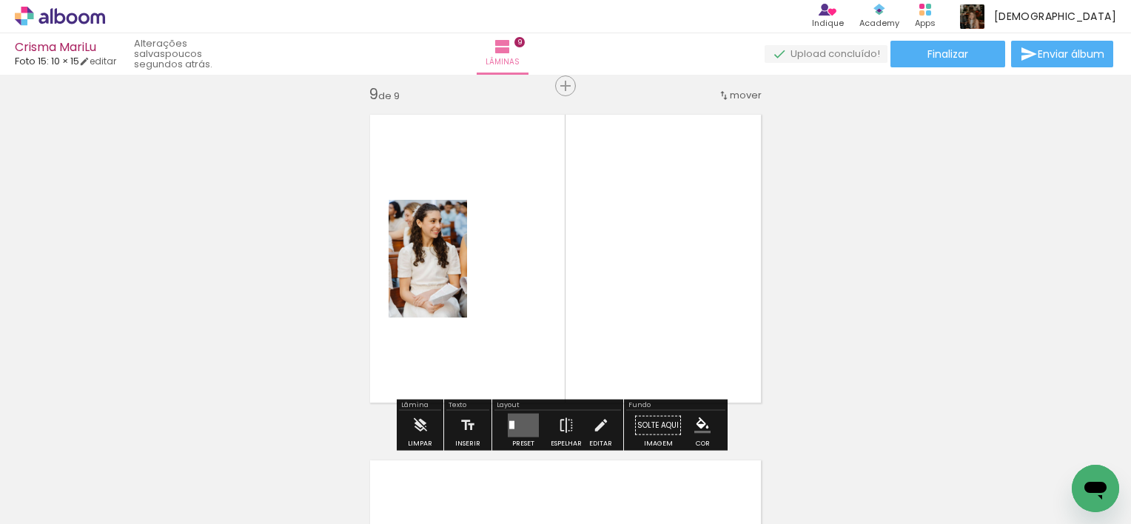
scroll to position [2785, 0]
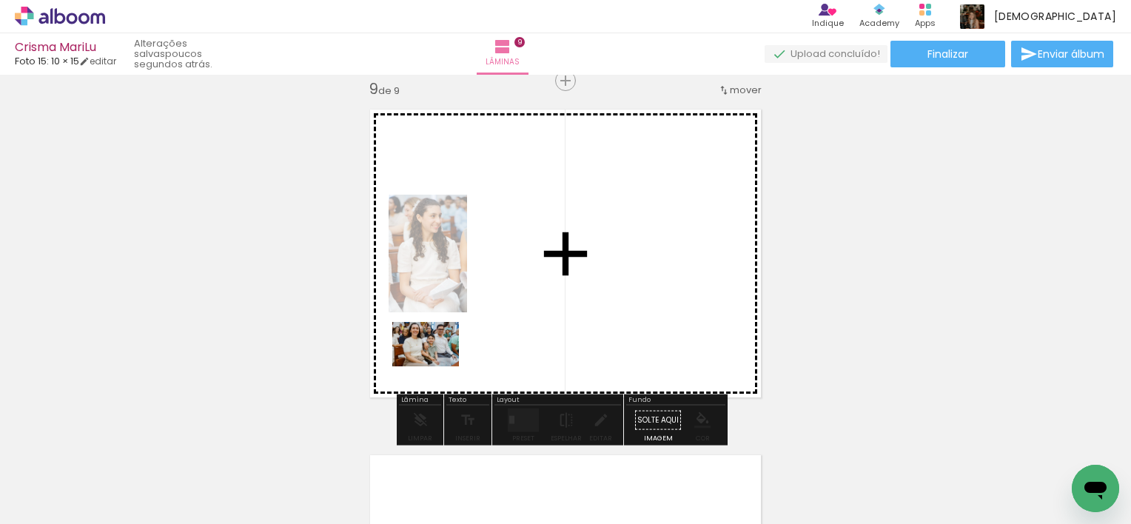
drag, startPoint x: 281, startPoint y: 471, endPoint x: 459, endPoint y: 349, distance: 215.2
click at [459, 349] on quentale-workspace at bounding box center [565, 262] width 1131 height 524
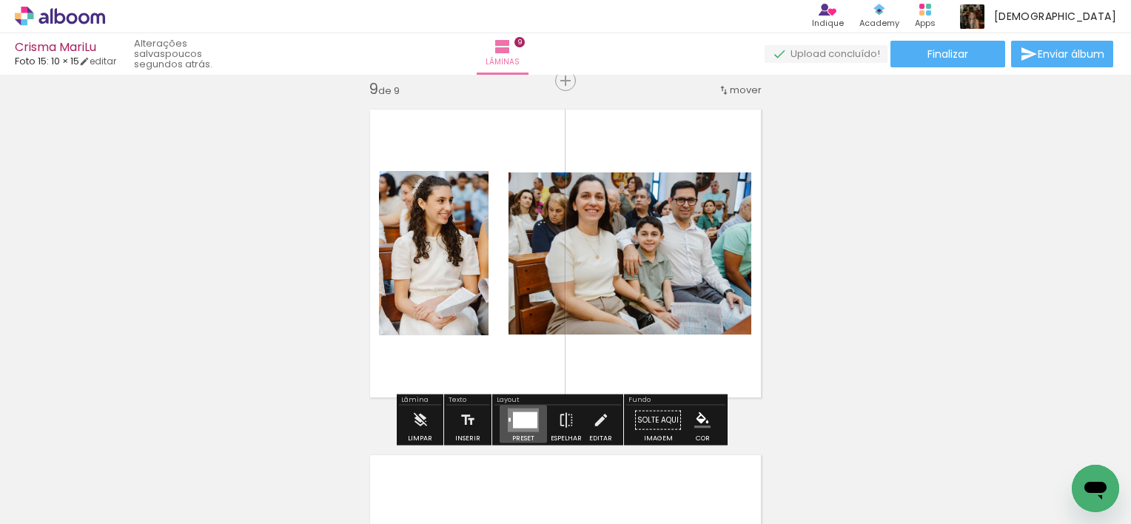
click at [517, 427] on div at bounding box center [525, 420] width 24 height 16
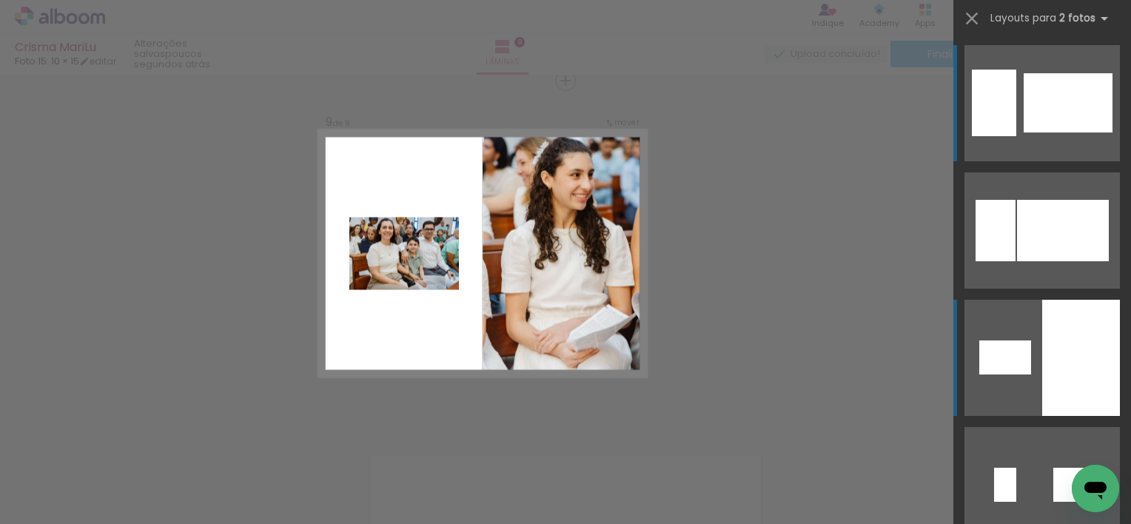
click at [1048, 384] on div at bounding box center [1081, 358] width 78 height 116
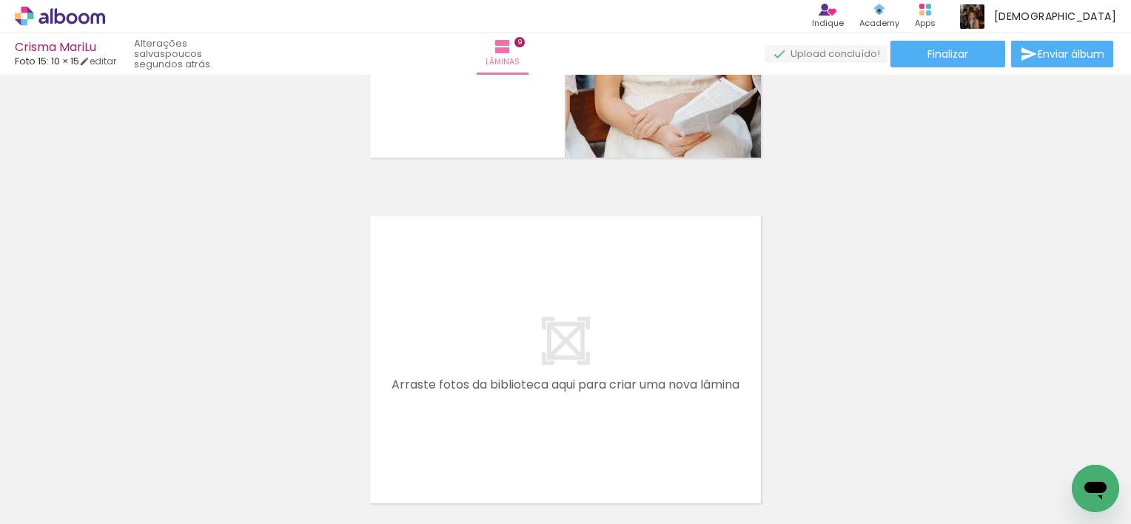
scroll to position [3051, 0]
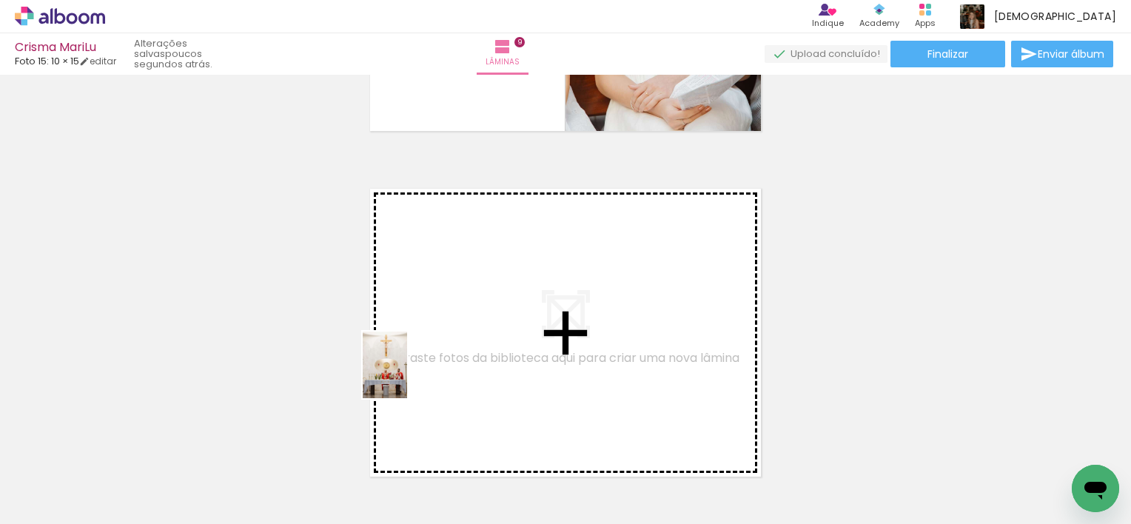
drag, startPoint x: 339, startPoint y: 483, endPoint x: 409, endPoint y: 374, distance: 130.2
click at [409, 374] on quentale-workspace at bounding box center [565, 262] width 1131 height 524
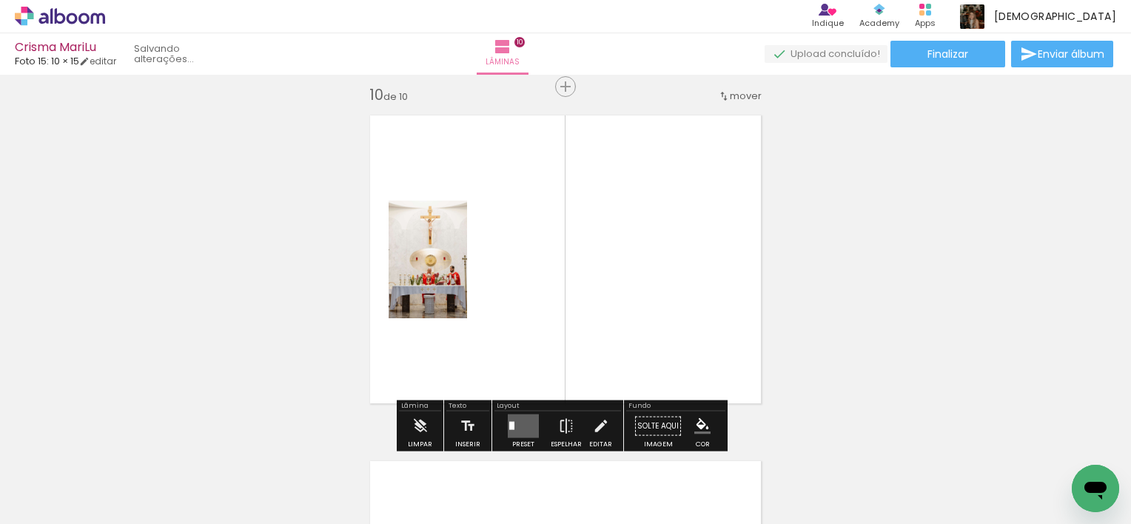
scroll to position [3130, 0]
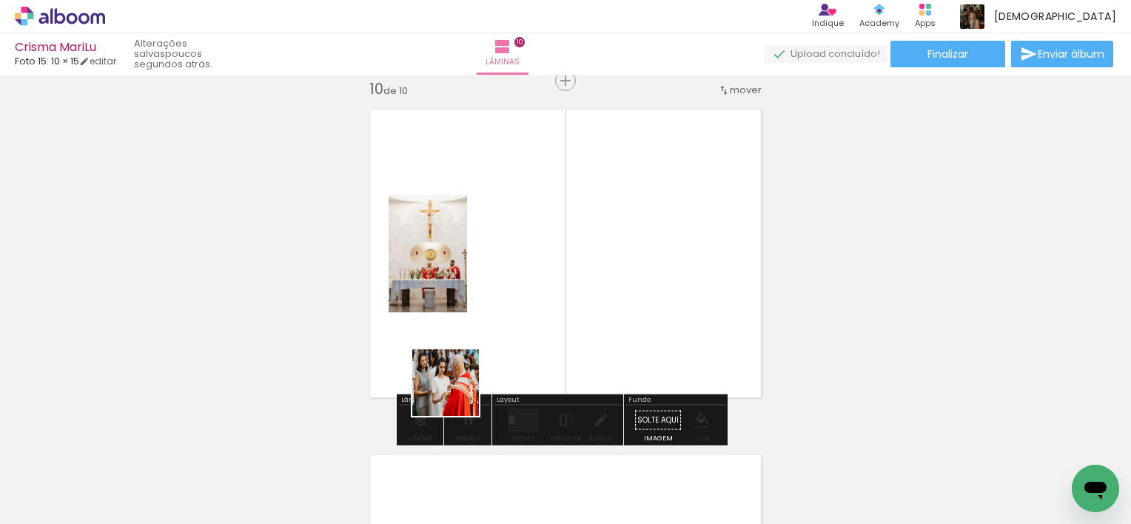
drag, startPoint x: 435, startPoint y: 481, endPoint x: 466, endPoint y: 359, distance: 126.1
click at [466, 359] on quentale-workspace at bounding box center [565, 262] width 1131 height 524
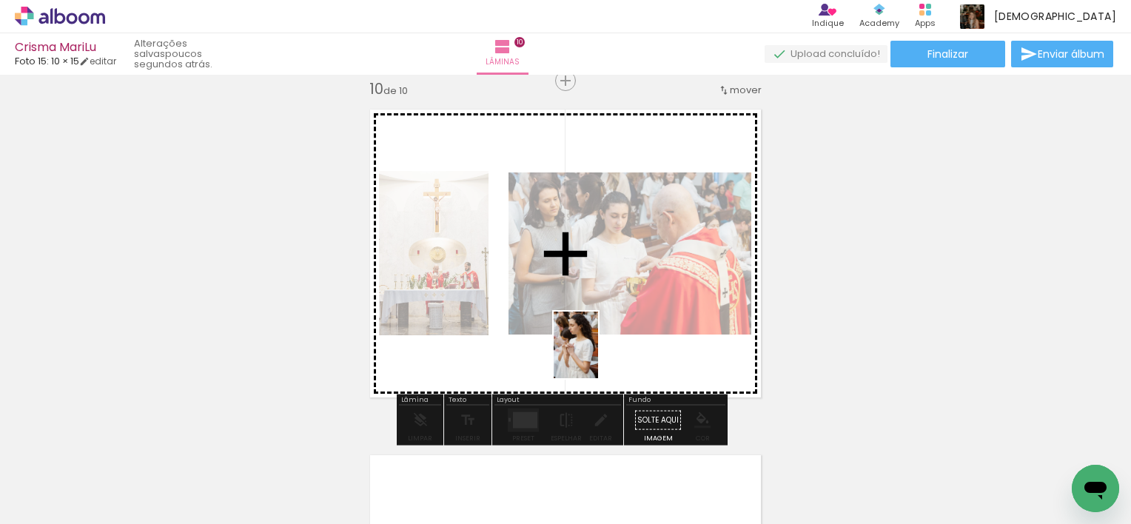
drag, startPoint x: 512, startPoint y: 475, endPoint x: 598, endPoint y: 356, distance: 146.8
click at [598, 356] on quentale-workspace at bounding box center [565, 262] width 1131 height 524
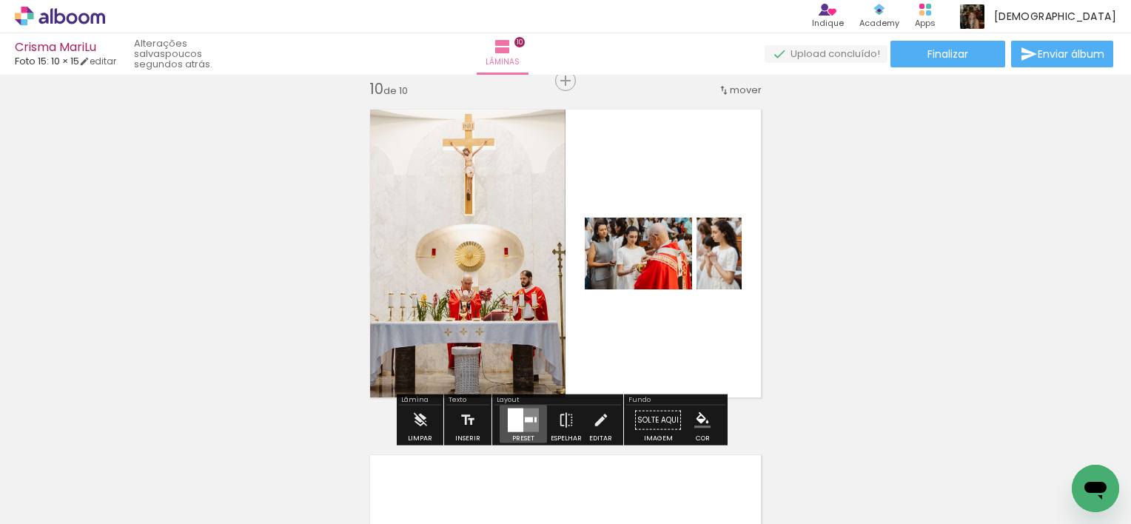
click at [517, 419] on div at bounding box center [516, 421] width 16 height 24
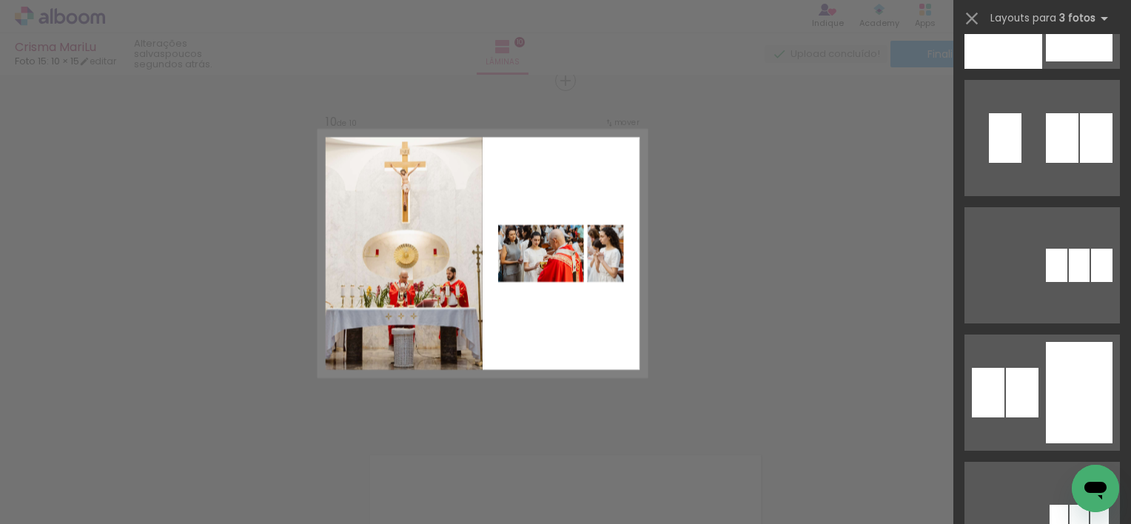
scroll to position [9436, 0]
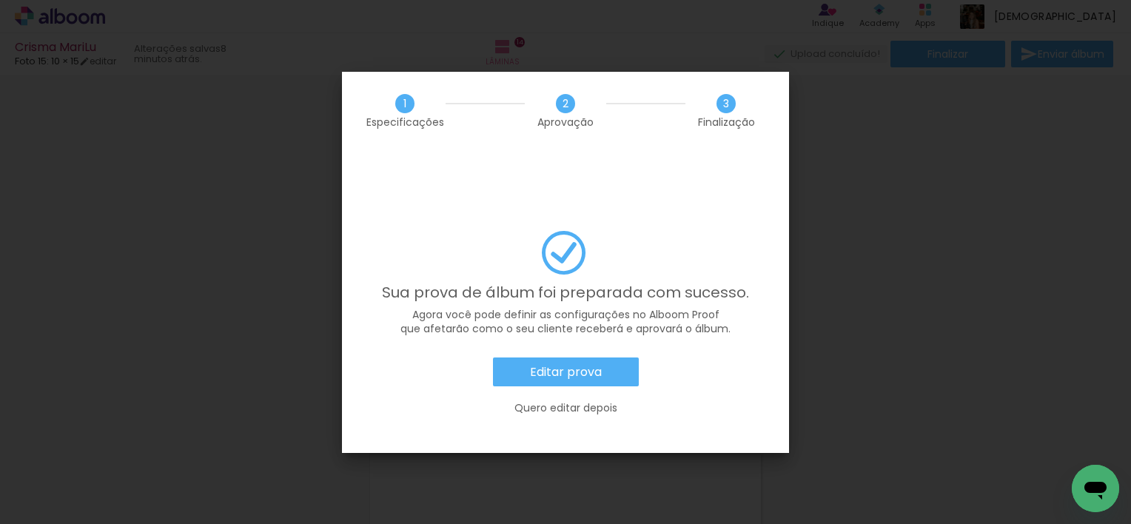
scroll to position [0, 1979]
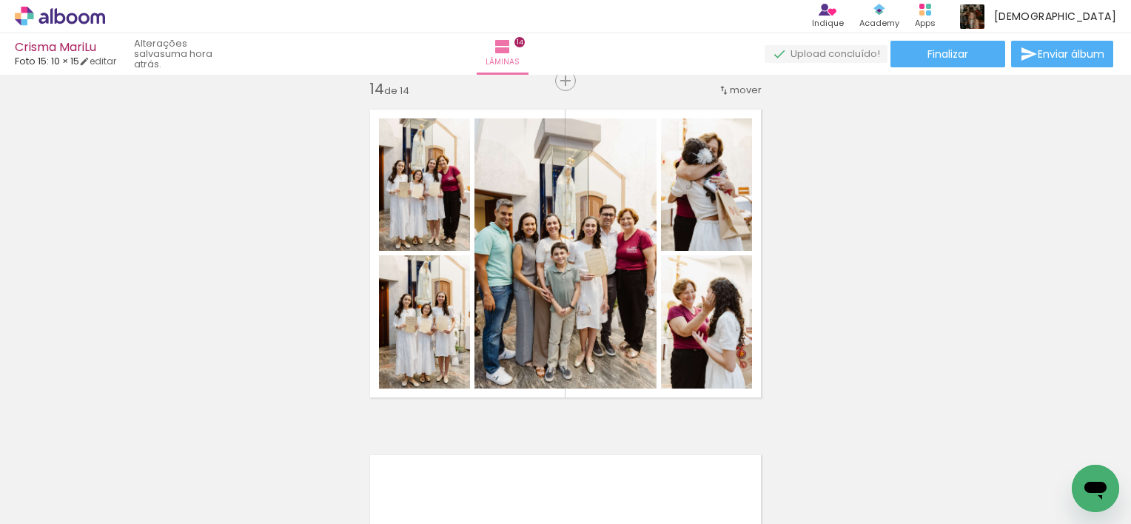
scroll to position [0, 1979]
